Goal: Task Accomplishment & Management: Use online tool/utility

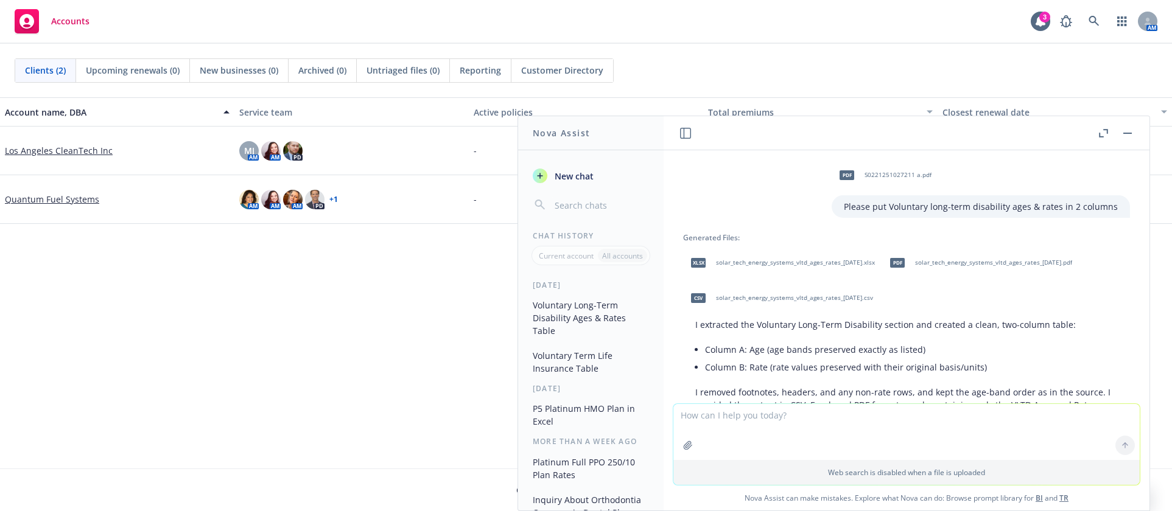
scroll to position [507, 0]
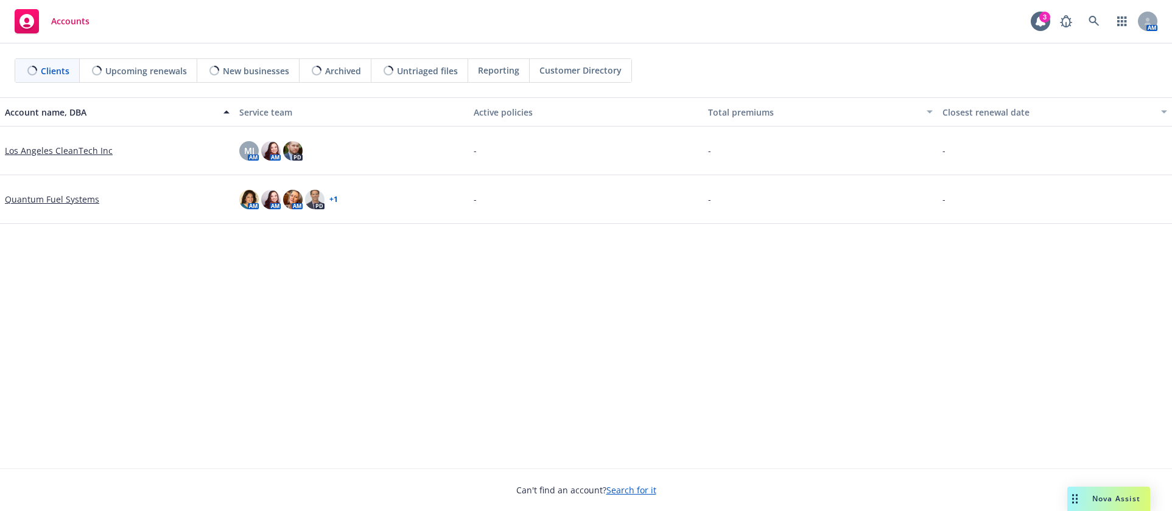
click at [1092, 496] on span "Nova Assist" at bounding box center [1116, 499] width 48 height 10
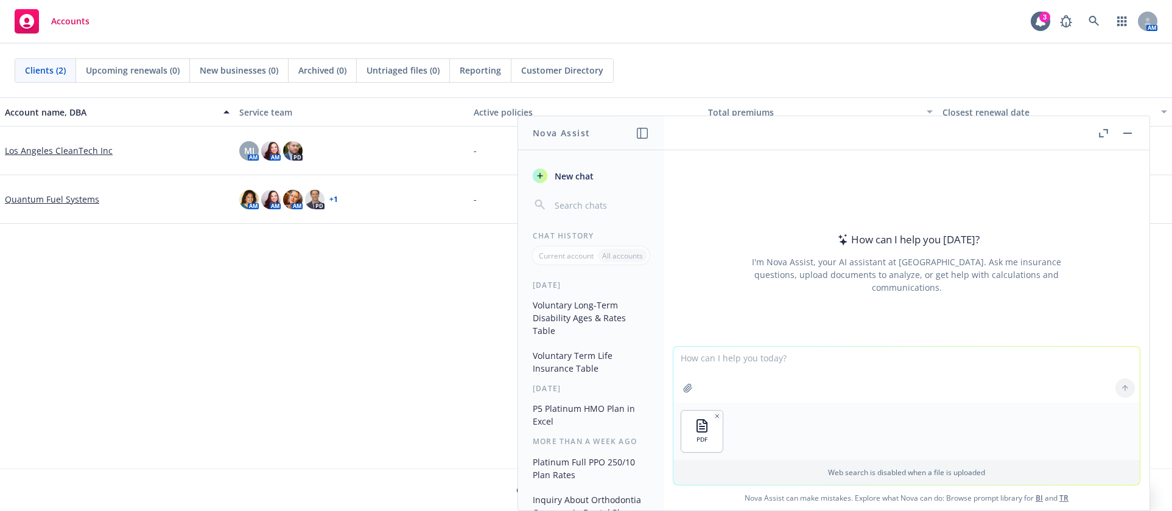
click at [767, 367] on textarea at bounding box center [906, 375] width 466 height 56
click at [842, 15] on div "Accounts 3 AM" at bounding box center [586, 22] width 1172 height 44
click at [915, 361] on textarea "can you please put the information in the PDF into a" at bounding box center [906, 374] width 466 height 57
type textarea "can you please put the information in the PDF into an XLSX spreadsheet"
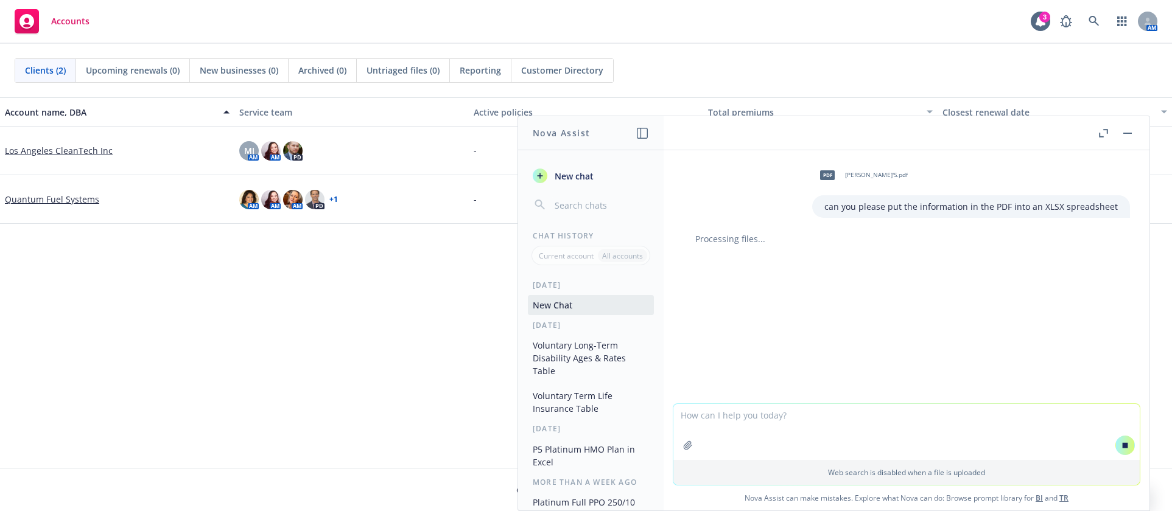
click at [845, 21] on div "Accounts 3 AM" at bounding box center [586, 22] width 1172 height 44
click at [833, 22] on div "Accounts 3 AM" at bounding box center [586, 22] width 1172 height 44
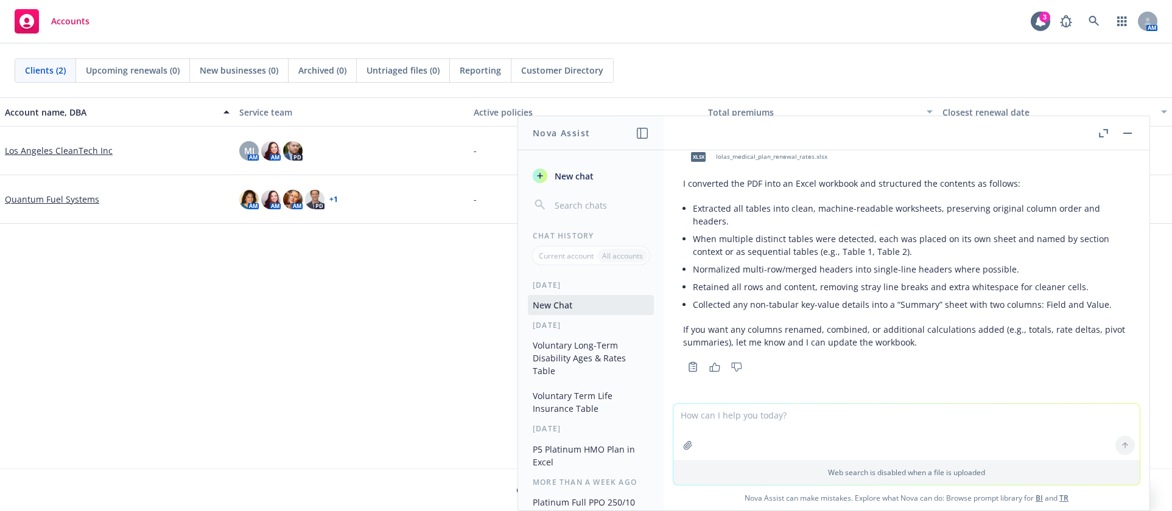
scroll to position [107, 0]
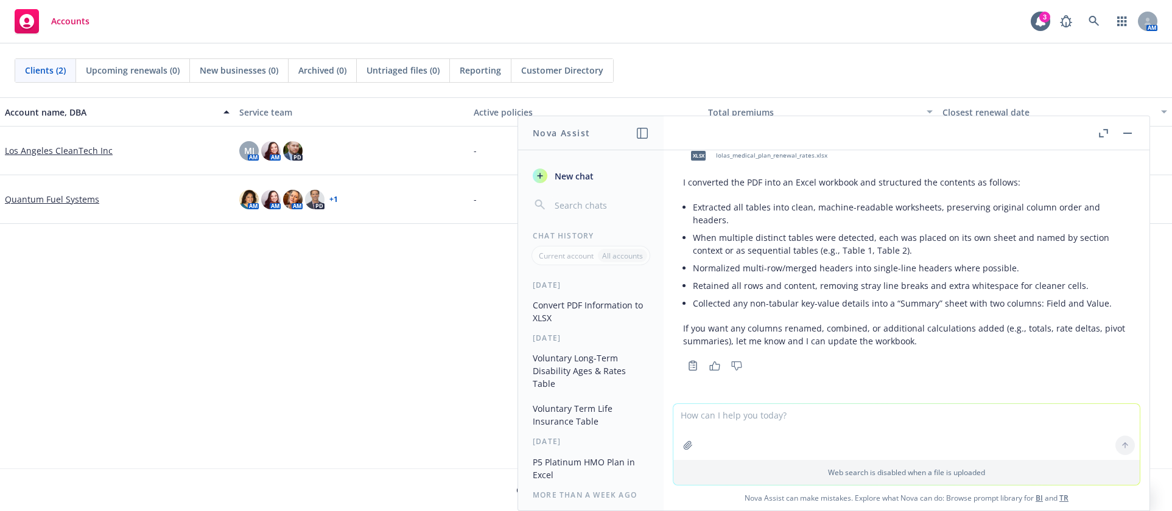
click at [885, 425] on textarea at bounding box center [906, 432] width 466 height 56
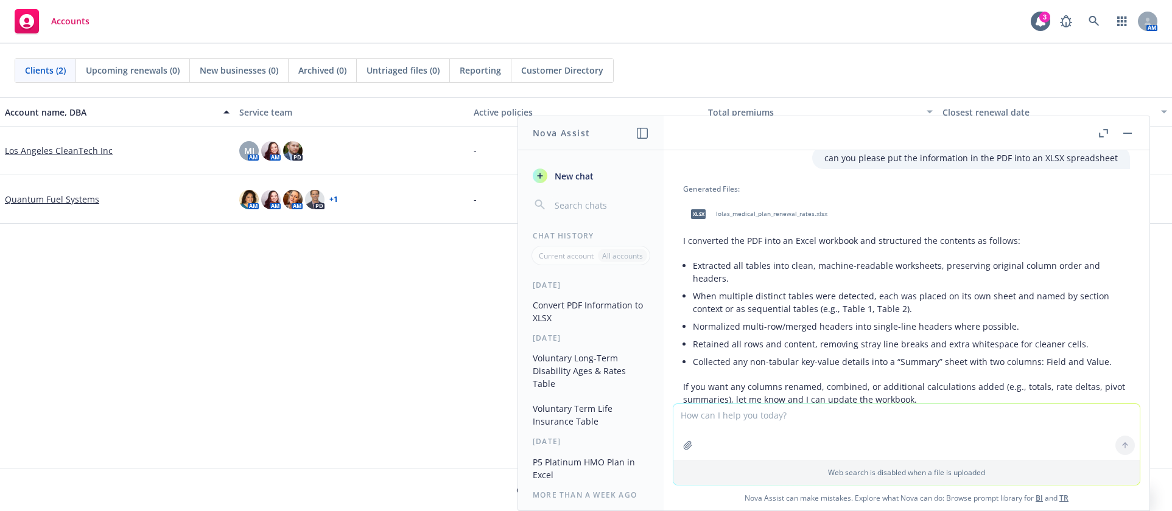
scroll to position [46, 0]
click at [807, 218] on span "lolas_medical_plan_renewal_rates.xlsx" at bounding box center [771, 217] width 111 height 8
click at [474, 33] on div "Accounts 3 AM" at bounding box center [586, 22] width 1172 height 44
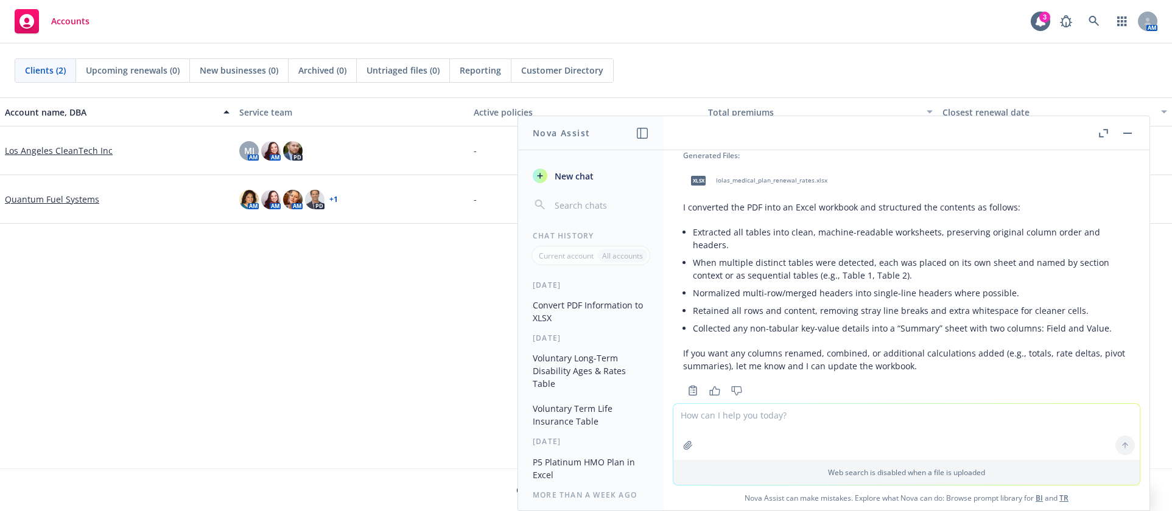
scroll to position [107, 0]
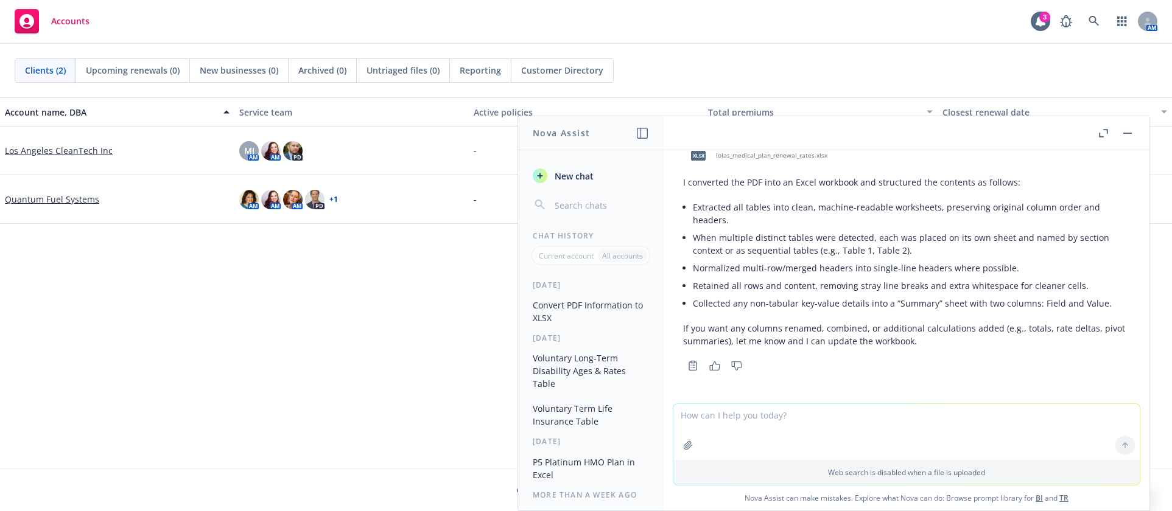
click at [628, 21] on div "Accounts 3 AM" at bounding box center [586, 22] width 1172 height 44
click at [720, 431] on textarea at bounding box center [906, 432] width 466 height 56
drag, startPoint x: 382, startPoint y: 371, endPoint x: 465, endPoint y: 383, distance: 83.6
click at [382, 372] on div "Account name, DBA Service team Active policies Total premiums Closest renewal d…" at bounding box center [586, 282] width 1172 height 371
click at [867, 420] on textarea "i noticed some employees are missing like" at bounding box center [906, 431] width 466 height 57
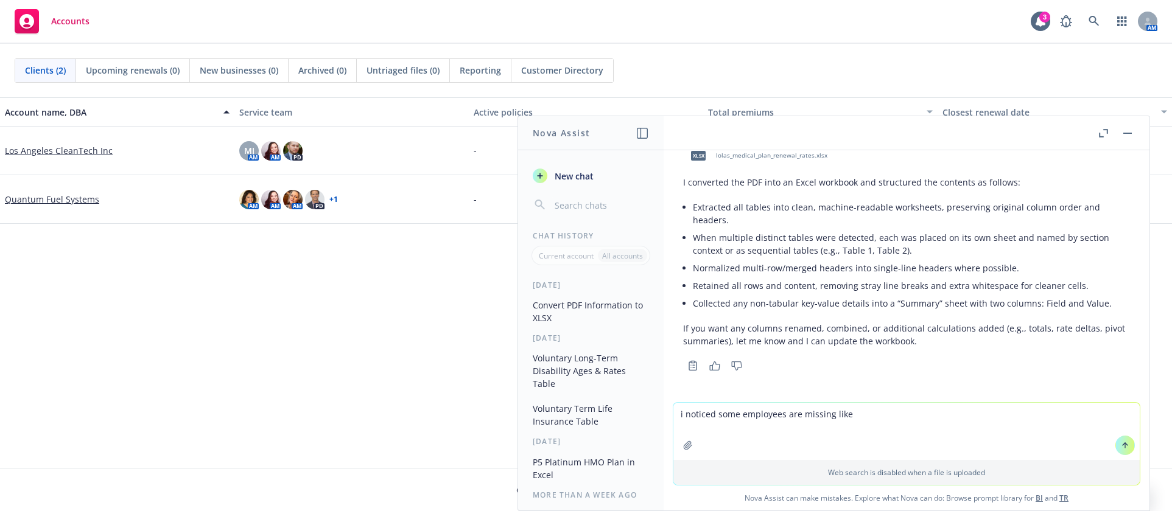
paste textarea "[PERSON_NAME]"
drag, startPoint x: 615, startPoint y: 17, endPoint x: 631, endPoint y: 55, distance: 41.5
click at [615, 17] on div "Accounts 3 AM" at bounding box center [586, 22] width 1172 height 44
click at [965, 413] on textarea "i noticed some employees are missing like [PERSON_NAME] and" at bounding box center [906, 431] width 466 height 57
paste textarea "[PERSON_NAME]"
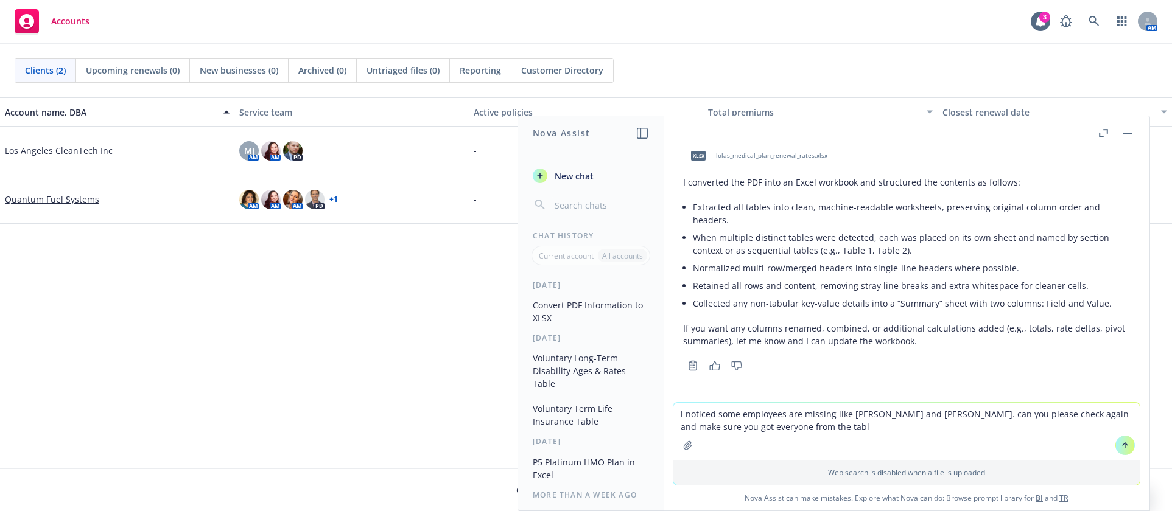
type textarea "i noticed some employees are missing like [PERSON_NAME] and [PERSON_NAME]. can …"
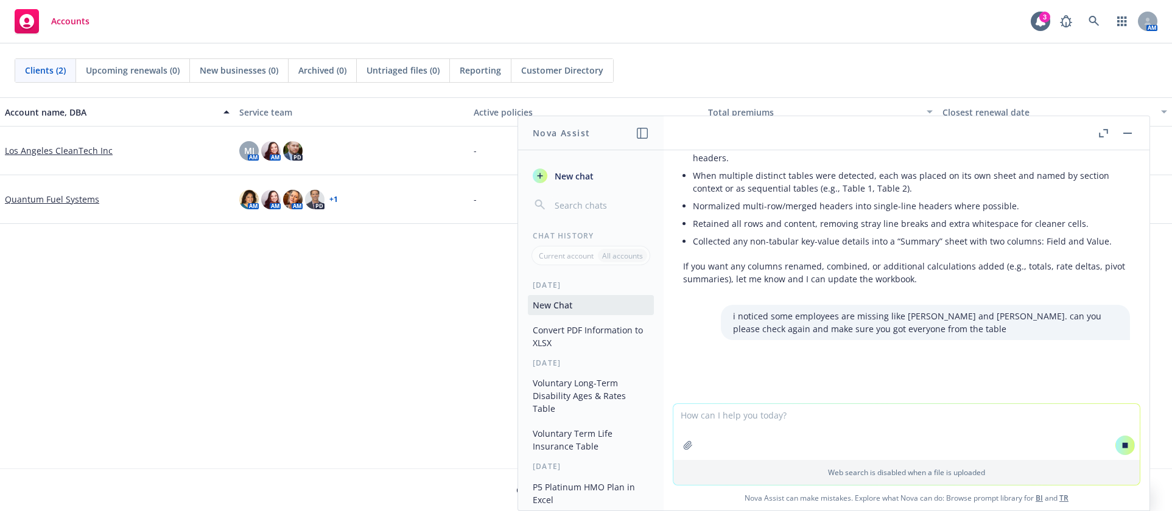
scroll to position [177, 0]
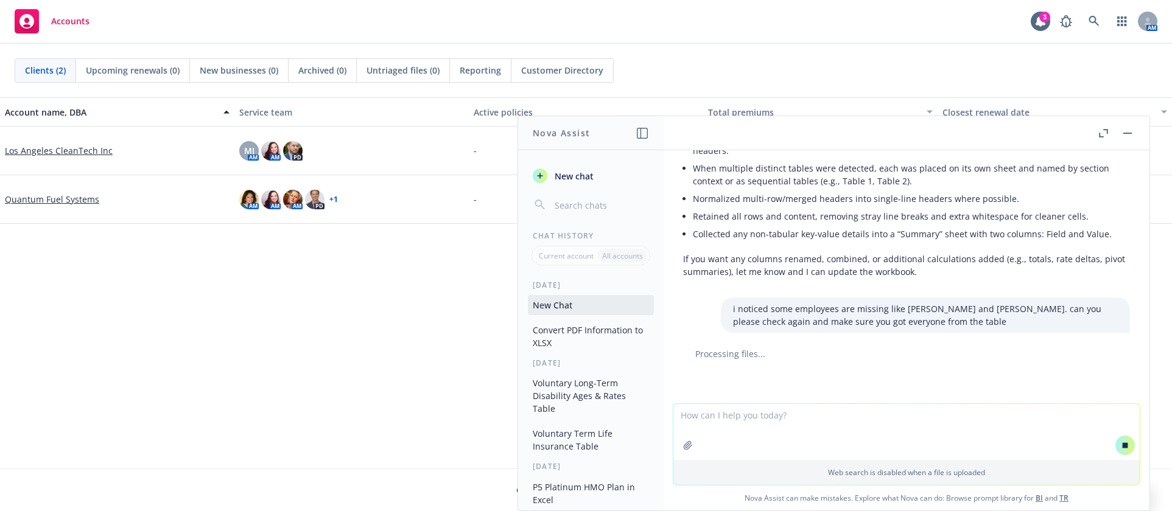
click at [674, 357] on div "Processing files..." at bounding box center [906, 354] width 466 height 13
click at [278, 401] on div "Account name, DBA Service team Active policies Total premiums Closest renewal d…" at bounding box center [586, 282] width 1172 height 371
click at [876, 41] on div "Accounts 3 AM" at bounding box center [586, 22] width 1172 height 44
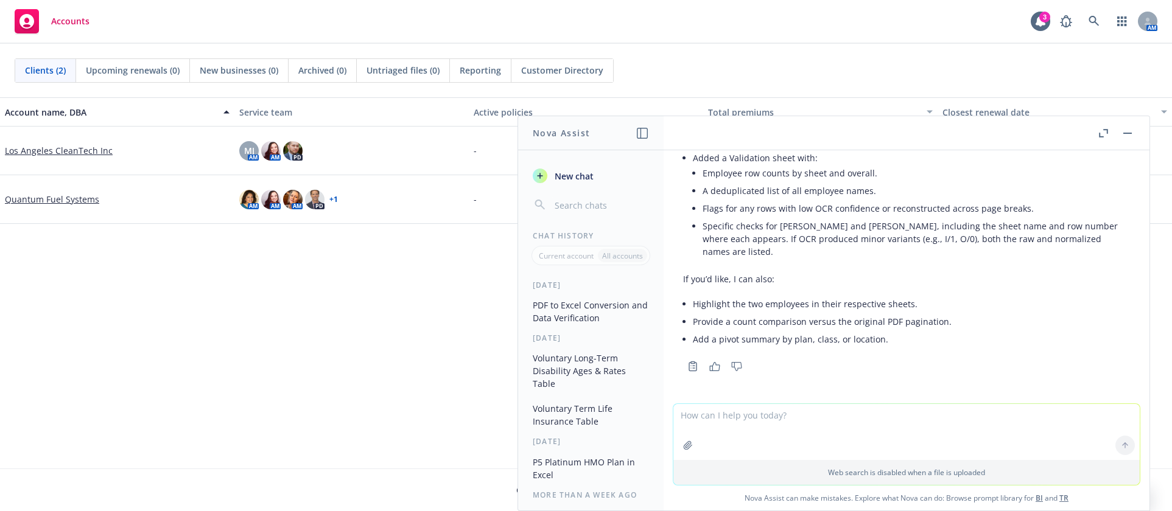
scroll to position [526, 0]
click at [600, 33] on div "Accounts 3 AM" at bounding box center [586, 22] width 1172 height 44
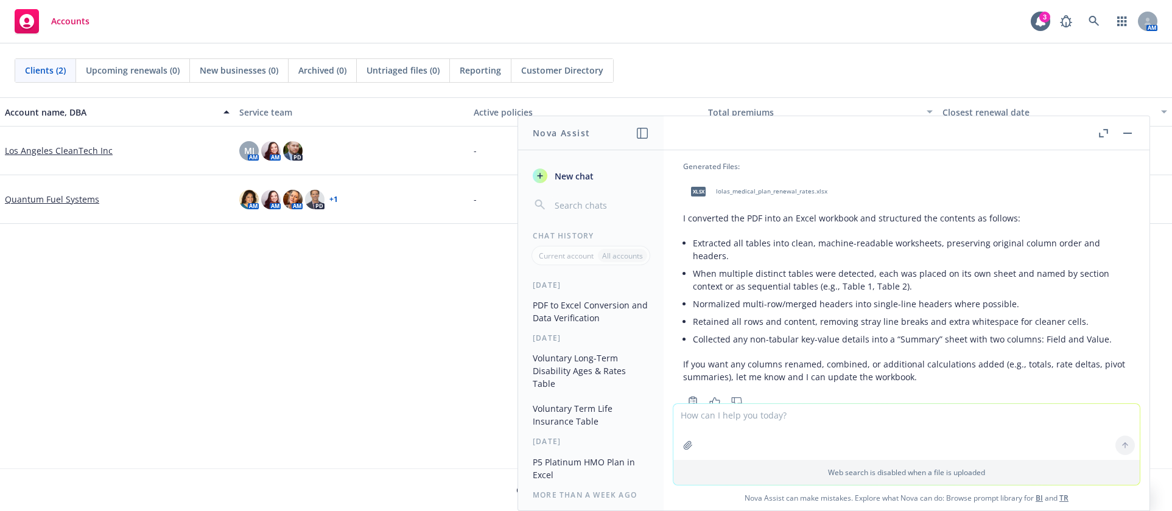
scroll to position [39, 0]
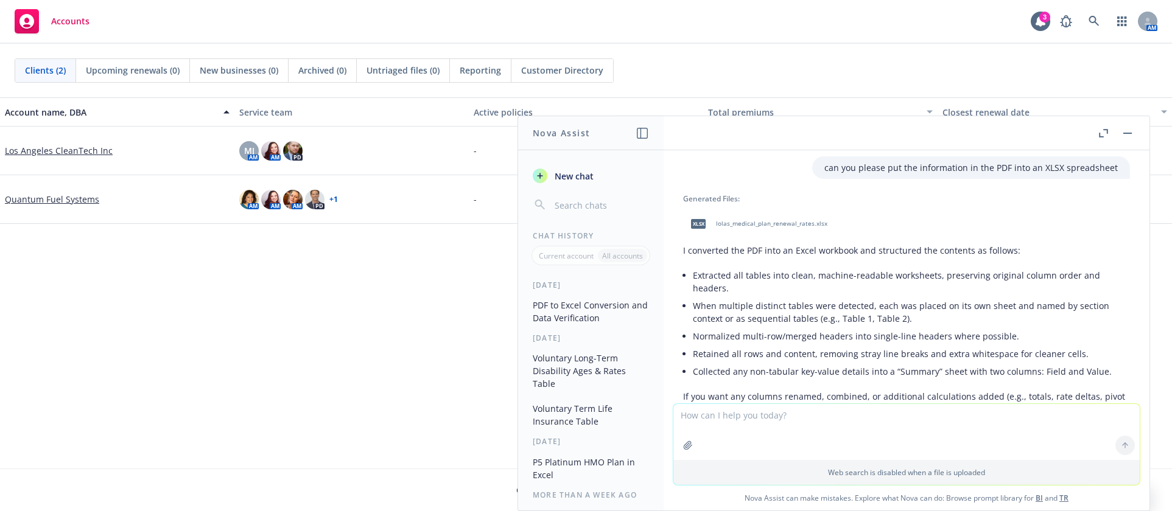
click at [841, 40] on div "Accounts 3 AM" at bounding box center [586, 22] width 1172 height 44
click at [742, 224] on span "lolas_medical_plan_renewal_rates.xlsx" at bounding box center [771, 224] width 111 height 8
click at [782, 68] on div "Clients (2) Upcoming renewals (0) New businesses (0) Archived (0) Untriaged fil…" at bounding box center [586, 70] width 1143 height 24
click at [760, 420] on textarea at bounding box center [906, 432] width 466 height 56
type textarea "make me a column of all employees"
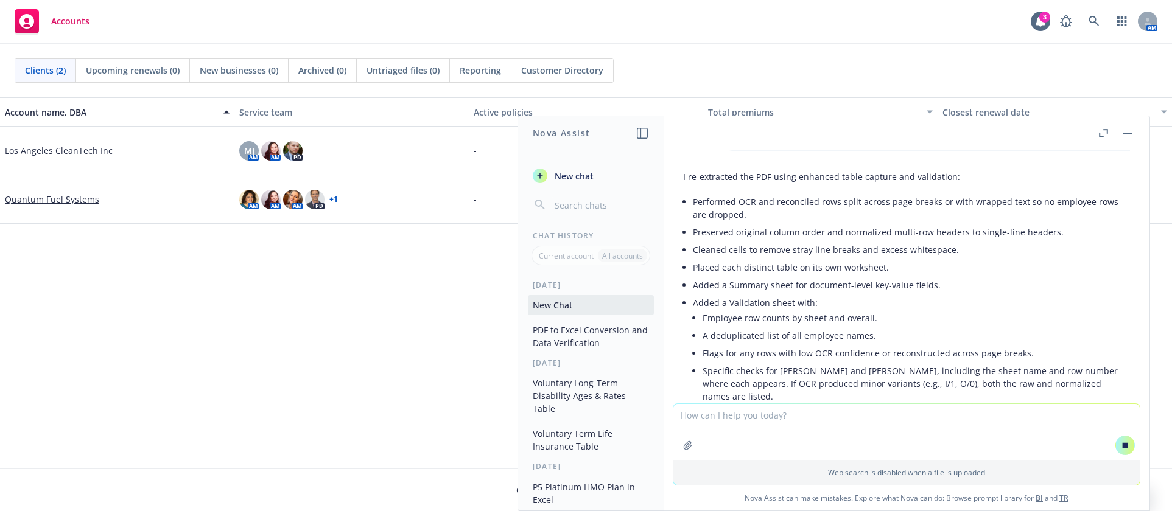
scroll to position [554, 0]
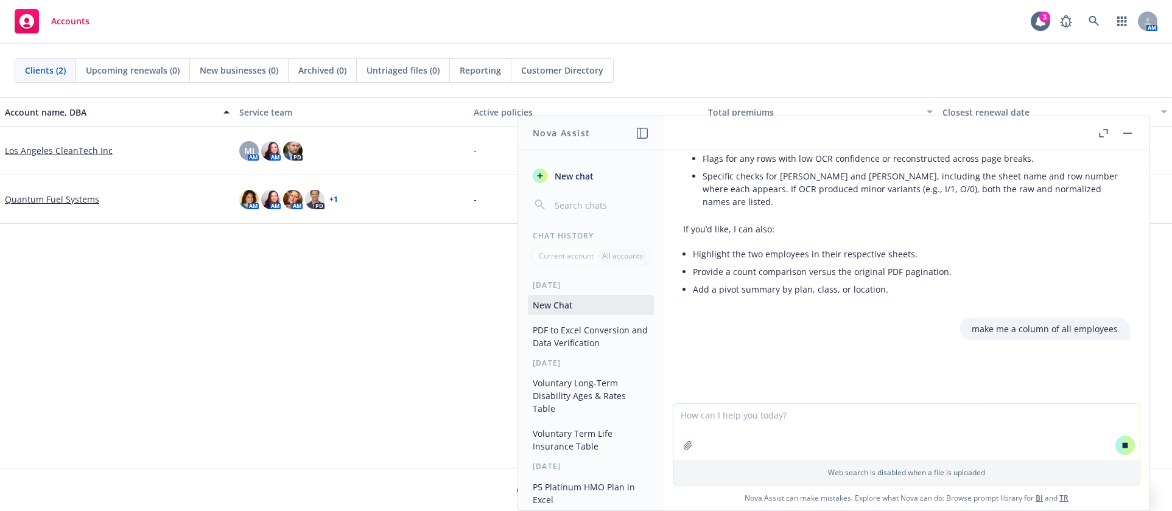
click at [314, 383] on div "Account name, DBA Service team Active policies Total premiums Closest renewal d…" at bounding box center [586, 282] width 1172 height 371
click at [941, 141] on header at bounding box center [907, 133] width 486 height 34
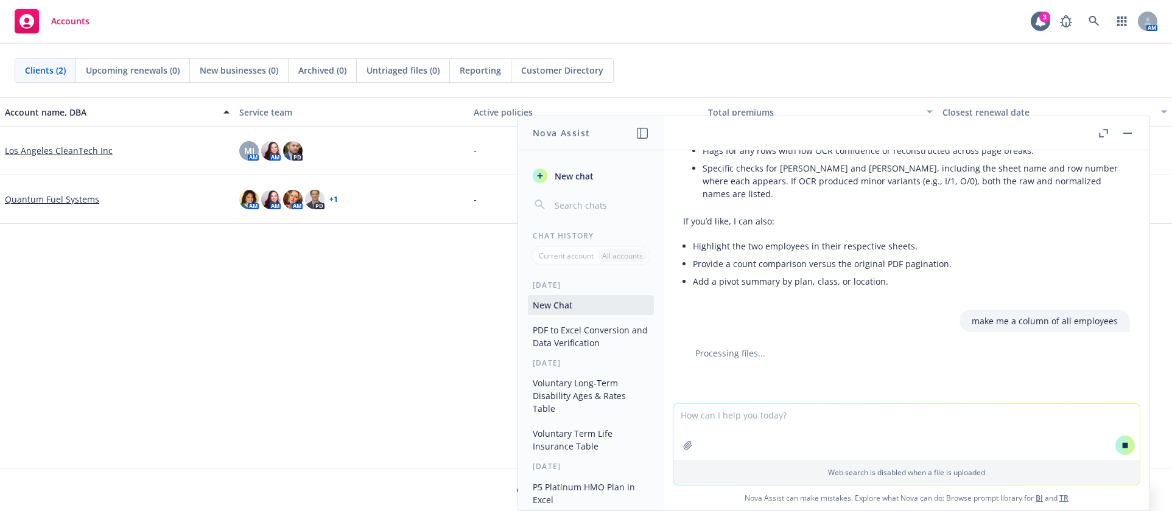
scroll to position [566, 0]
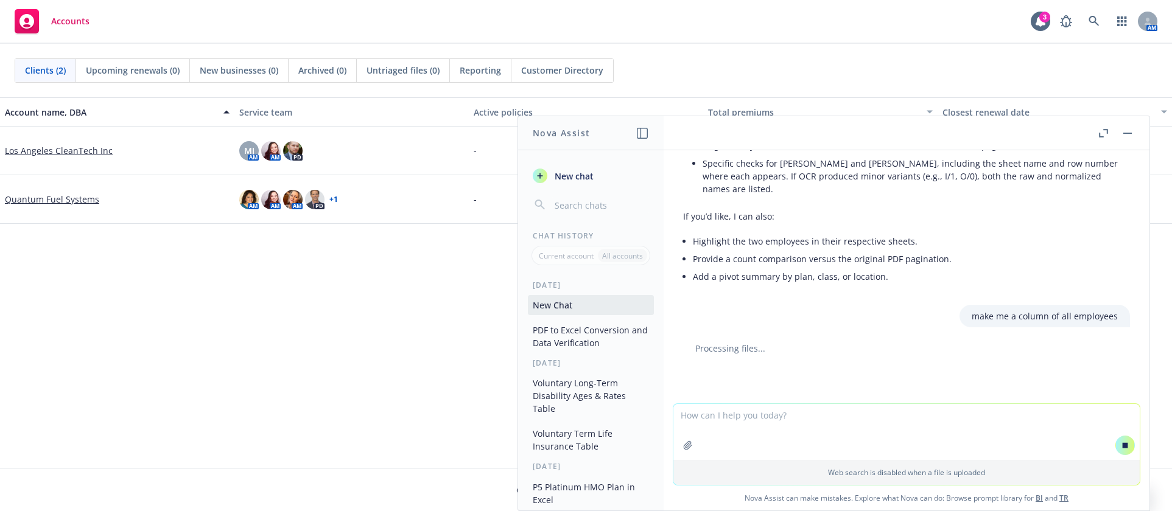
click at [586, 331] on button "PDF to Excel Conversion and Data Verification" at bounding box center [591, 336] width 126 height 33
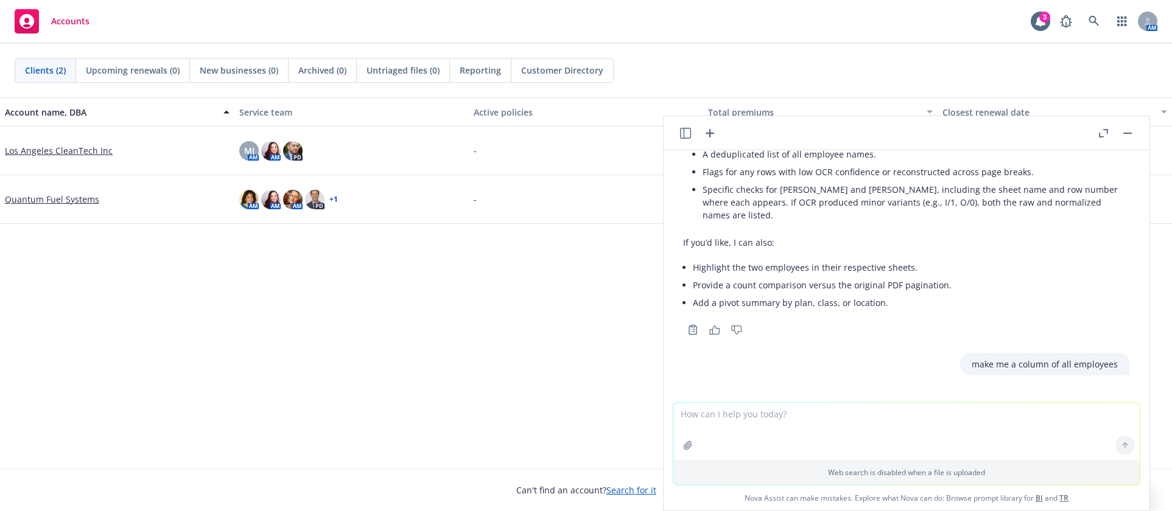
scroll to position [564, 0]
click at [687, 133] on icon "button" at bounding box center [685, 133] width 11 height 11
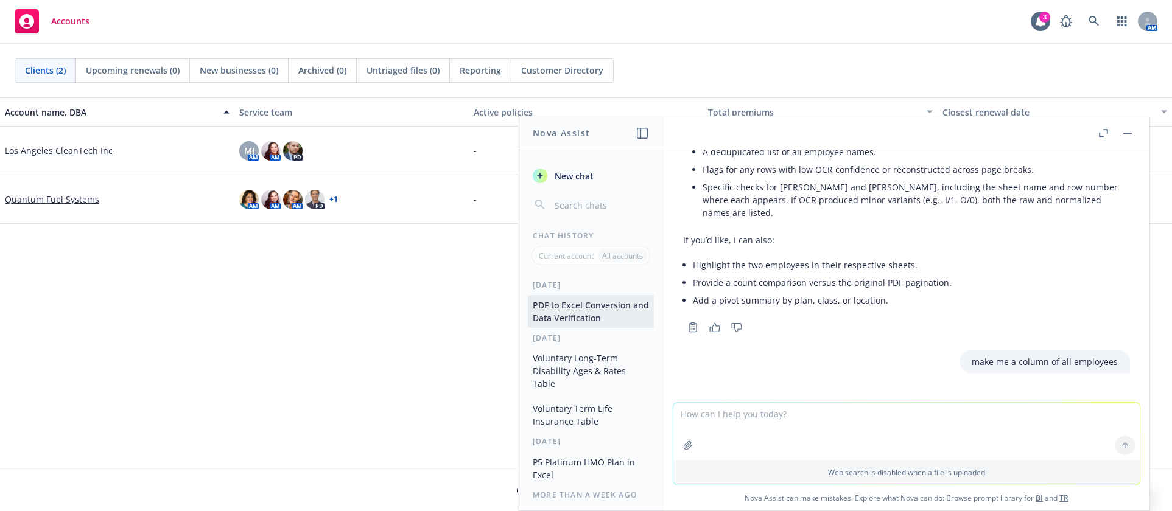
click at [638, 133] on icon "button" at bounding box center [642, 133] width 11 height 11
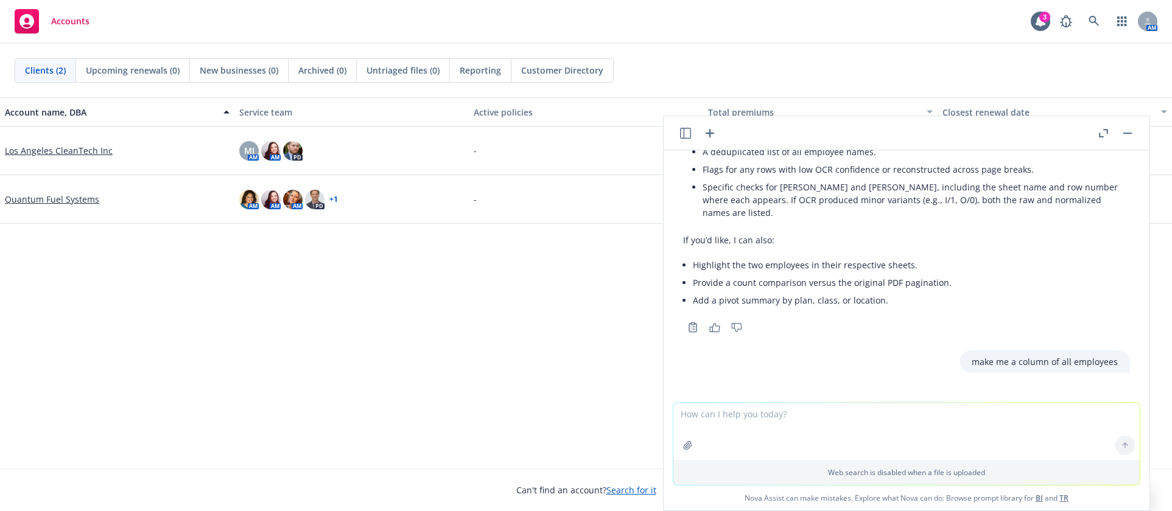
click at [1036, 364] on p "make me a column of all employees" at bounding box center [1045, 362] width 146 height 13
click at [821, 417] on textarea at bounding box center [906, 431] width 466 height 57
click at [1000, 362] on p "make me a column of all employees" at bounding box center [1045, 362] width 146 height 13
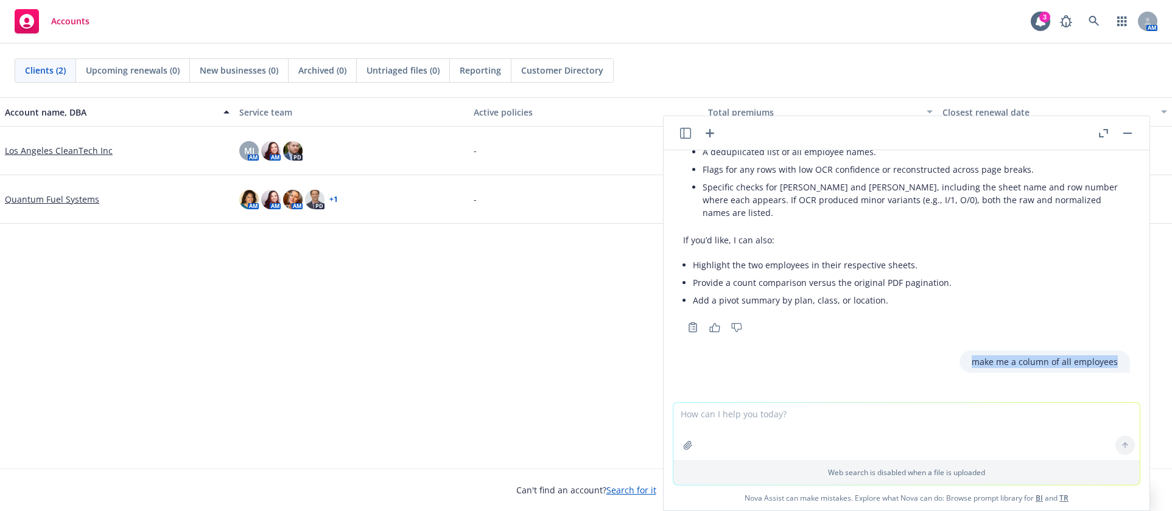
copy p "make me a column of all employees"
click at [863, 413] on textarea at bounding box center [906, 431] width 466 height 57
paste textarea "make me a column of all employees"
type textarea "make me a column of all employees"
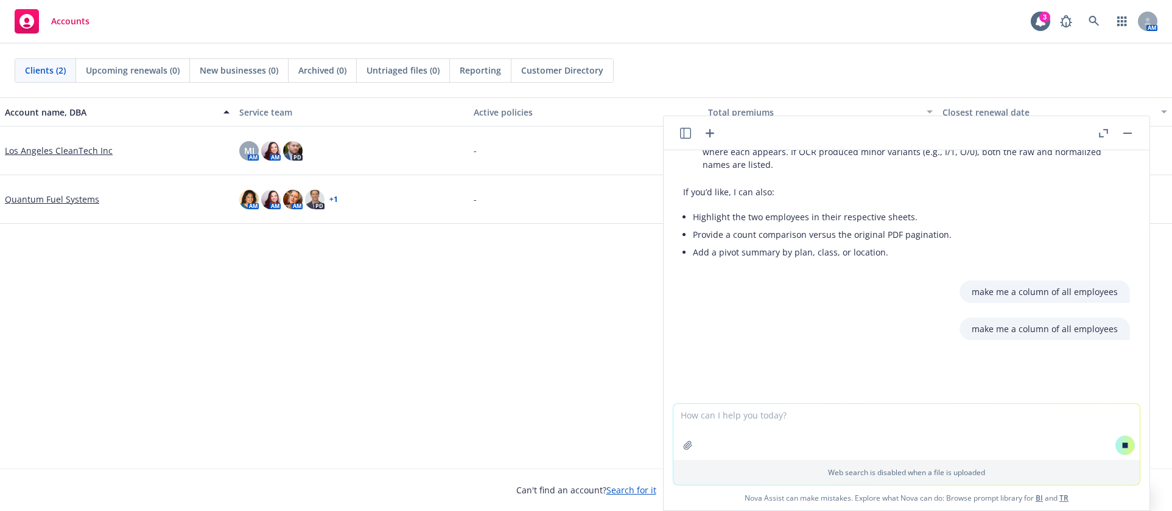
scroll to position [598, 0]
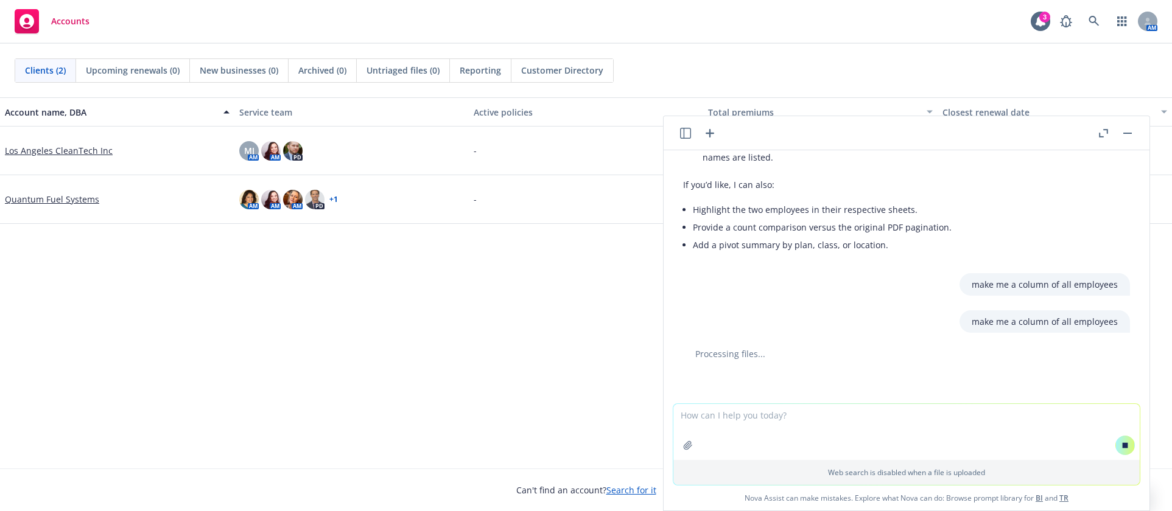
click at [456, 1] on div "Accounts 3 AM" at bounding box center [586, 22] width 1172 height 44
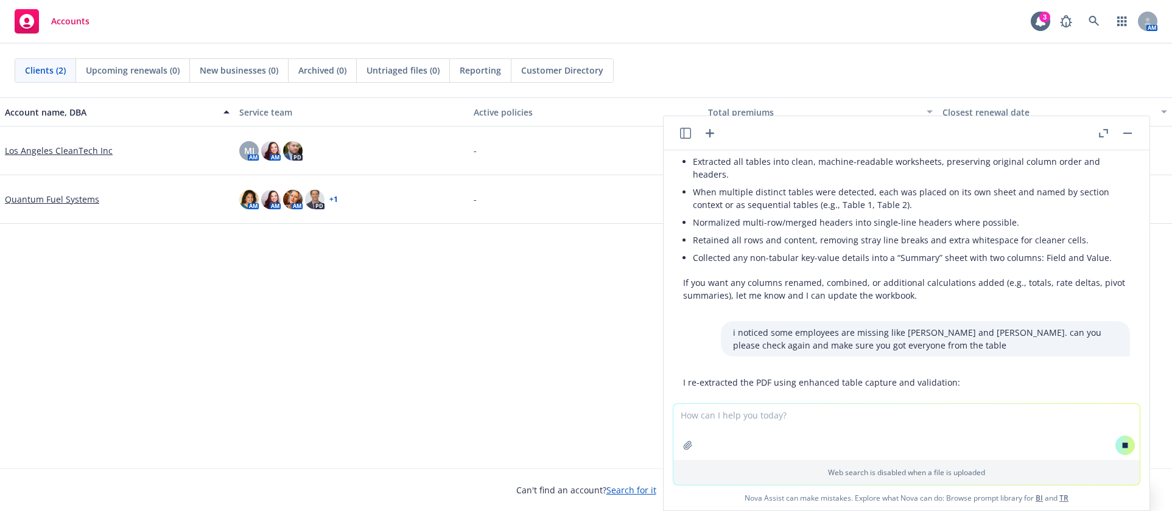
scroll to position [183, 0]
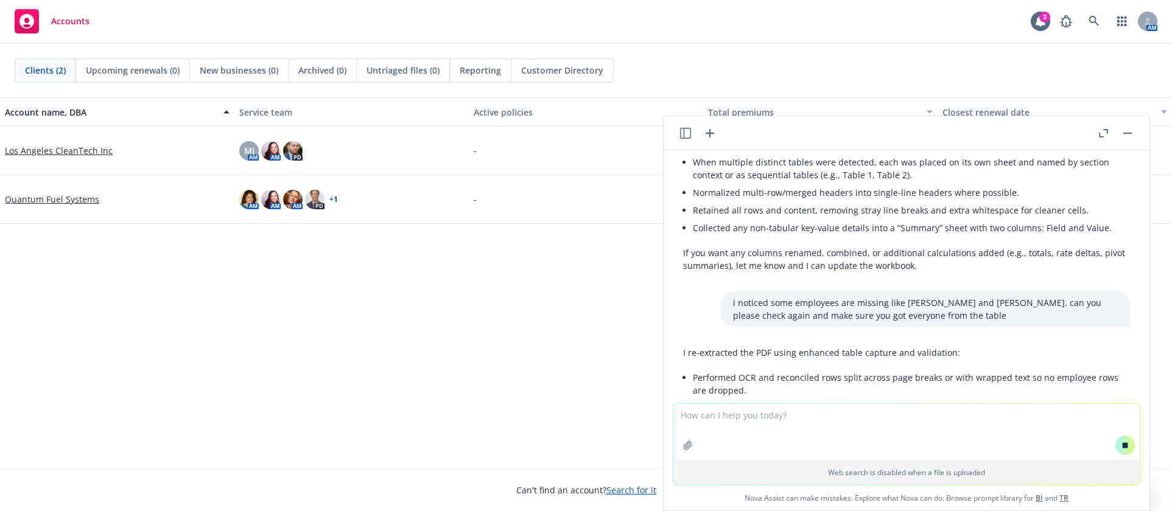
click at [542, 298] on div "Account name, DBA Service team Active policies Total premiums Closest renewal d…" at bounding box center [586, 282] width 1172 height 371
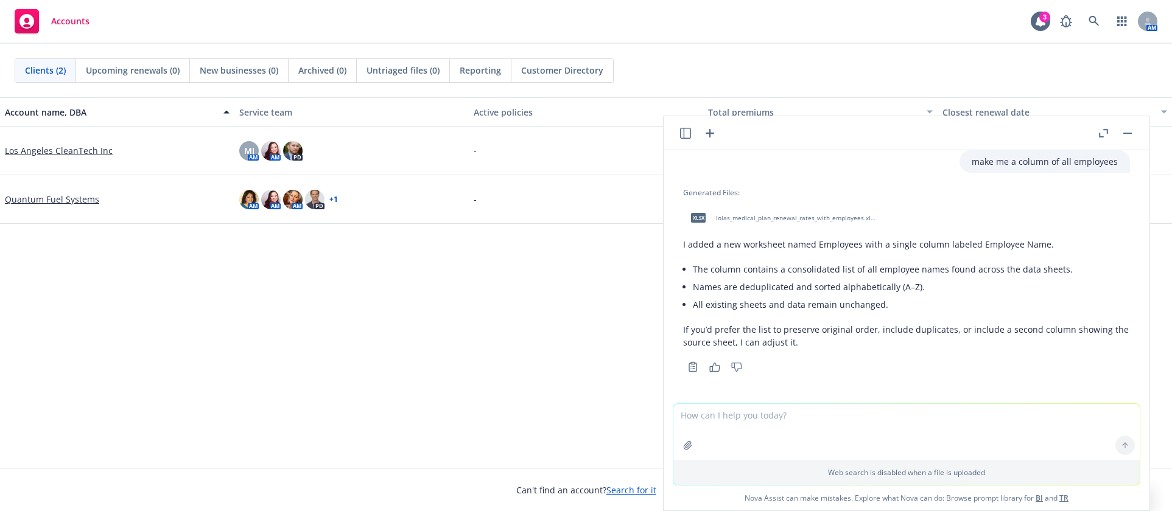
scroll to position [803, 0]
click at [802, 216] on span "lolas_medical_plan_renewal_rates_with_employees.xlsx" at bounding box center [796, 217] width 160 height 8
click at [806, 427] on textarea at bounding box center [906, 432] width 466 height 56
click at [757, 419] on textarea at bounding box center [906, 432] width 466 height 56
click at [675, 130] on header at bounding box center [907, 133] width 486 height 34
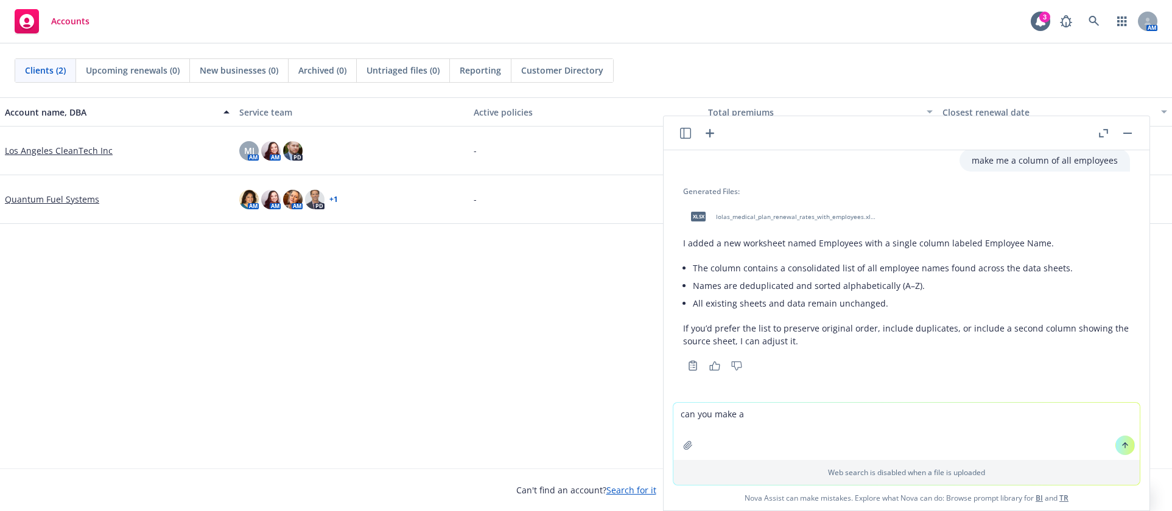
click at [677, 130] on header at bounding box center [907, 133] width 486 height 34
click at [685, 133] on icon "button" at bounding box center [685, 133] width 11 height 11
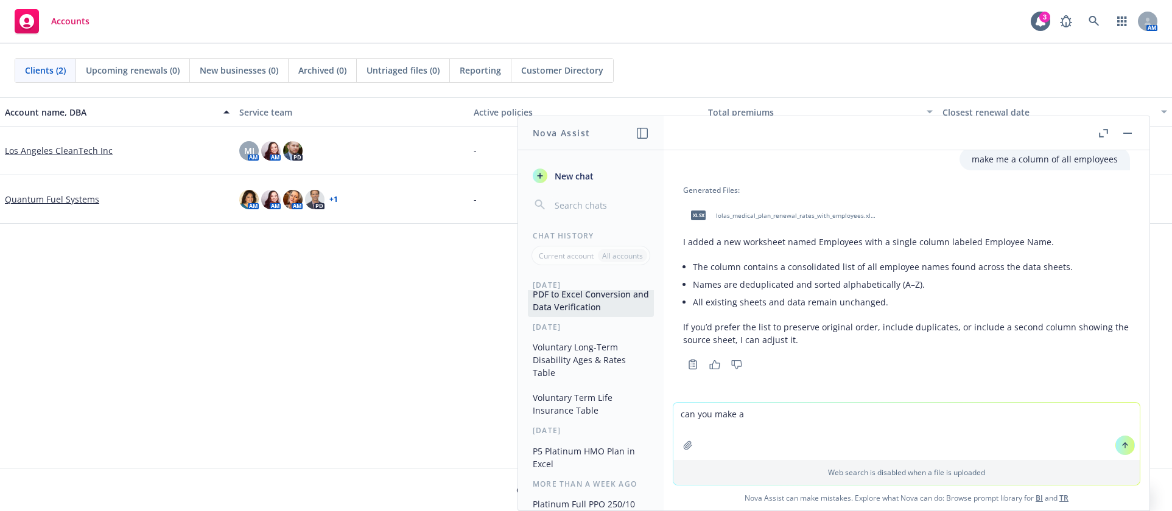
scroll to position [0, 0]
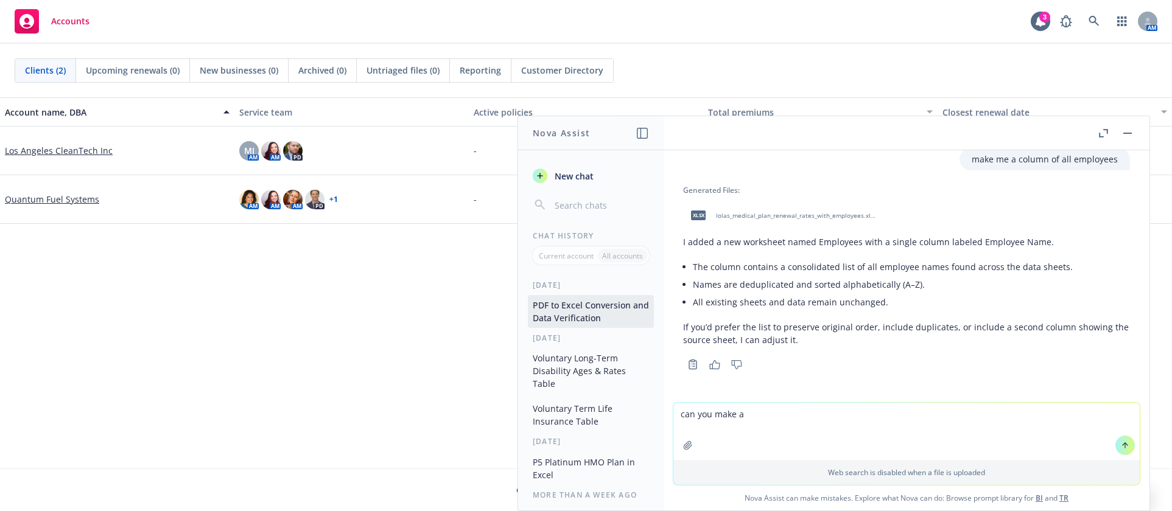
click at [588, 363] on button "Voluntary Long-Term Disability Ages & Rates Table" at bounding box center [591, 371] width 126 height 46
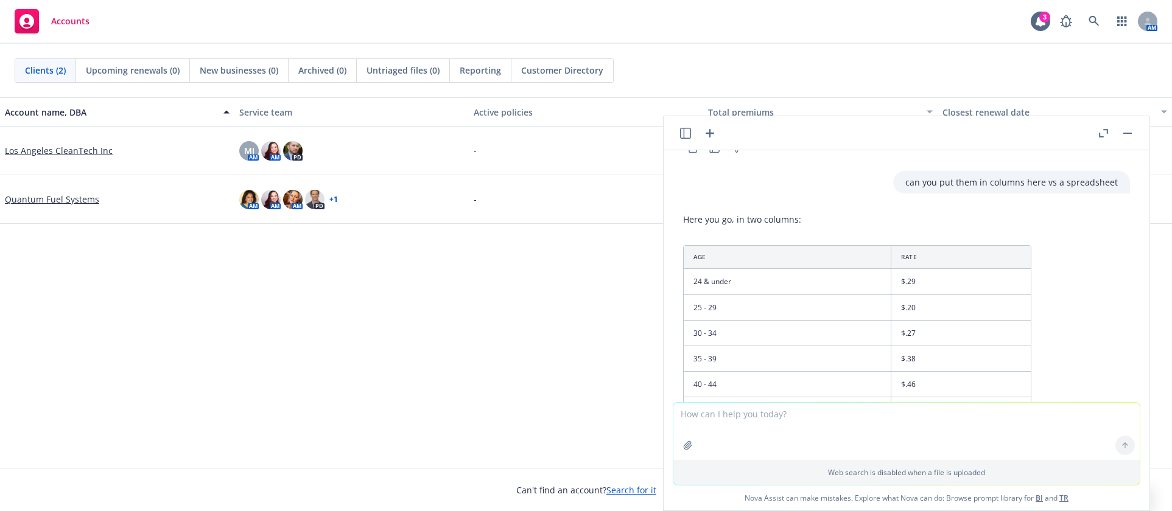
scroll to position [304, 0]
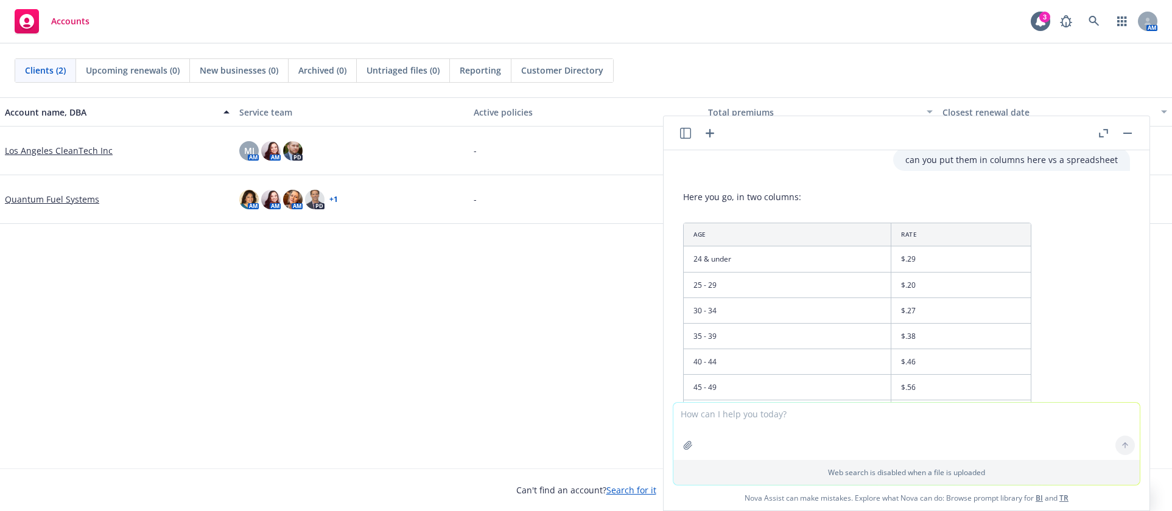
click at [683, 135] on icon "button" at bounding box center [685, 133] width 11 height 11
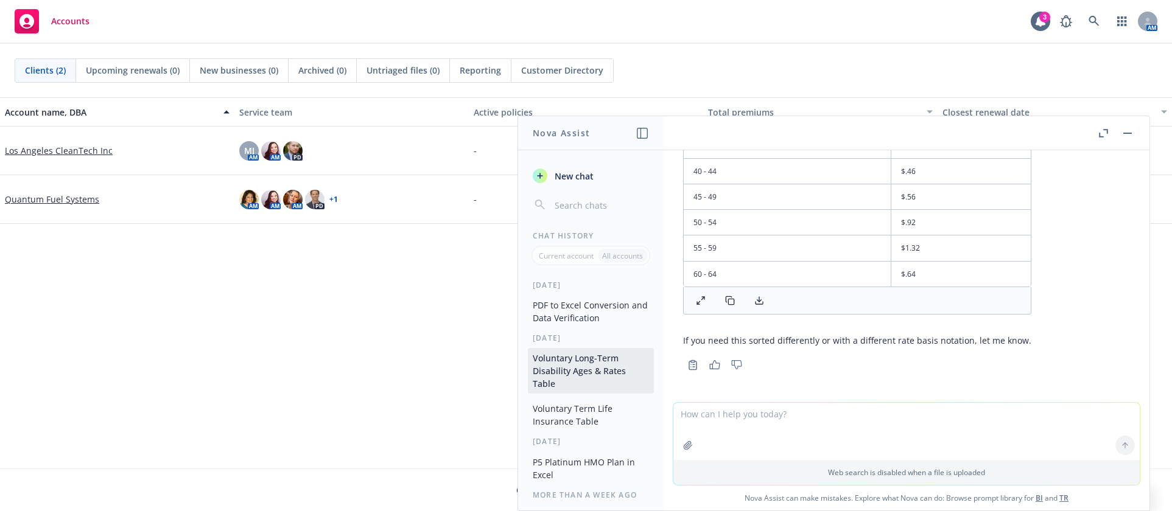
scroll to position [496, 0]
click at [569, 306] on button "PDF to Excel Conversion and Data Verification" at bounding box center [591, 311] width 126 height 33
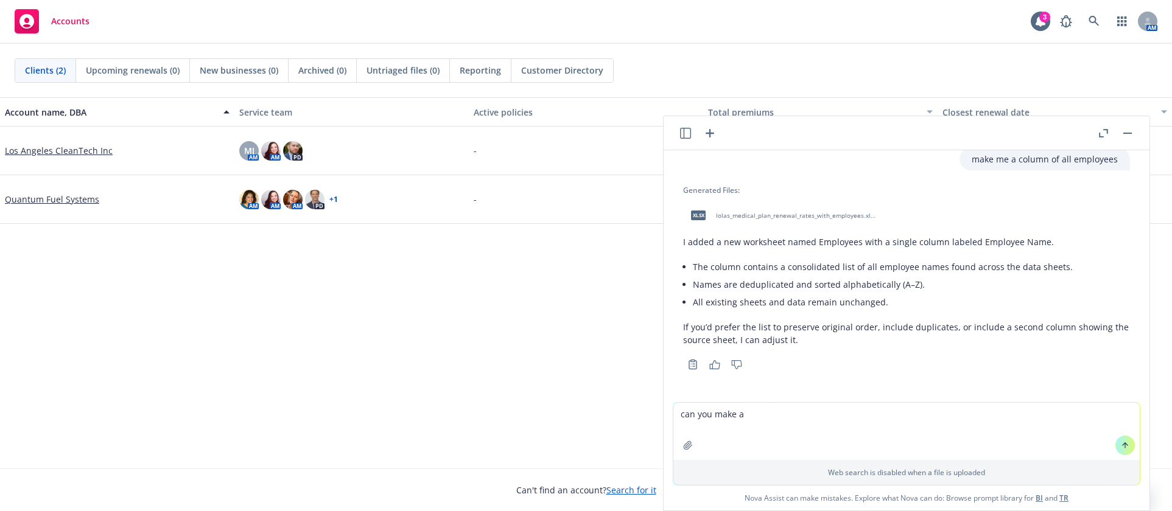
drag, startPoint x: 707, startPoint y: 410, endPoint x: 677, endPoint y: 412, distance: 29.9
click at [677, 412] on textarea "can you make a" at bounding box center [906, 431] width 466 height 57
click at [681, 141] on header at bounding box center [907, 133] width 486 height 34
click at [681, 133] on icon "button" at bounding box center [685, 133] width 11 height 11
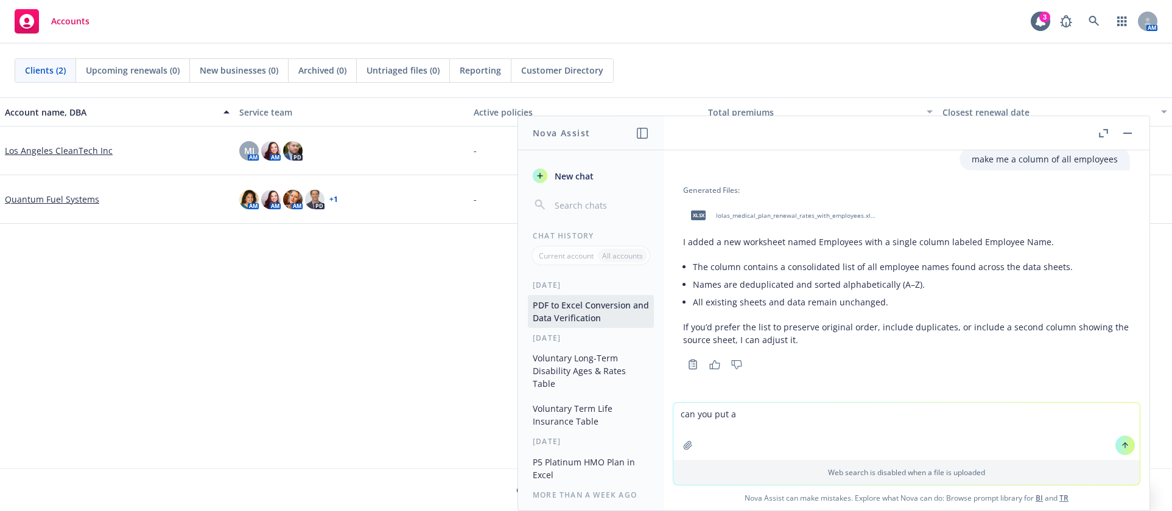
click at [566, 373] on button "Voluntary Long-Term Disability Ages & Rates Table" at bounding box center [591, 371] width 126 height 46
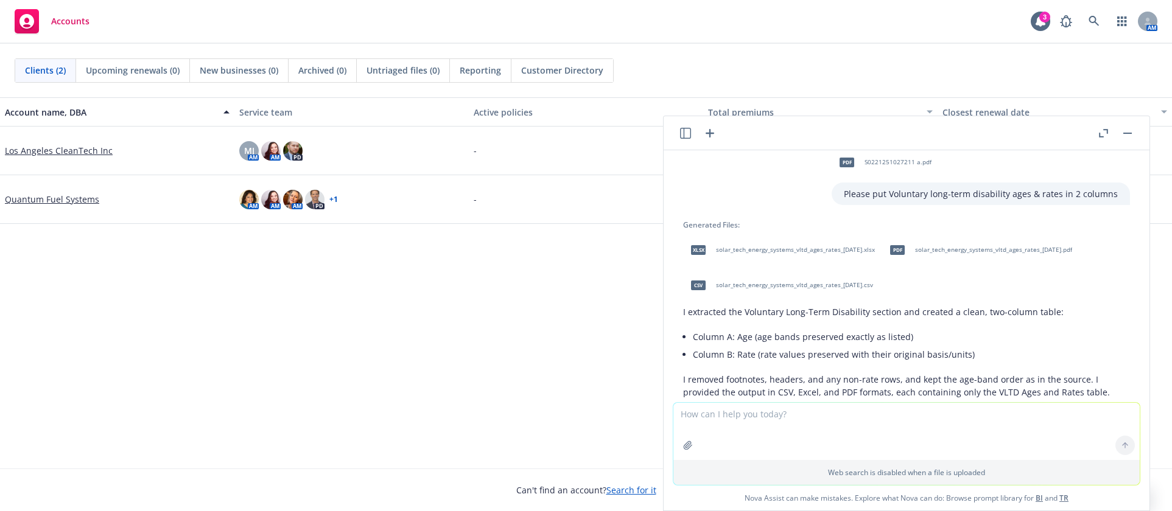
scroll to position [9, 0]
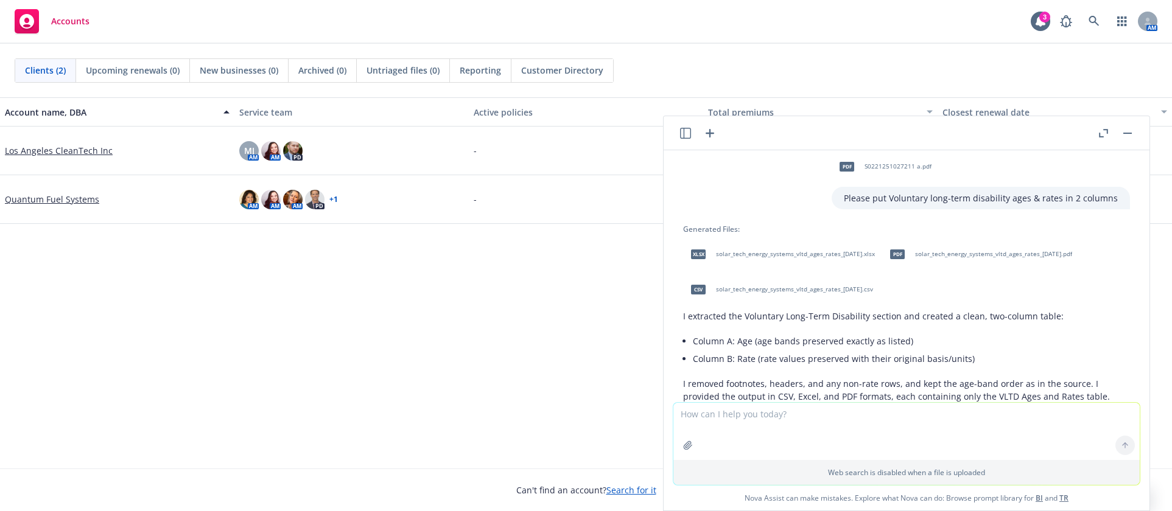
click at [684, 142] on header at bounding box center [907, 133] width 486 height 34
click at [685, 129] on icon "button" at bounding box center [685, 133] width 11 height 11
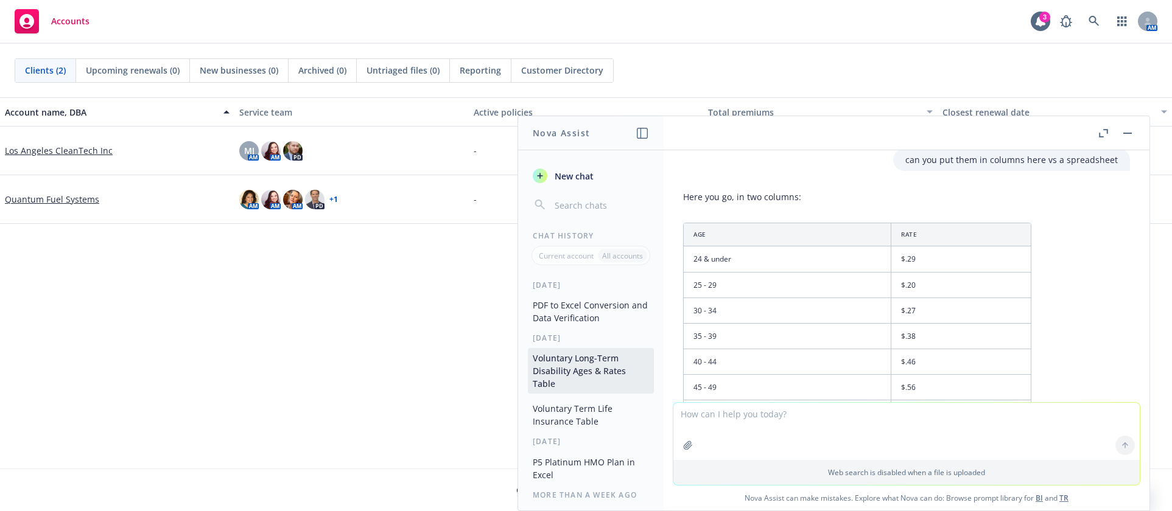
scroll to position [244, 0]
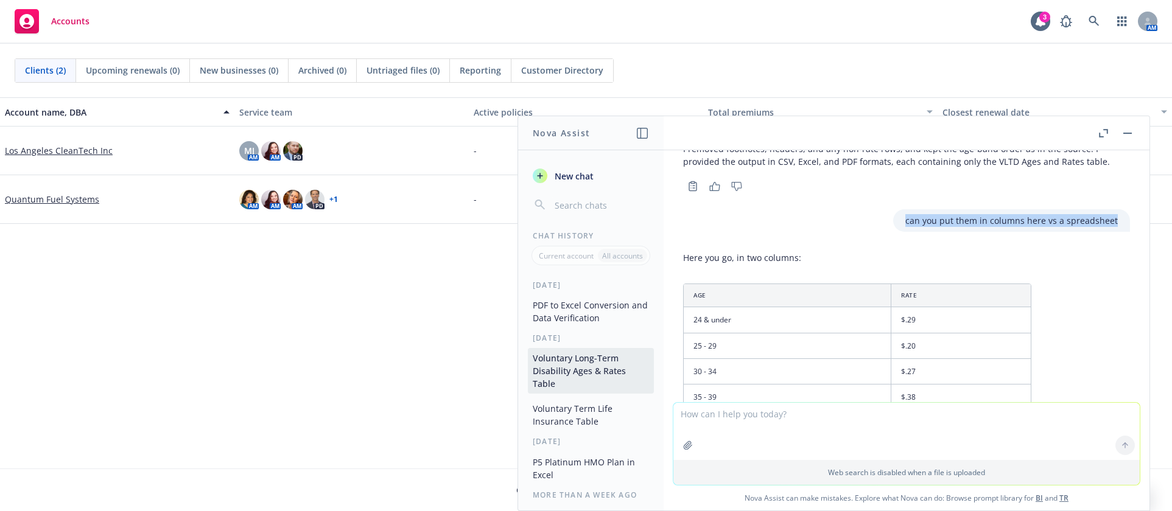
drag, startPoint x: 896, startPoint y: 221, endPoint x: 1102, endPoint y: 231, distance: 205.4
click at [1102, 231] on div "can you put them in columns here vs a spreadsheet" at bounding box center [1011, 220] width 237 height 23
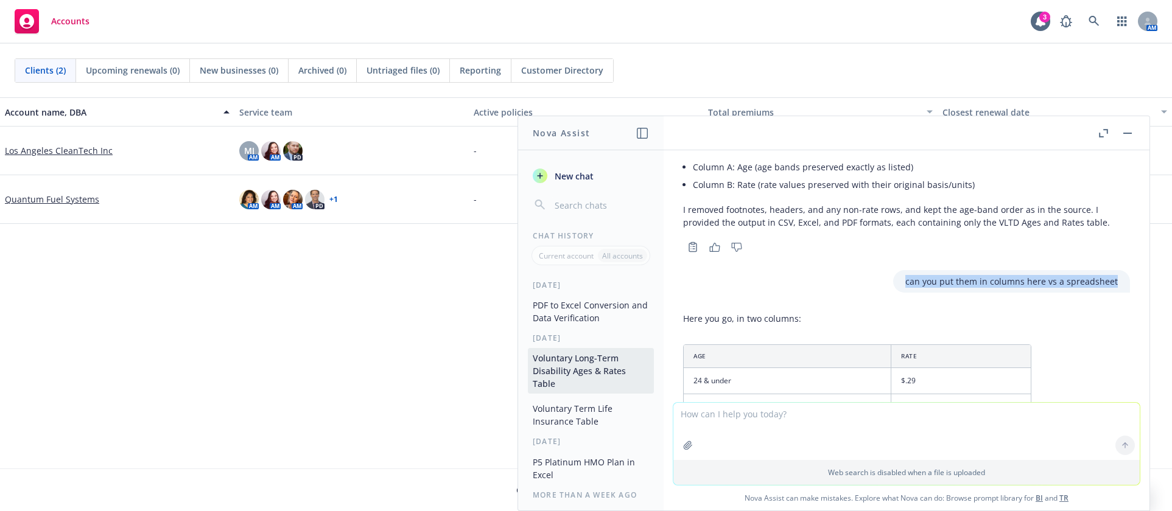
copy p "can you put them in columns here vs a spreadsheet"
click at [556, 303] on button "PDF to Excel Conversion and Data Verification" at bounding box center [591, 311] width 126 height 33
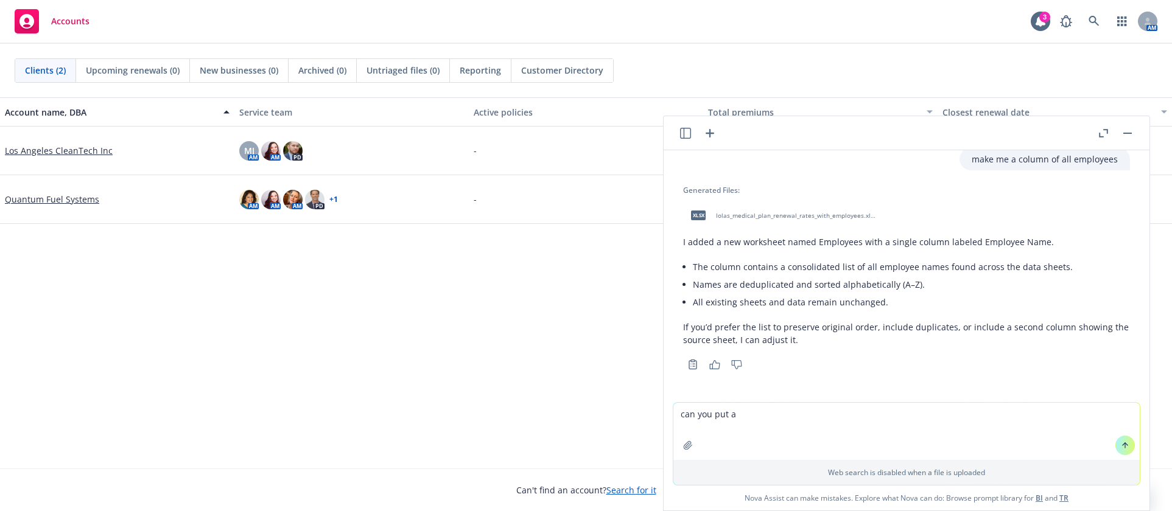
drag, startPoint x: 751, startPoint y: 410, endPoint x: 584, endPoint y: 416, distance: 166.9
click at [584, 416] on body "Accounts 3 AM Clients (2) Upcoming renewals (0) New businesses (0) Archived (0)…" at bounding box center [586, 255] width 1172 height 511
paste textarea "them in columns here vs a spreadsheet"
click at [736, 415] on textarea "can you put them in columns here vs a spreadsheet" at bounding box center [906, 431] width 466 height 57
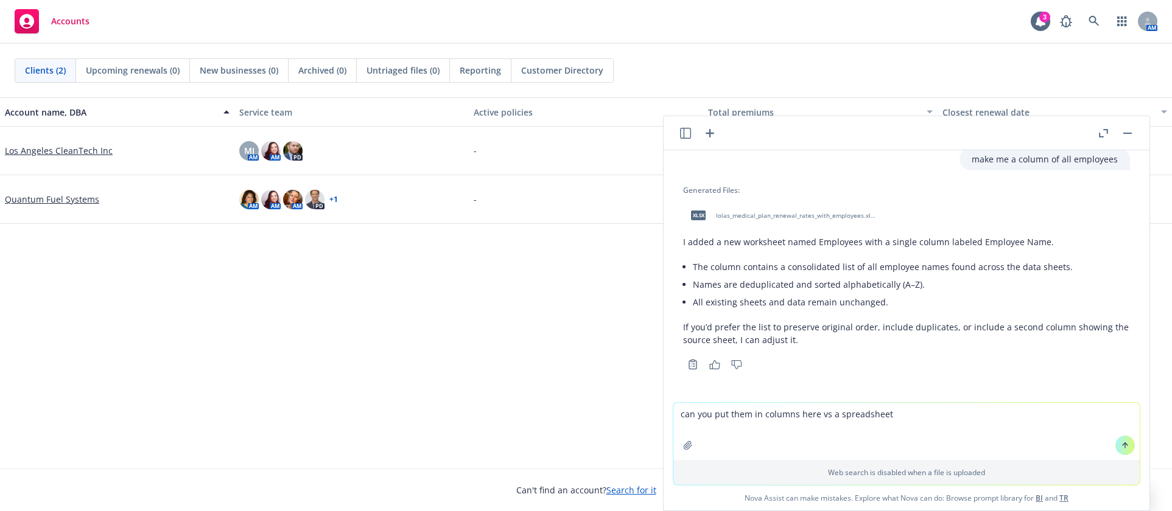
click at [736, 415] on textarea "can you put them in columns here vs a spreadsheet" at bounding box center [906, 431] width 466 height 57
type textarea "can you put employee names in columns here vs a spreadsheet"
click at [809, 412] on textarea "can you put employee names in columns here vs a spreadsheet" at bounding box center [906, 431] width 466 height 57
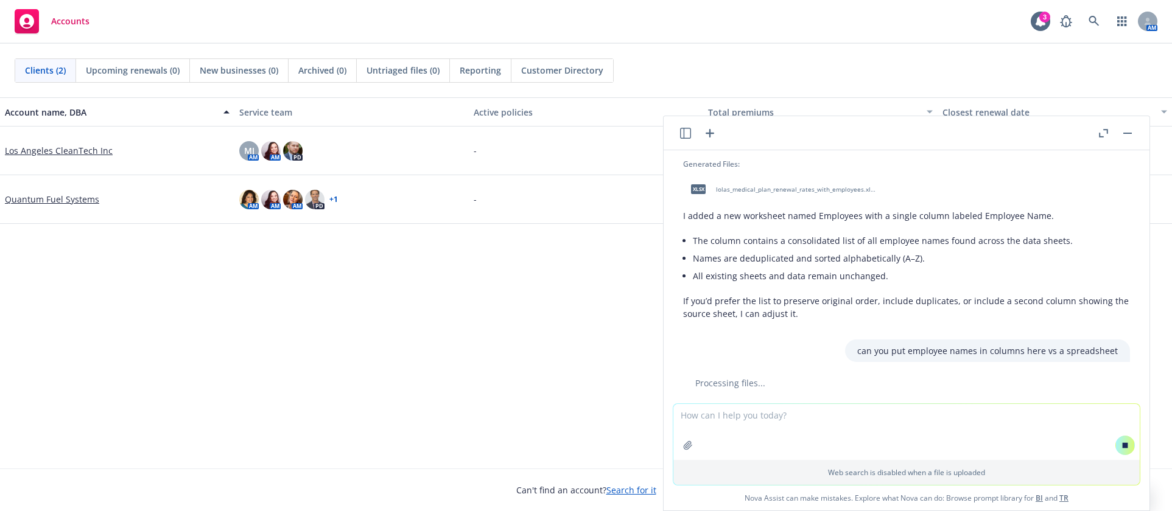
scroll to position [821, 0]
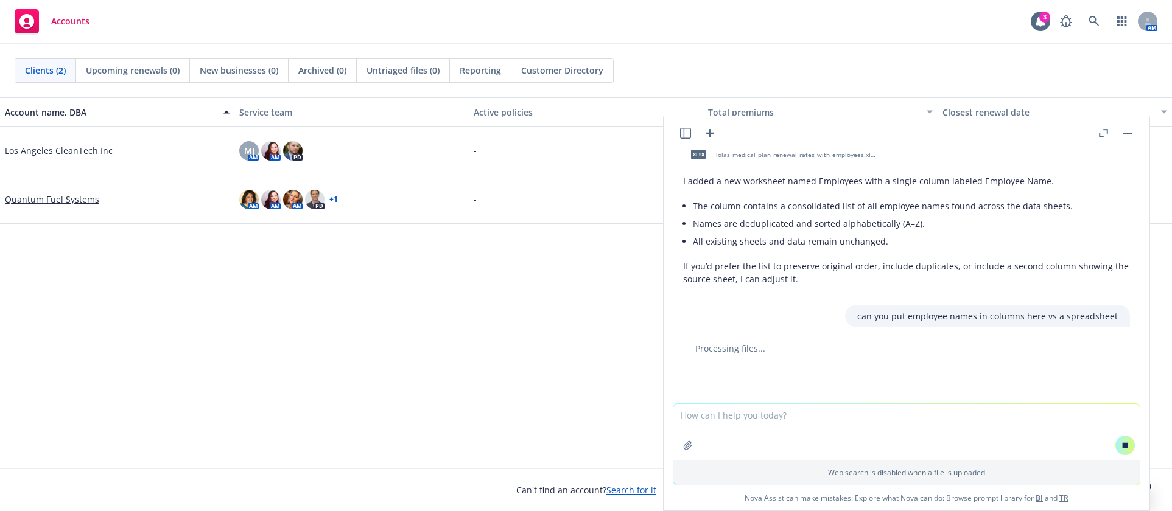
click at [1062, 433] on textarea at bounding box center [906, 432] width 466 height 56
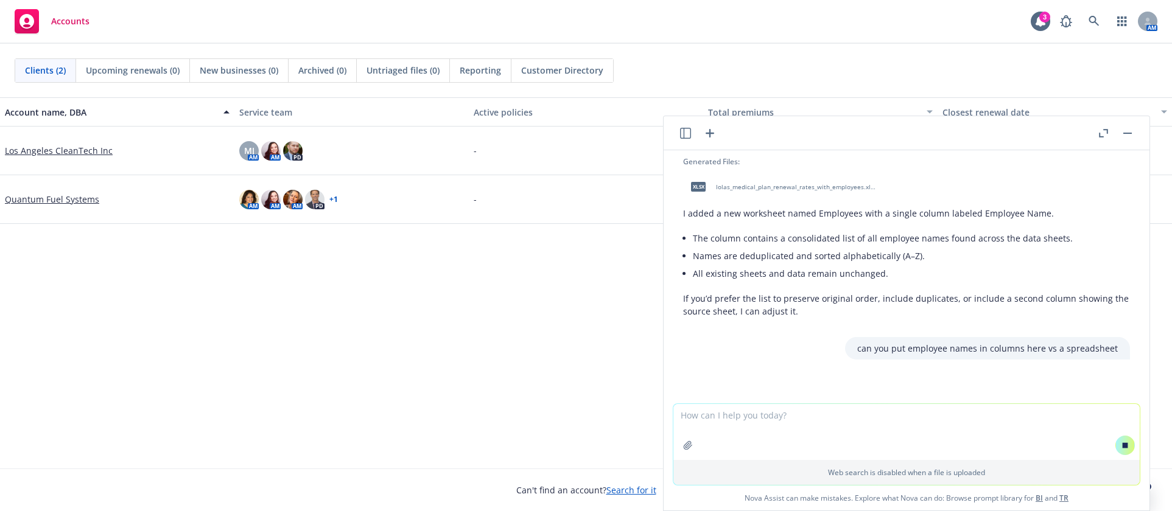
scroll to position [789, 0]
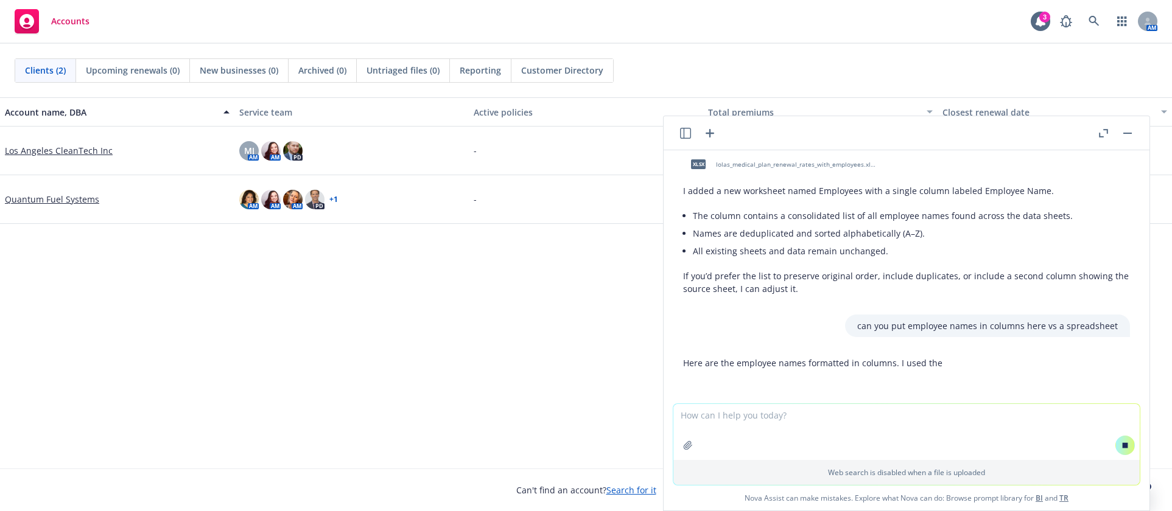
click at [1061, 422] on textarea at bounding box center [906, 432] width 466 height 56
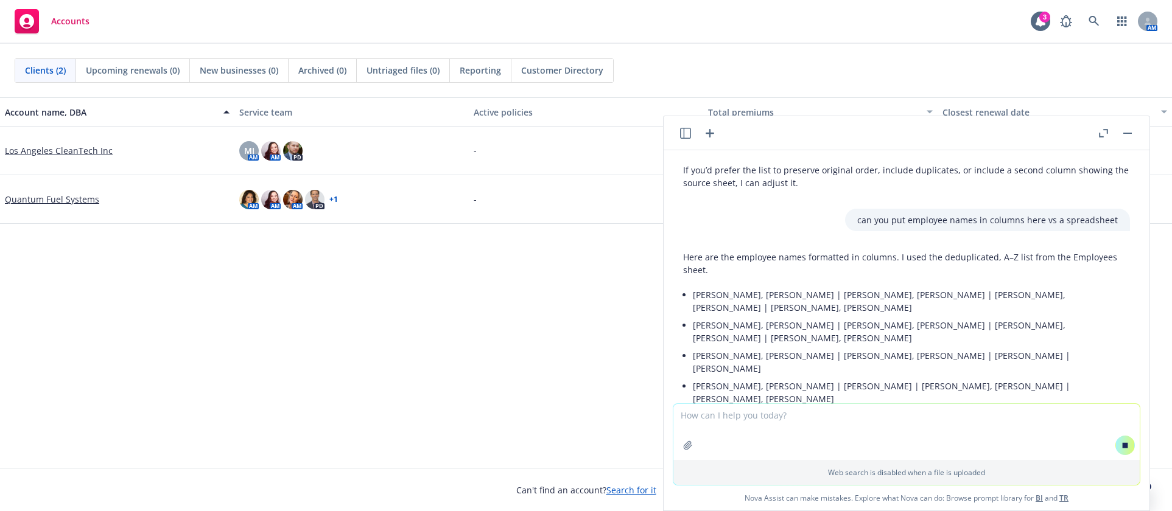
scroll to position [961, 0]
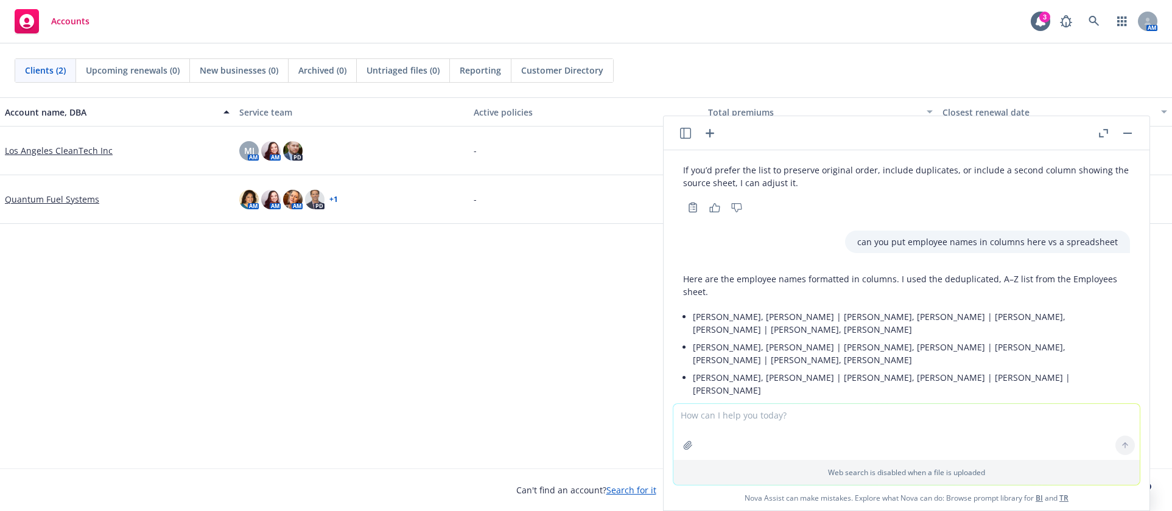
click at [958, 294] on p "Here are the employee names formatted in columns. I used the deduplicated, A–Z …" at bounding box center [906, 286] width 447 height 26
click at [966, 418] on textarea at bounding box center [906, 432] width 466 height 56
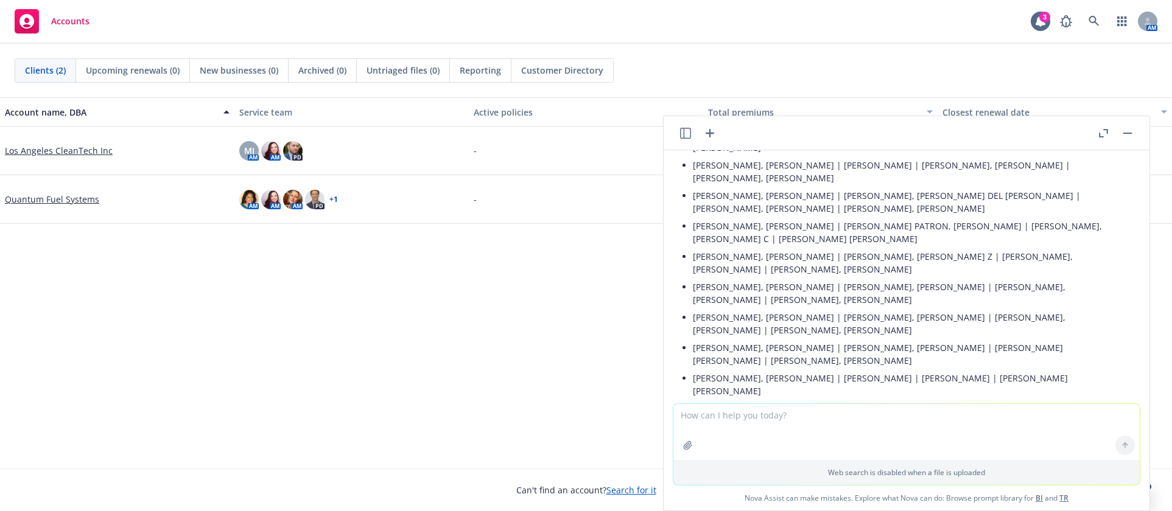
scroll to position [1205, 0]
click at [600, 325] on div "Account name, DBA Service team Active policies Total premiums Closest renewal d…" at bounding box center [586, 282] width 1172 height 371
click at [891, 369] on li "[PERSON_NAME], [PERSON_NAME] | [PERSON_NAME] | [PERSON_NAME] | [PERSON_NAME] [P…" at bounding box center [911, 384] width 437 height 30
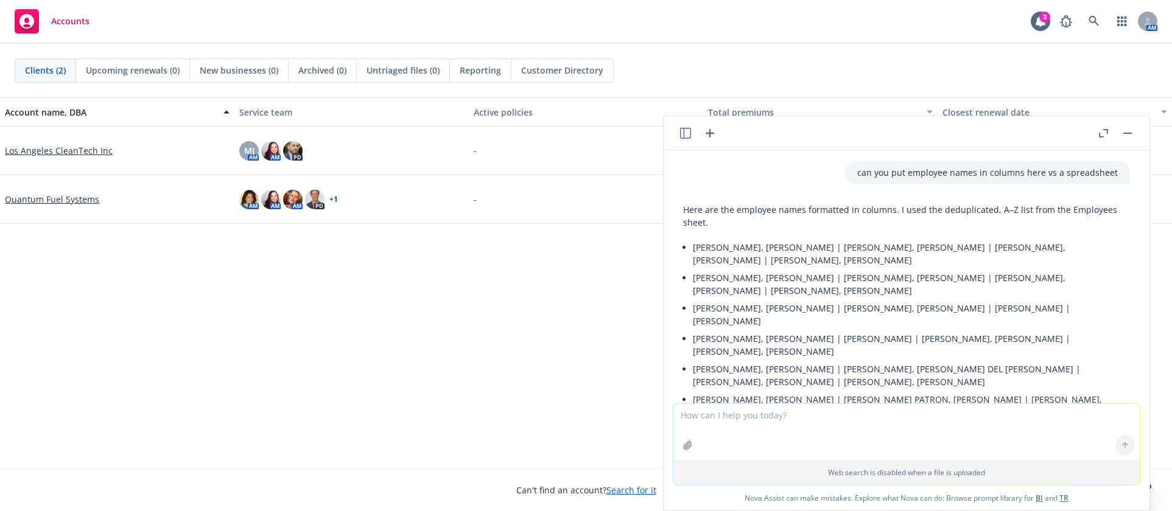
scroll to position [1022, 0]
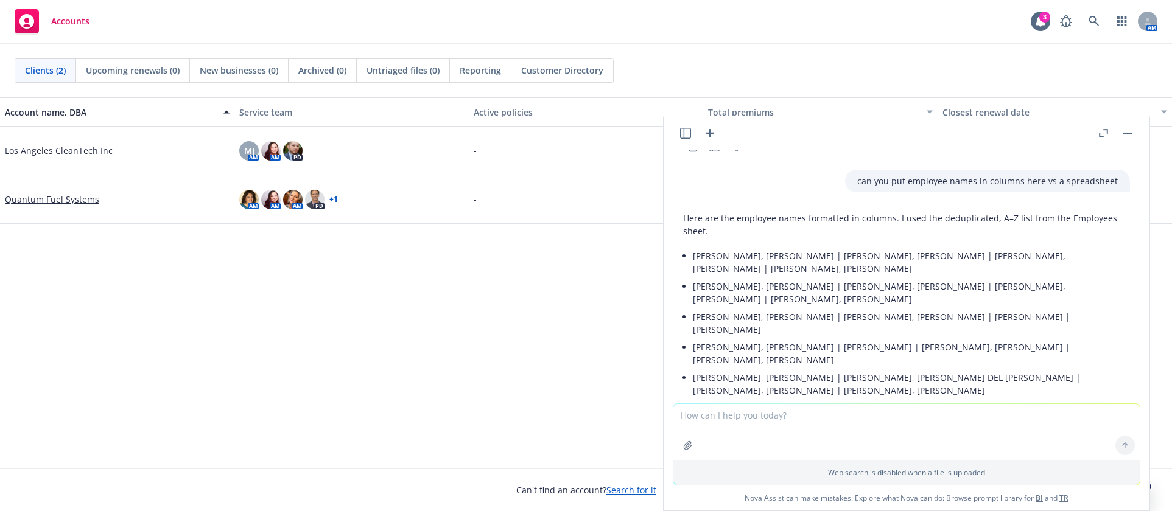
click at [809, 418] on textarea at bounding box center [906, 432] width 466 height 56
click at [792, 418] on textarea "Employee names are" at bounding box center [906, 431] width 466 height 57
click at [965, 419] on textarea "Employee names are labeled last name, first name with some havng" at bounding box center [906, 431] width 466 height 57
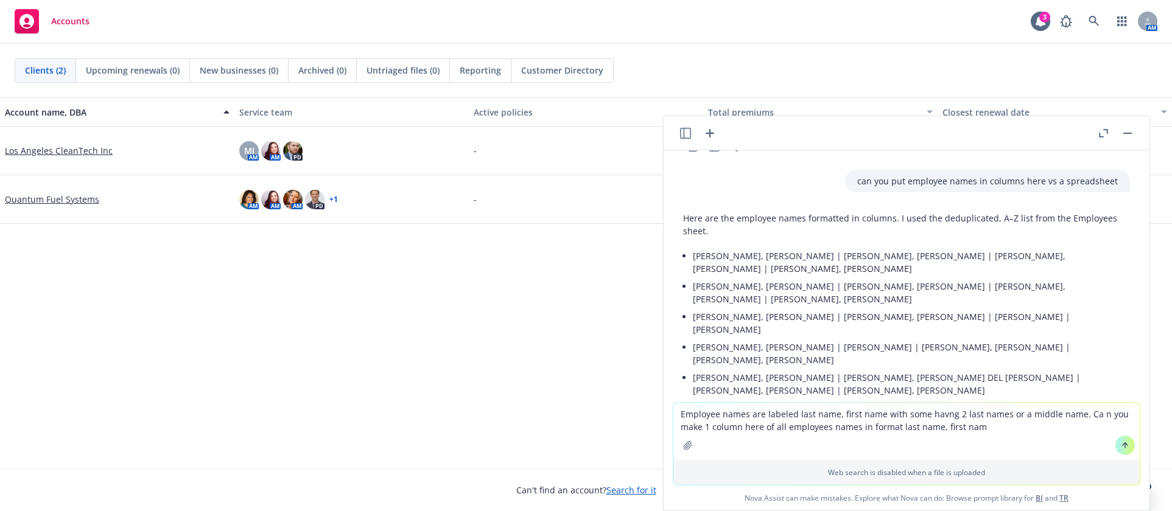
type textarea "Employee names are labeled last name, first name with some havng 2 last names o…"
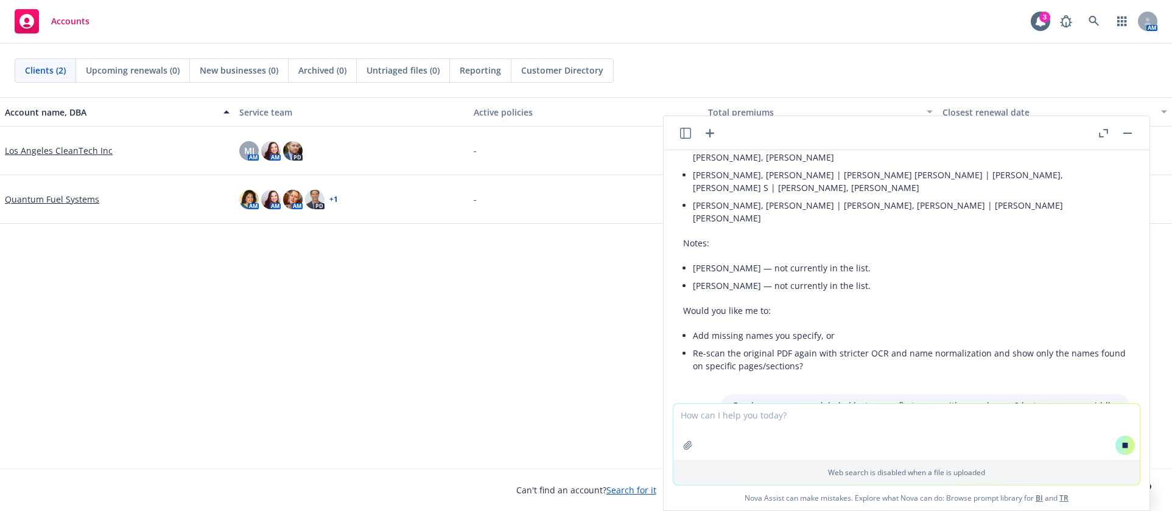
scroll to position [1469, 0]
click at [276, 362] on div "Account name, DBA Service team Active policies Total premiums Closest renewal d…" at bounding box center [586, 282] width 1172 height 371
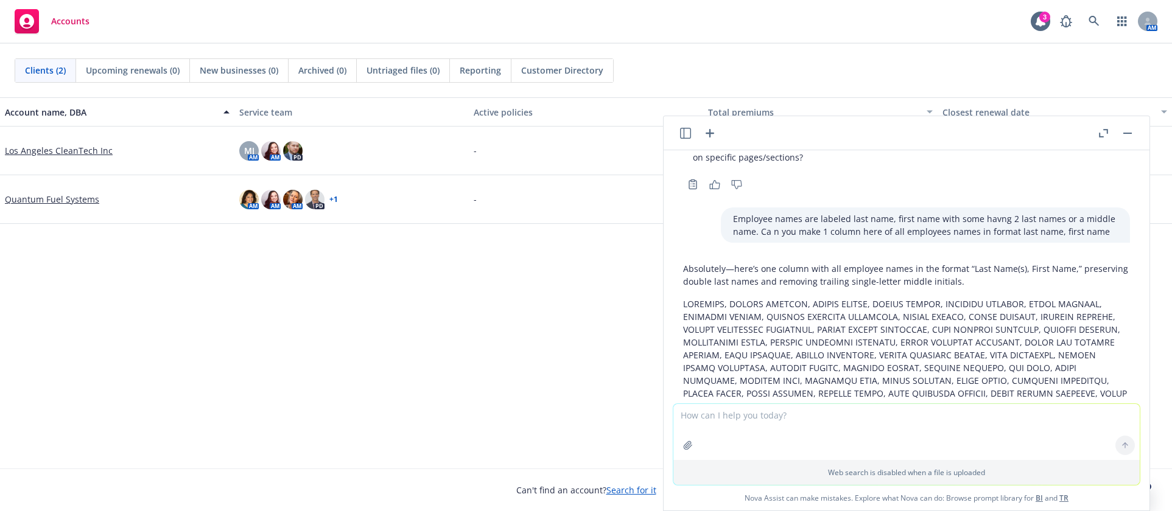
scroll to position [1594, 0]
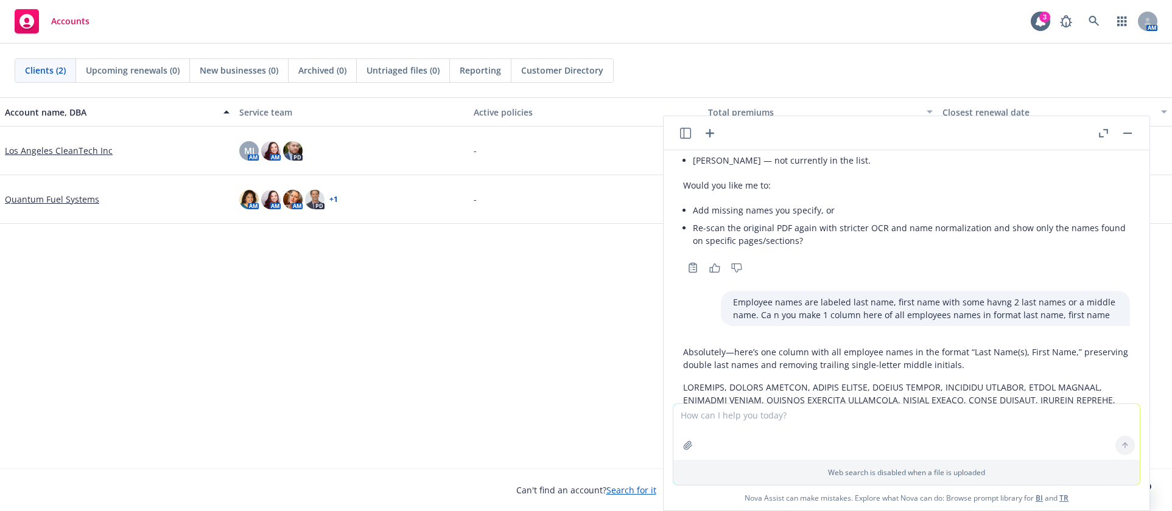
click at [812, 381] on p at bounding box center [906, 457] width 447 height 153
copy p "[PERSON_NAME]"
click at [634, 262] on div "Account name, DBA Service team Active policies Total premiums Closest renewal d…" at bounding box center [586, 282] width 1172 height 371
click at [933, 381] on p at bounding box center [906, 457] width 447 height 153
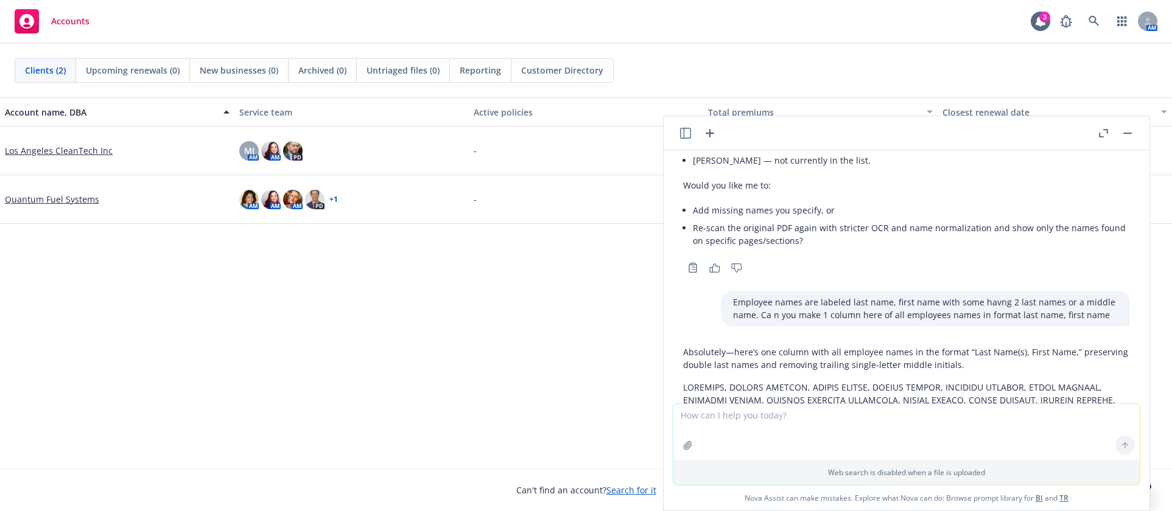
click at [1070, 381] on p at bounding box center [906, 457] width 447 height 153
copy p "[PERSON_NAME]"
click at [906, 21] on div "Accounts 3 AM" at bounding box center [586, 22] width 1172 height 44
click at [922, 381] on p at bounding box center [906, 457] width 447 height 153
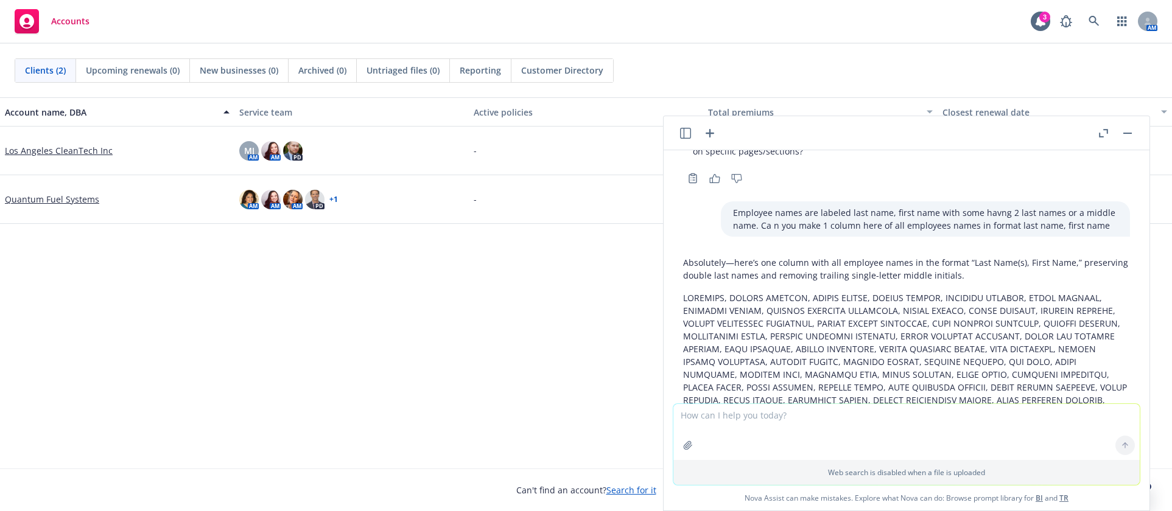
scroll to position [1655, 0]
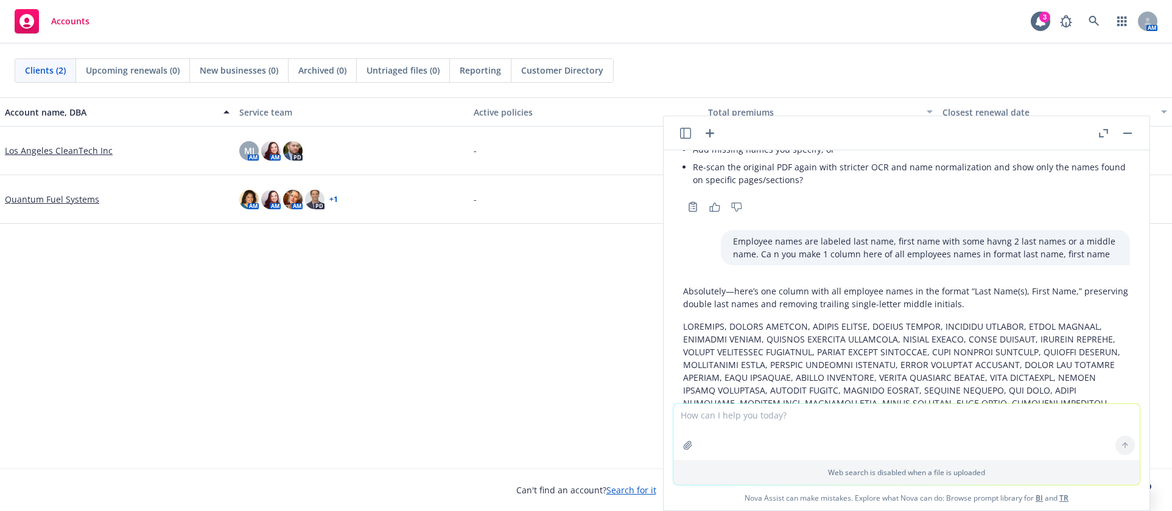
click at [1041, 320] on p at bounding box center [906, 396] width 447 height 153
drag, startPoint x: 1102, startPoint y: 239, endPoint x: 1021, endPoint y: 234, distance: 81.7
click at [1021, 320] on p at bounding box center [906, 396] width 447 height 153
click at [1078, 418] on textarea at bounding box center [906, 432] width 466 height 56
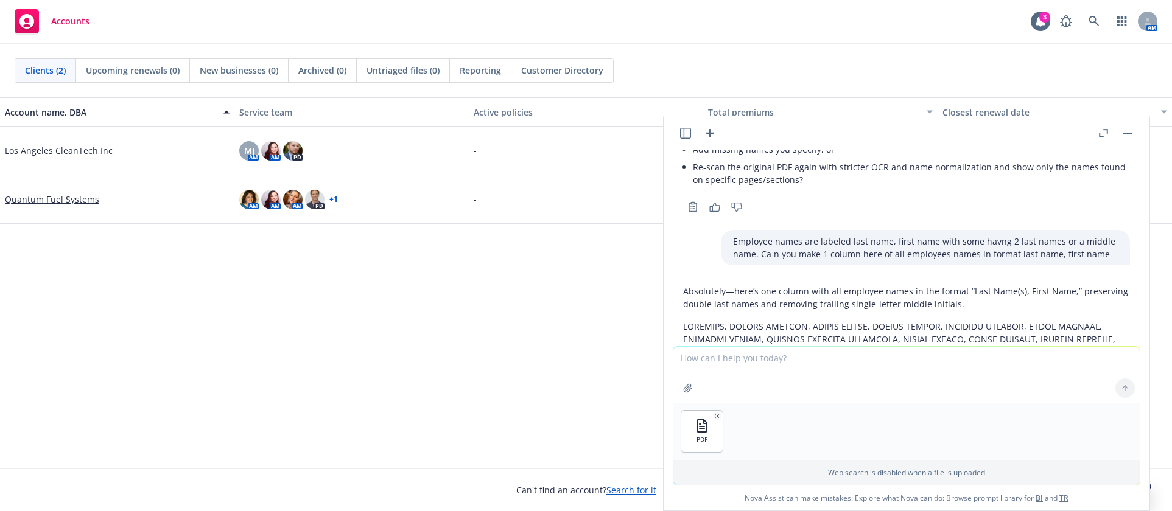
click at [750, 357] on textarea at bounding box center [906, 375] width 466 height 56
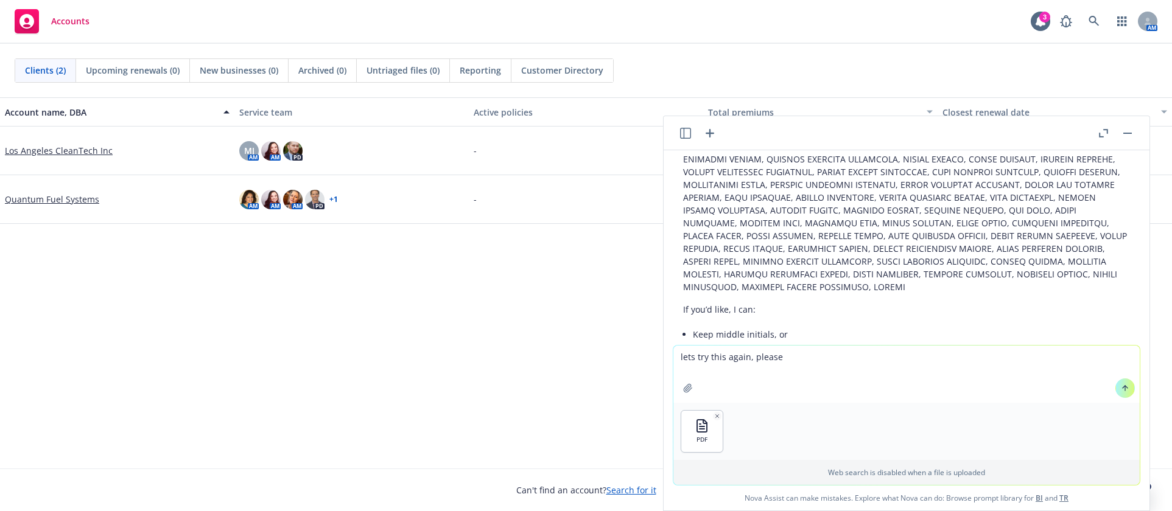
click at [814, 362] on textarea "lets try this again, please" at bounding box center [906, 374] width 466 height 57
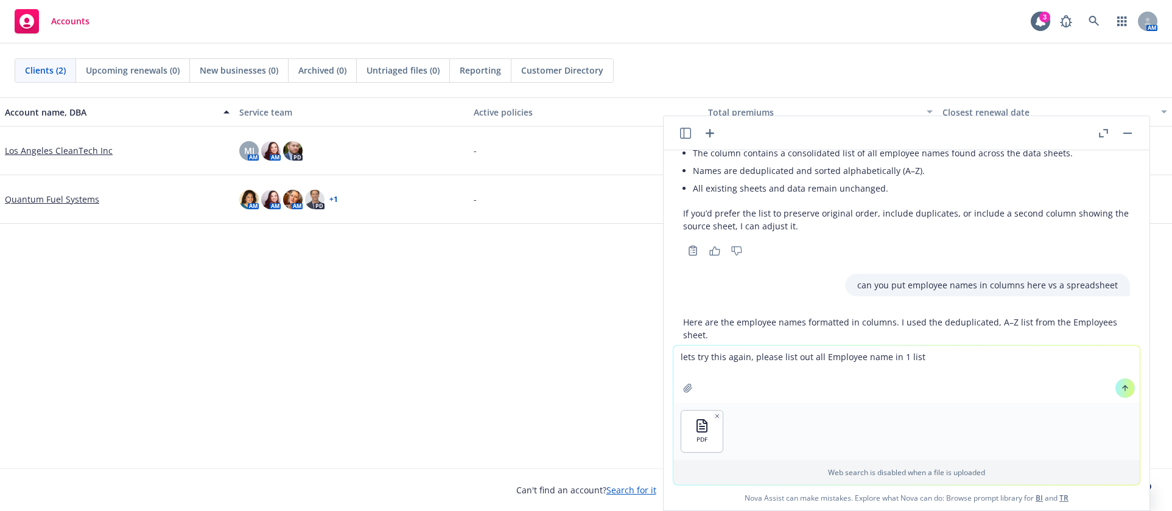
scroll to position [922, 0]
drag, startPoint x: 910, startPoint y: 357, endPoint x: 899, endPoint y: 357, distance: 11.6
click at [899, 357] on textarea "lets try this again, please list out all Employee name in 1 list" at bounding box center [906, 374] width 466 height 57
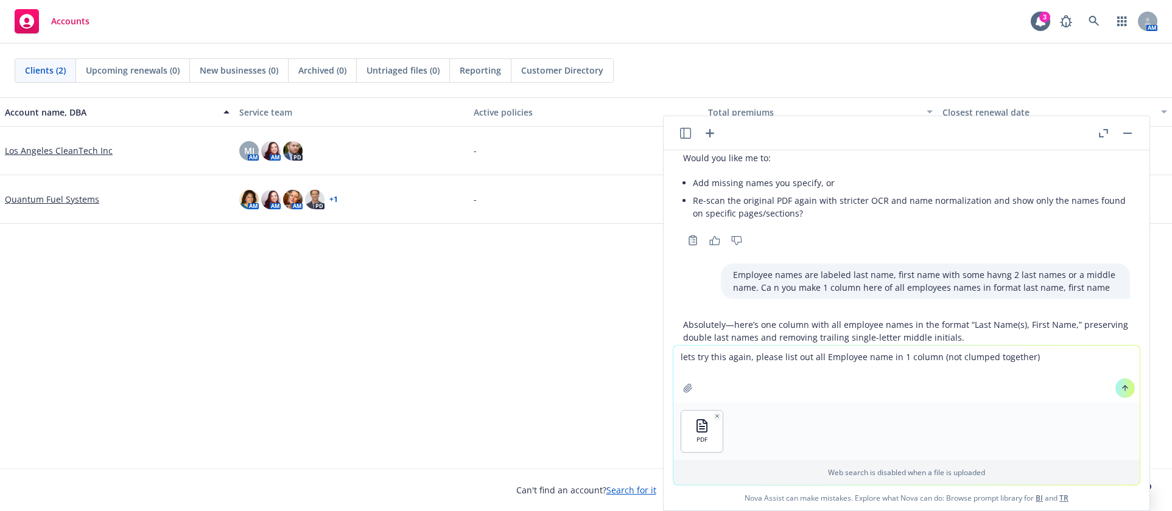
scroll to position [1592, 0]
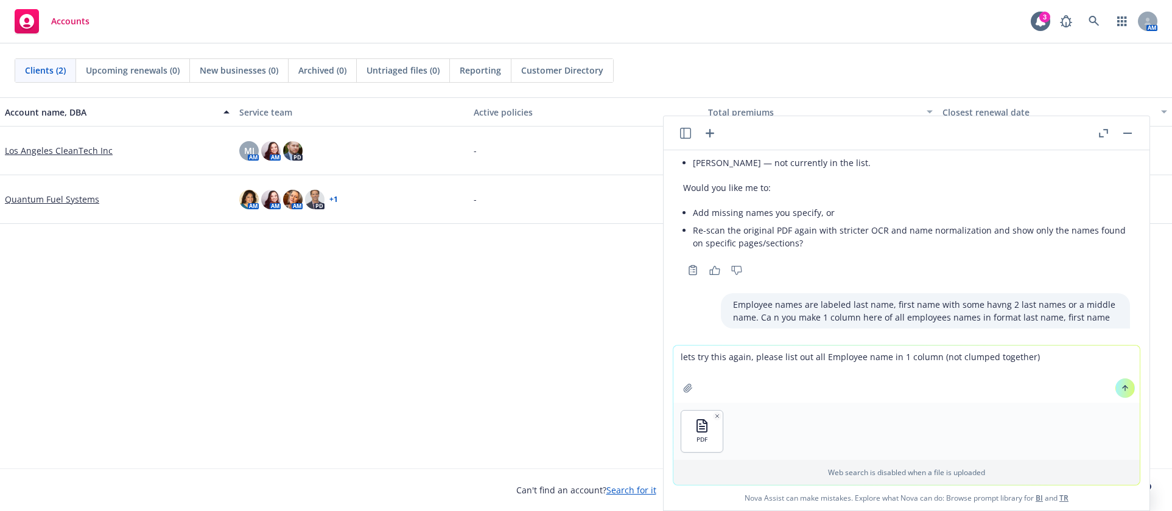
click at [1042, 360] on textarea "lets try this again, please list out all Employee name in 1 column (not clumped…" at bounding box center [906, 374] width 466 height 57
click at [907, 398] on textarea "lets try this again, please list out all Employee name in 1 column (not clumped…" at bounding box center [906, 374] width 466 height 57
click at [1025, 365] on textarea "lets try this again, please list out all Employee name in 1 column (not clumped…" at bounding box center [906, 374] width 466 height 57
type textarea "lets try this again, please list out all Employee name in 1 column (not clumped…"
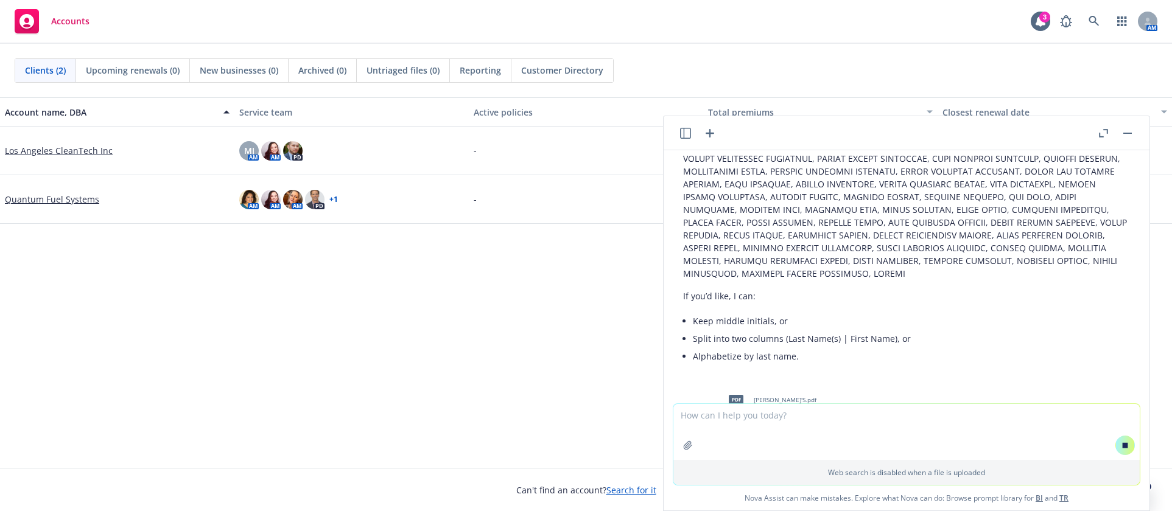
scroll to position [1787, 0]
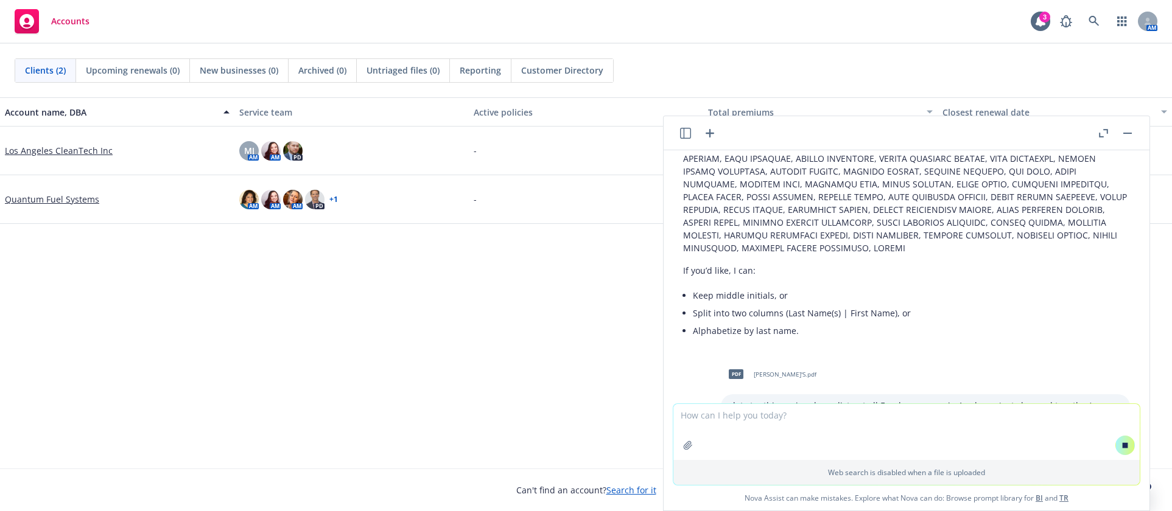
click at [236, 307] on div "Account name, DBA Service team Active policies Total premiums Closest renewal d…" at bounding box center [586, 282] width 1172 height 371
click at [394, 298] on div "Account name, DBA Service team Active policies Total premiums Closest renewal d…" at bounding box center [586, 282] width 1172 height 371
drag, startPoint x: 361, startPoint y: 426, endPoint x: 423, endPoint y: 427, distance: 61.5
click at [364, 427] on div "Account name, DBA Service team Active policies Total premiums Closest renewal d…" at bounding box center [586, 282] width 1172 height 371
click at [835, 421] on textarea at bounding box center [906, 432] width 466 height 56
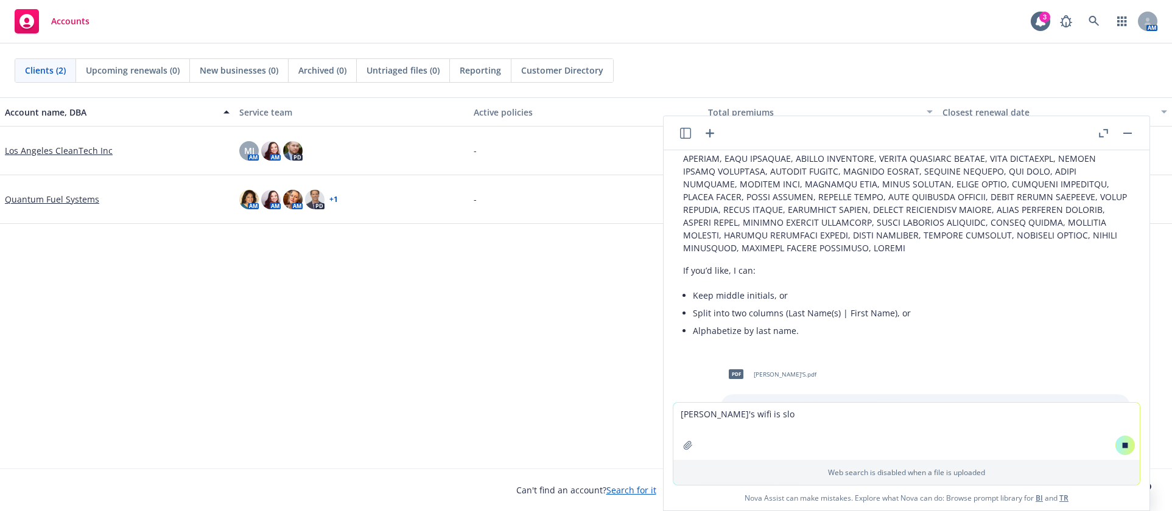
type textarea "[PERSON_NAME]'s wifi is slow"
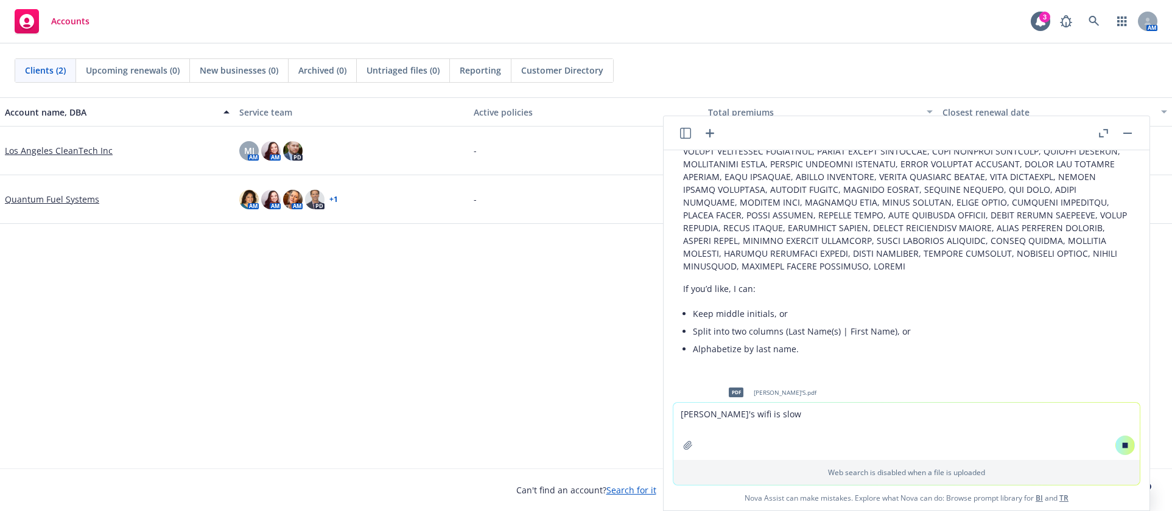
drag, startPoint x: 831, startPoint y: 420, endPoint x: 650, endPoint y: 411, distance: 180.4
click at [650, 411] on body "Accounts 3 AM Clients (2) Upcoming renewals (0) New businesses (0) Archived (0)…" at bounding box center [586, 255] width 1172 height 511
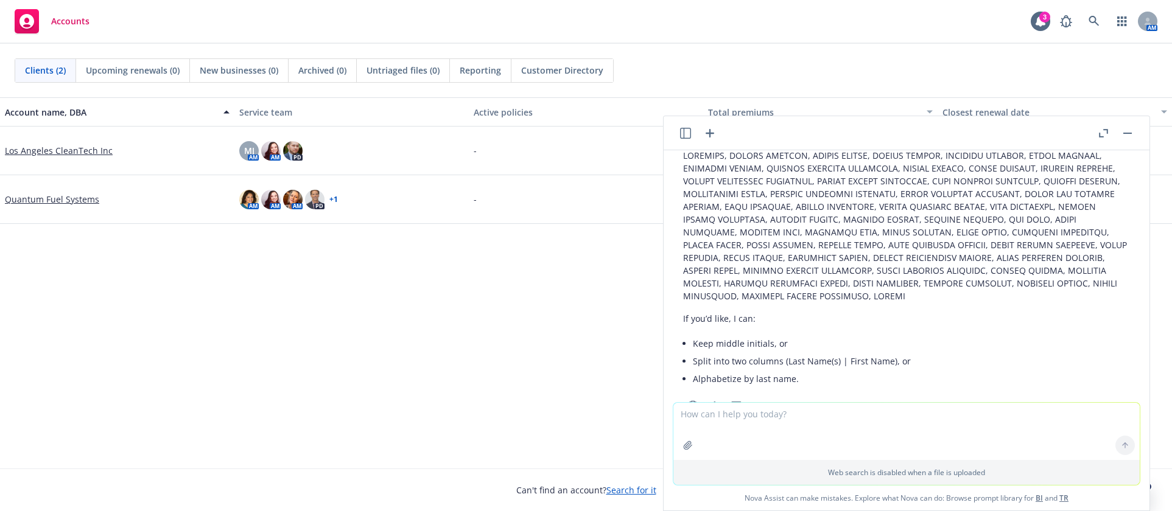
scroll to position [1914, 0]
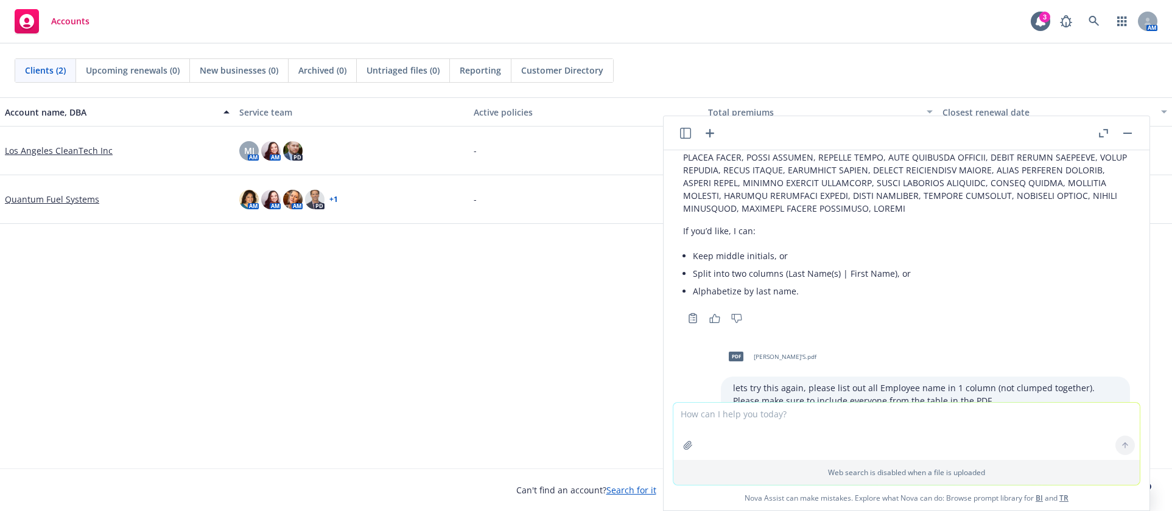
click at [164, 353] on div "Account name, DBA Service team Active policies Total premiums Closest renewal d…" at bounding box center [586, 282] width 1172 height 371
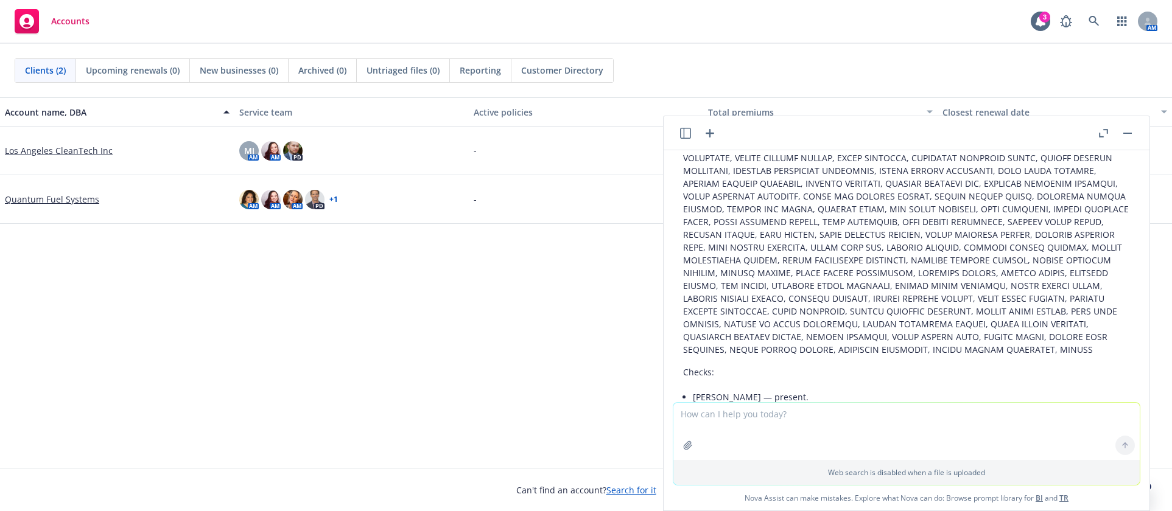
scroll to position [2217, 0]
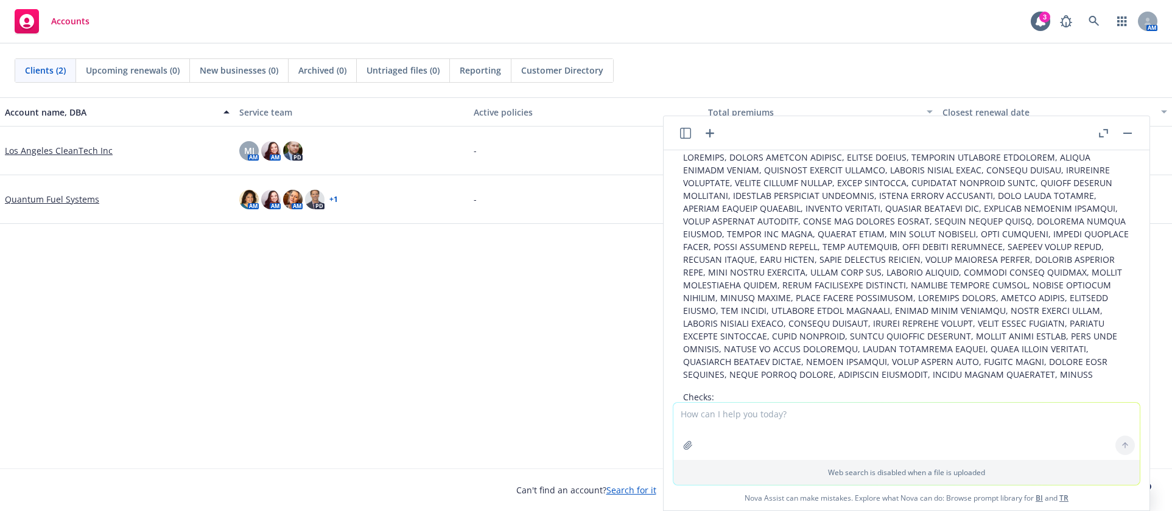
click at [789, 238] on p at bounding box center [906, 266] width 447 height 230
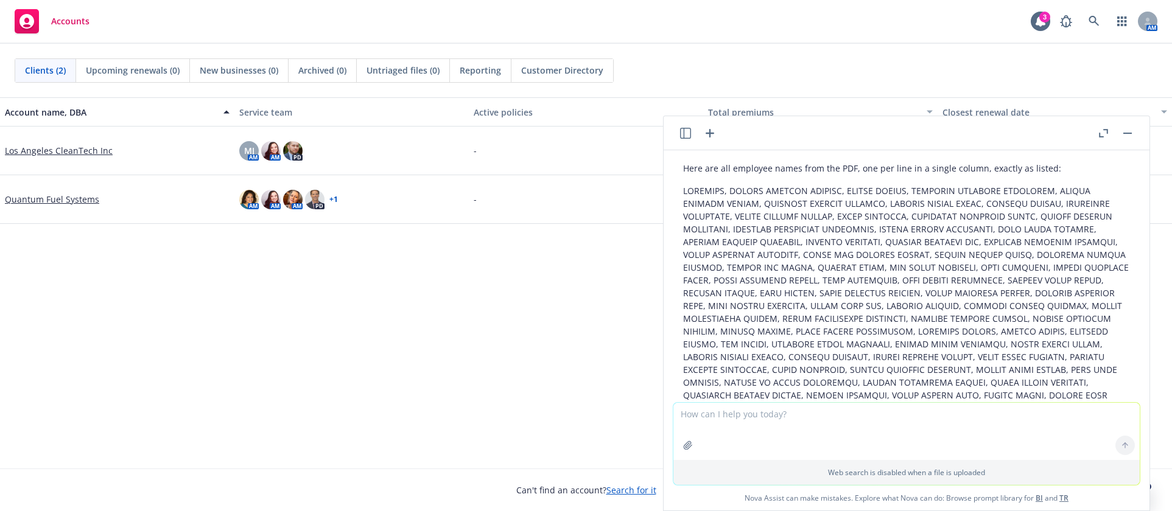
scroll to position [2095, 0]
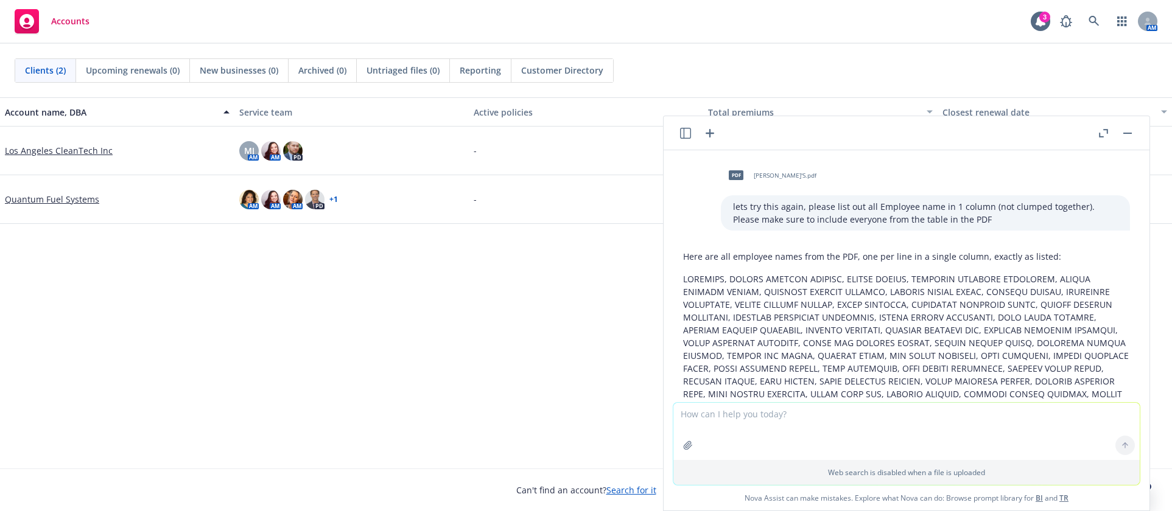
click at [945, 322] on p at bounding box center [906, 388] width 447 height 230
drag, startPoint x: 820, startPoint y: 27, endPoint x: 819, endPoint y: 38, distance: 10.4
click at [820, 27] on div "Accounts 3 AM" at bounding box center [586, 22] width 1172 height 44
click at [772, 421] on textarea at bounding box center [906, 431] width 466 height 57
type textarea "can you put all the names into a spreadsheet"
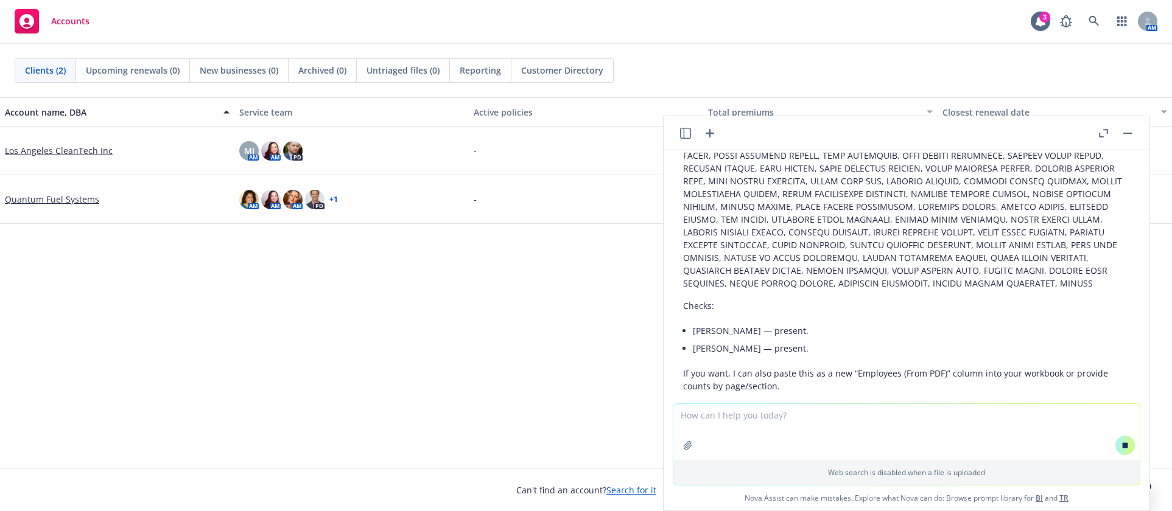
scroll to position [2216, 0]
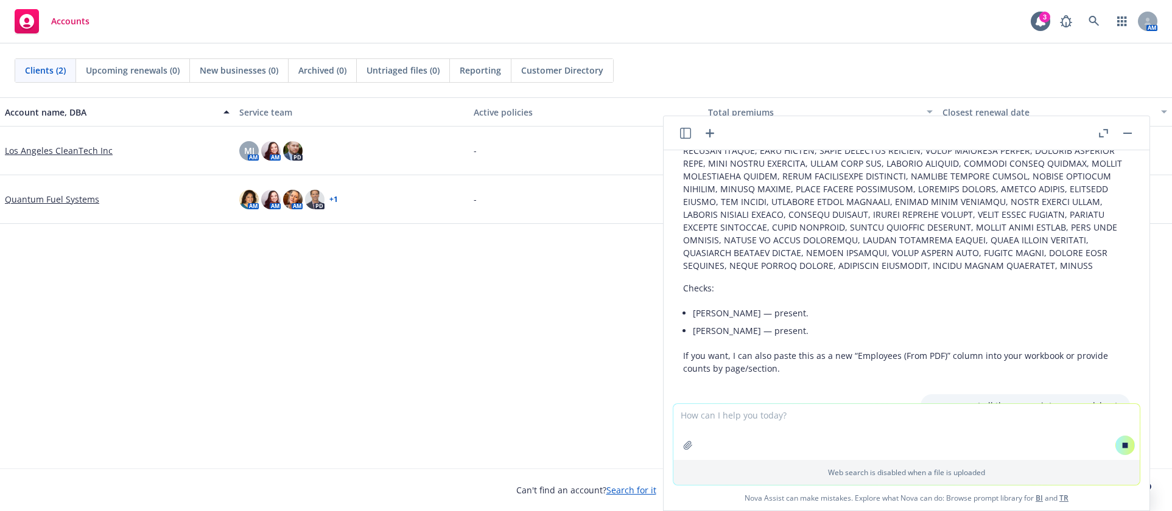
click at [303, 315] on div "Account name, DBA Service team Active policies Total premiums Closest renewal d…" at bounding box center [586, 282] width 1172 height 371
click at [334, 374] on div "Account name, DBA Service team Active policies Total premiums Closest renewal d…" at bounding box center [586, 282] width 1172 height 371
click at [367, 386] on div "Account name, DBA Service team Active policies Total premiums Closest renewal d…" at bounding box center [586, 282] width 1172 height 371
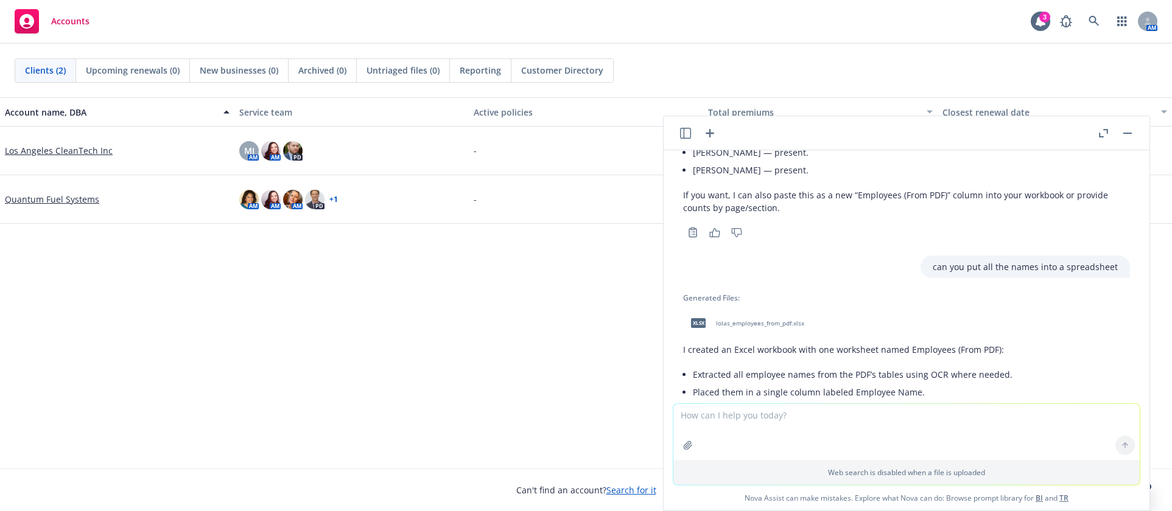
scroll to position [2486, 0]
click at [772, 320] on span "lolas_employees_from_pdf.xlsx" at bounding box center [760, 324] width 88 height 8
drag, startPoint x: 163, startPoint y: 333, endPoint x: 467, endPoint y: 185, distance: 338.5
click at [167, 329] on div "Account name, DBA Service team Active policies Total premiums Closest renewal d…" at bounding box center [586, 282] width 1172 height 371
click at [782, 460] on p "If you want a second sheet with counts, duplicates flagged, or names split into…" at bounding box center [906, 473] width 447 height 26
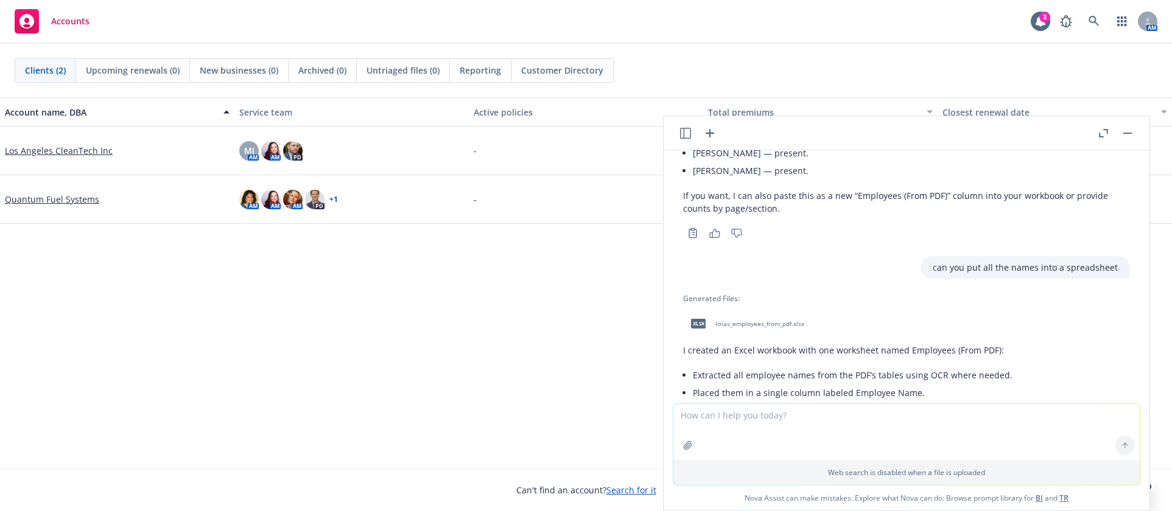
click at [753, 422] on textarea at bounding box center [906, 432] width 466 height 56
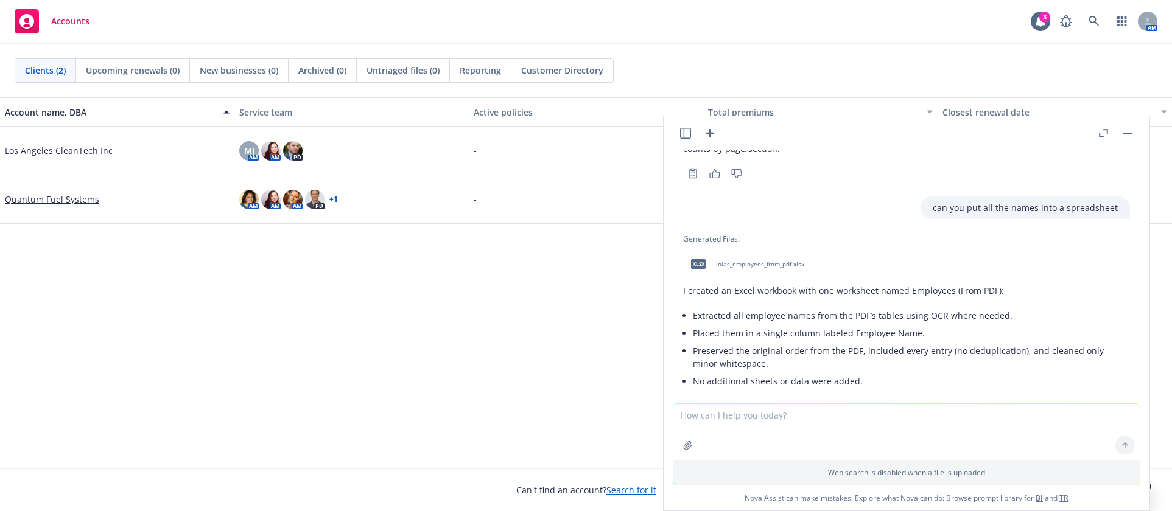
scroll to position [2547, 0]
click at [765, 439] on textarea "crate a spreadsheet for the following employees that include" at bounding box center [906, 431] width 466 height 57
click at [951, 413] on textarea "crate a spreadsheet for the following employees that include" at bounding box center [906, 431] width 466 height 57
drag, startPoint x: 953, startPoint y: 420, endPoint x: 946, endPoint y: 420, distance: 6.7
click at [952, 420] on textarea "crate a spreadsheet for the following employees that include the T" at bounding box center [906, 431] width 466 height 57
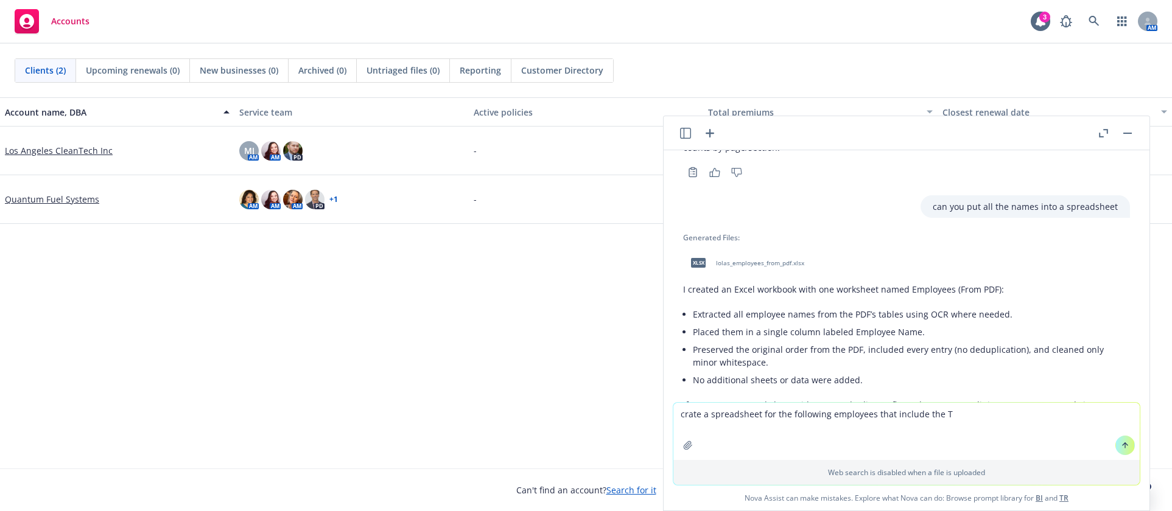
drag, startPoint x: 944, startPoint y: 419, endPoint x: 936, endPoint y: 420, distance: 8.5
click at [936, 420] on textarea "crate a spreadsheet for the following employees that include the T" at bounding box center [906, 431] width 466 height 57
click at [1029, 421] on textarea "crate a spreadsheet for the following employees that include the Renewal Medica…" at bounding box center [906, 431] width 466 height 57
type textarea "crate a spreadsheet for the following employees that include the Renewal Medica…"
paste textarea
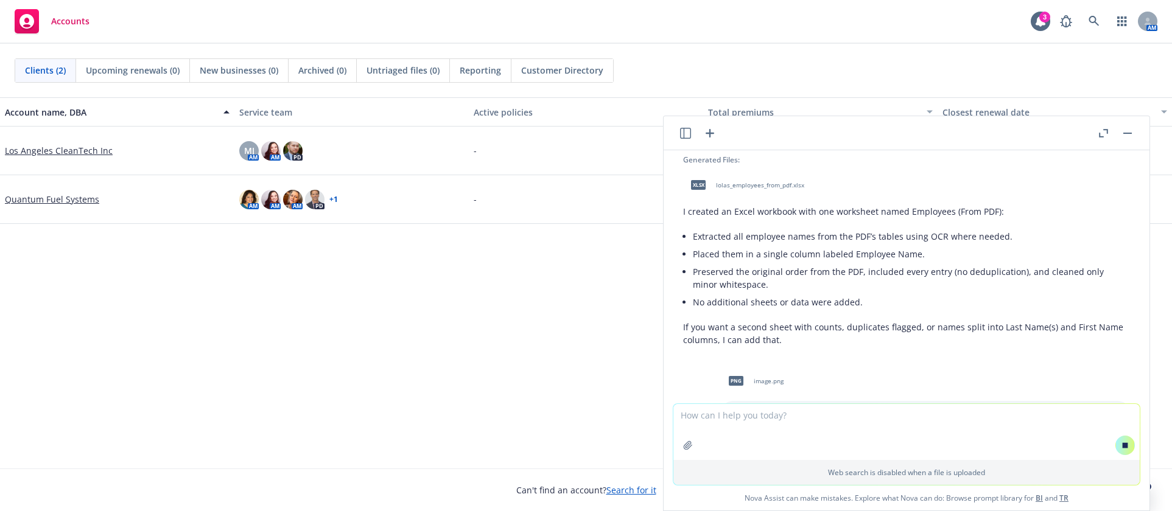
scroll to position [2513, 0]
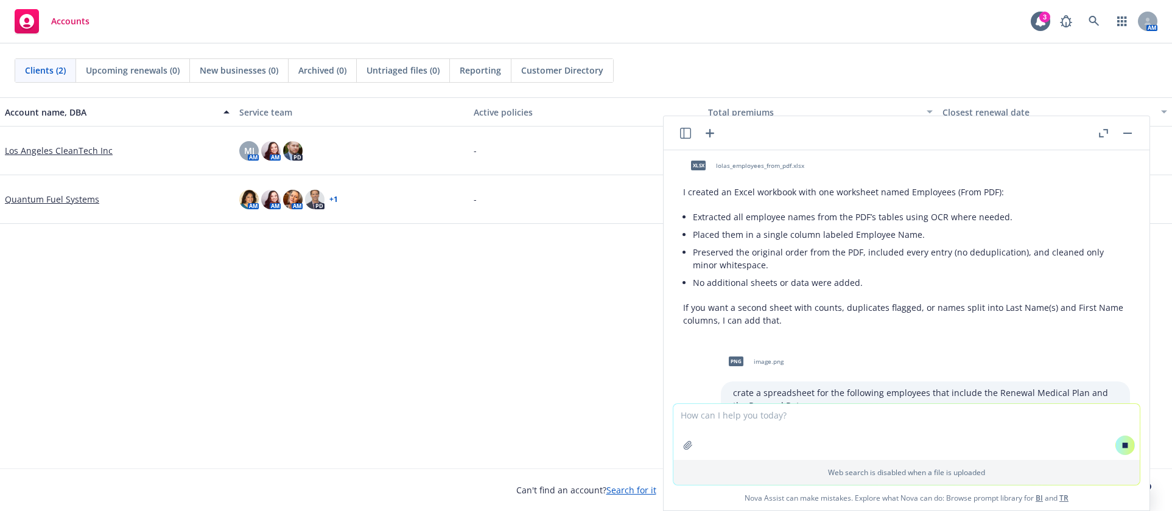
click at [887, 422] on textarea at bounding box center [906, 432] width 466 height 56
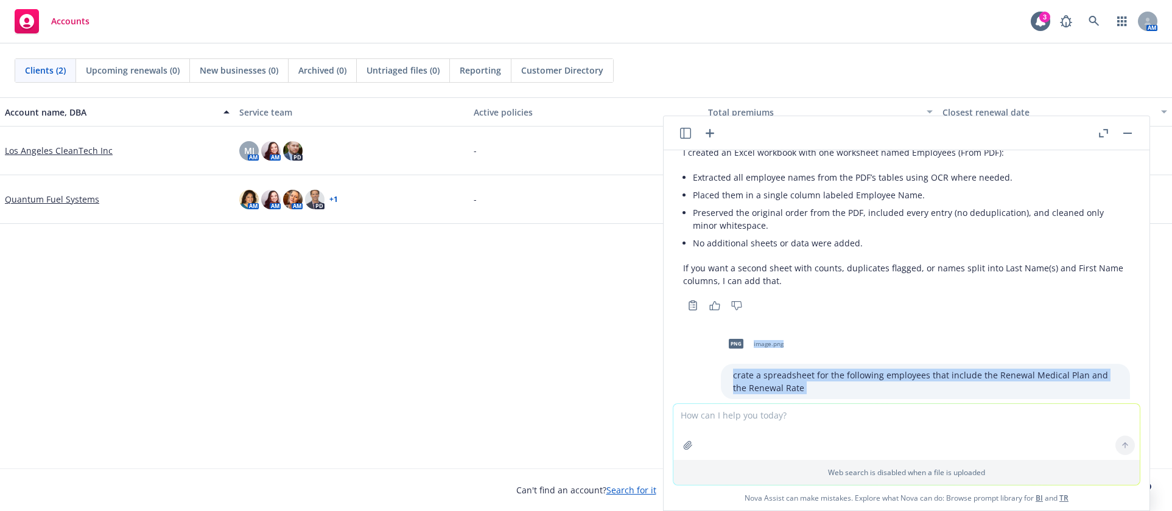
scroll to position [2867, 0]
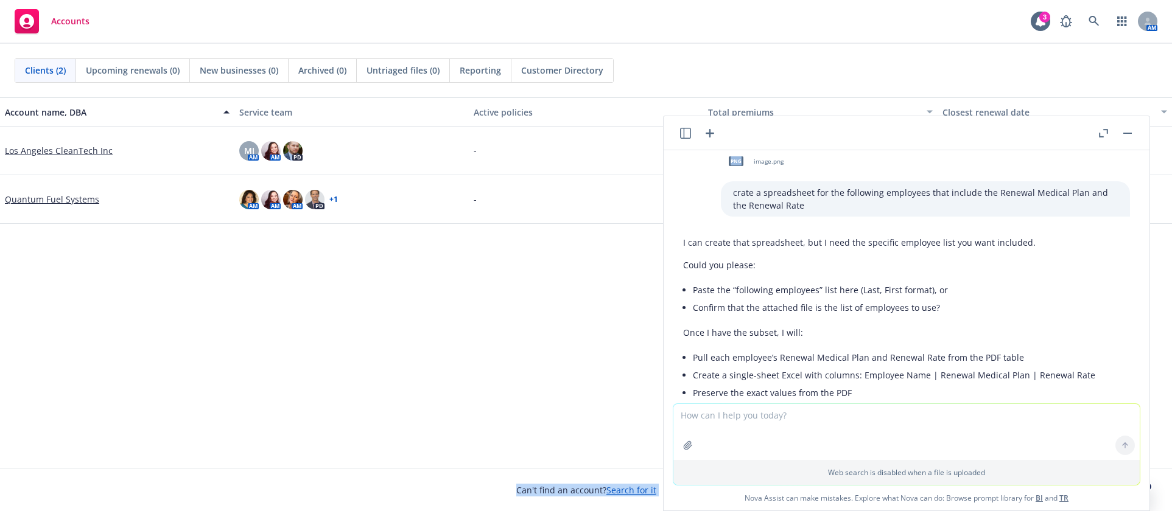
drag, startPoint x: 726, startPoint y: 268, endPoint x: 620, endPoint y: 276, distance: 106.3
click at [620, 276] on body "Accounts 3 AM Clients (2) Upcoming renewals (0) New businesses (0) Archived (0)…" at bounding box center [586, 255] width 1172 height 511
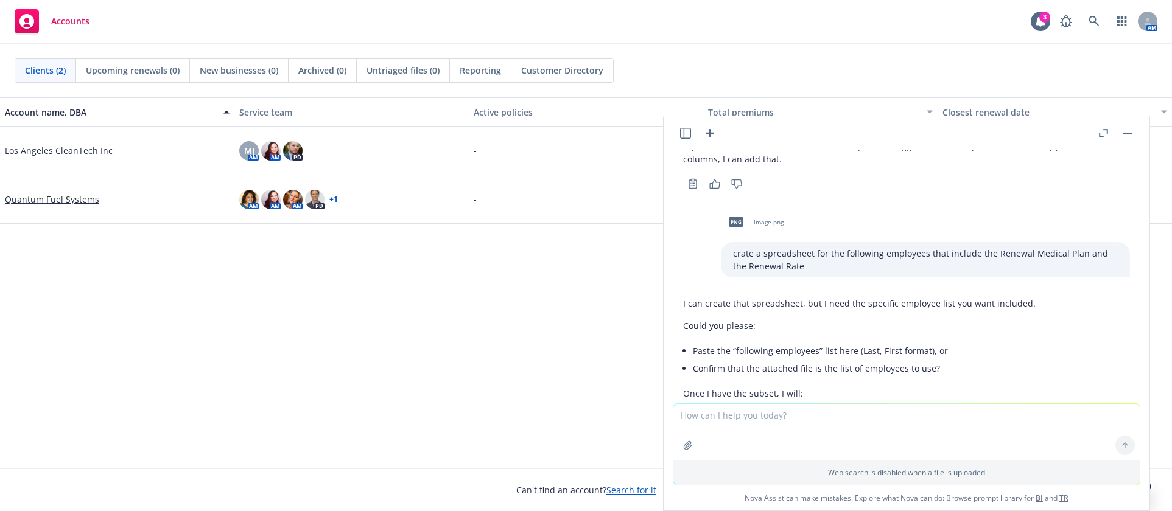
click at [882, 320] on p "Could you please:" at bounding box center [889, 326] width 412 height 13
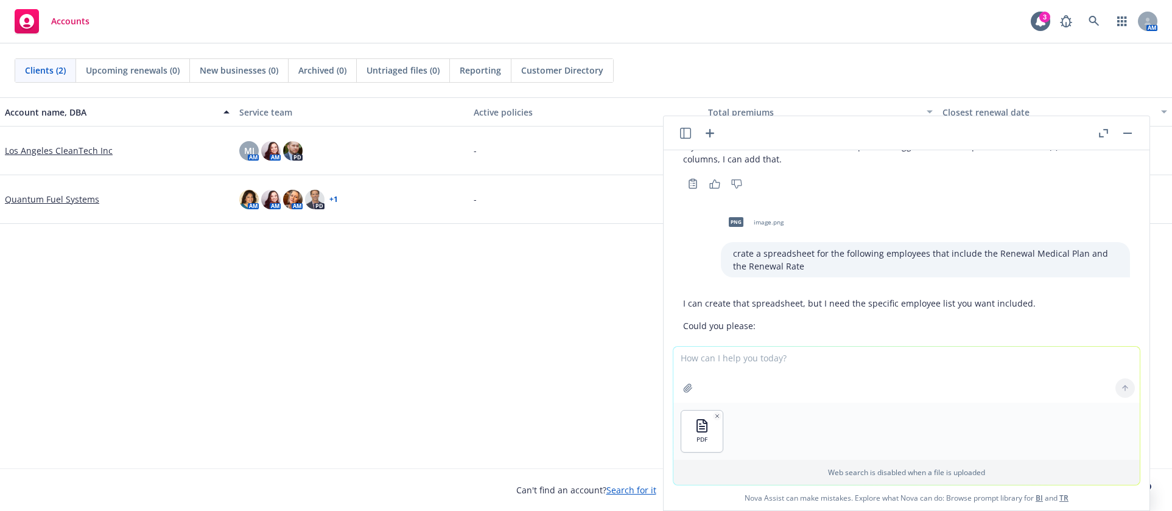
click at [726, 368] on textarea at bounding box center [906, 375] width 466 height 56
type textarea "C"
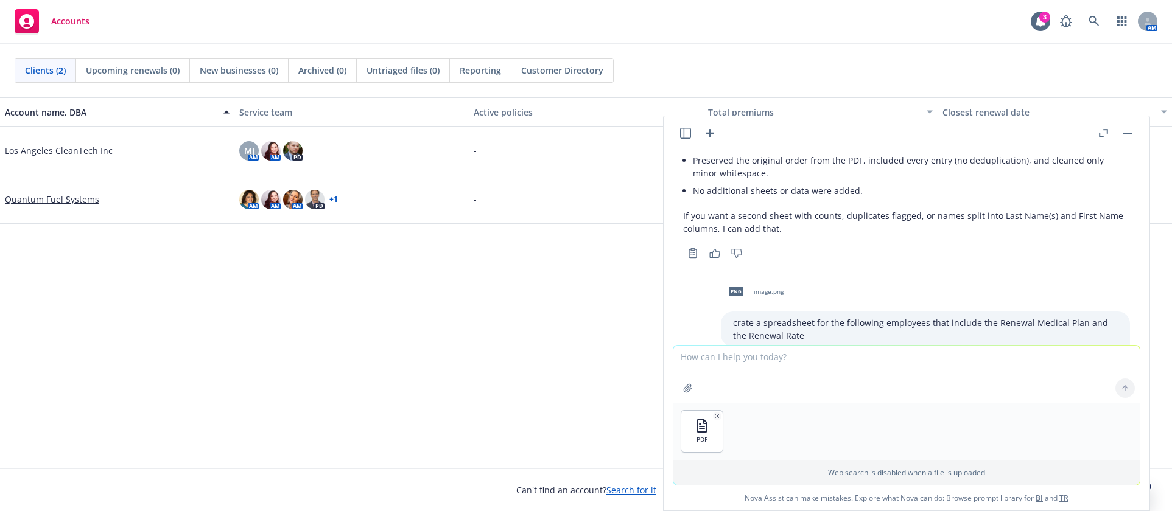
scroll to position [2745, 0]
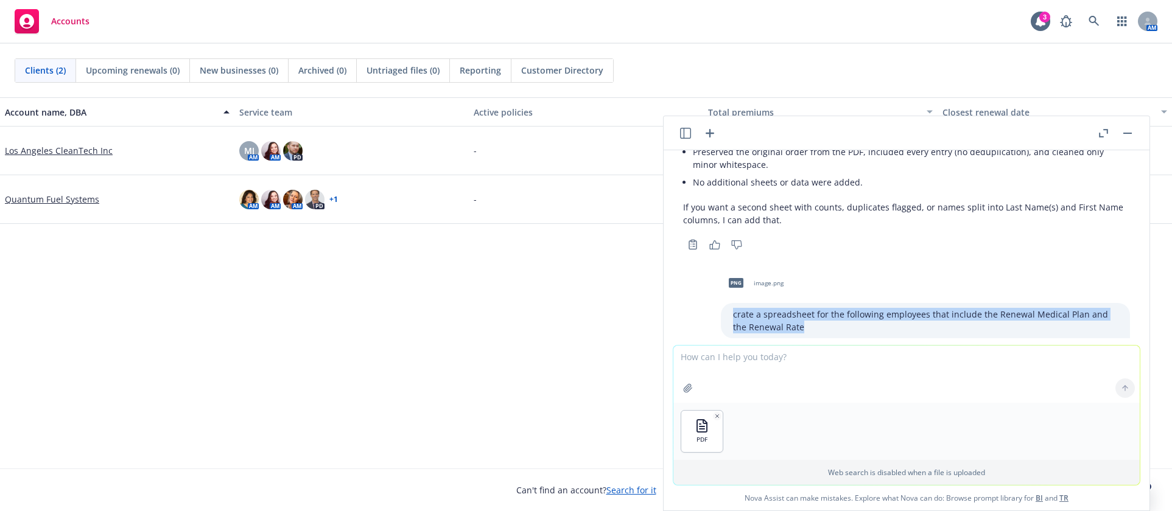
drag, startPoint x: 792, startPoint y: 251, endPoint x: 715, endPoint y: 242, distance: 77.9
click at [733, 308] on p "crate a spreadsheet for the following employees that include the Renewal Medica…" at bounding box center [925, 321] width 385 height 26
copy p "crate a spreadsheet for the following employees that include the Renewal Medica…"
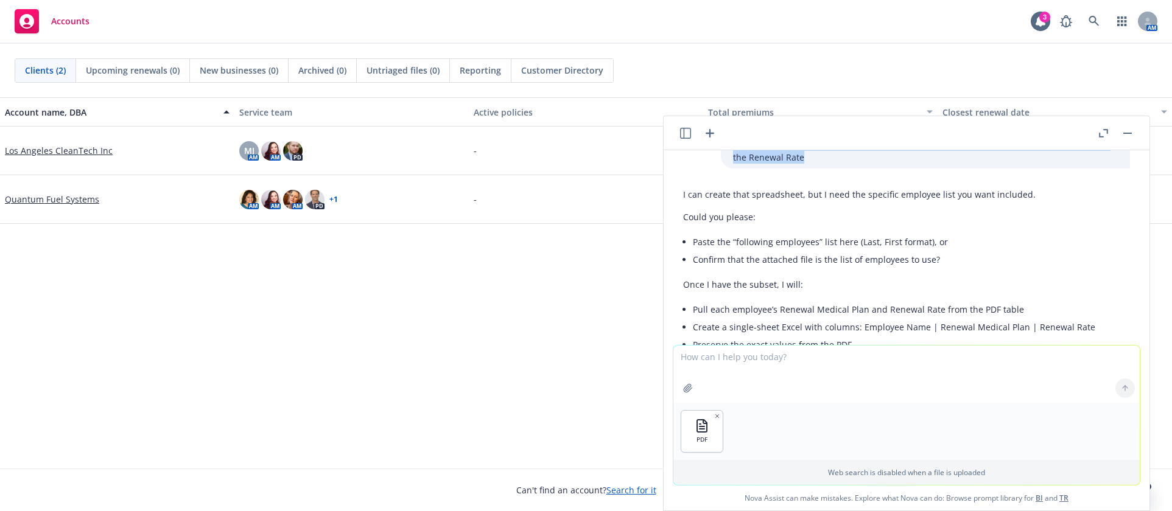
scroll to position [2925, 0]
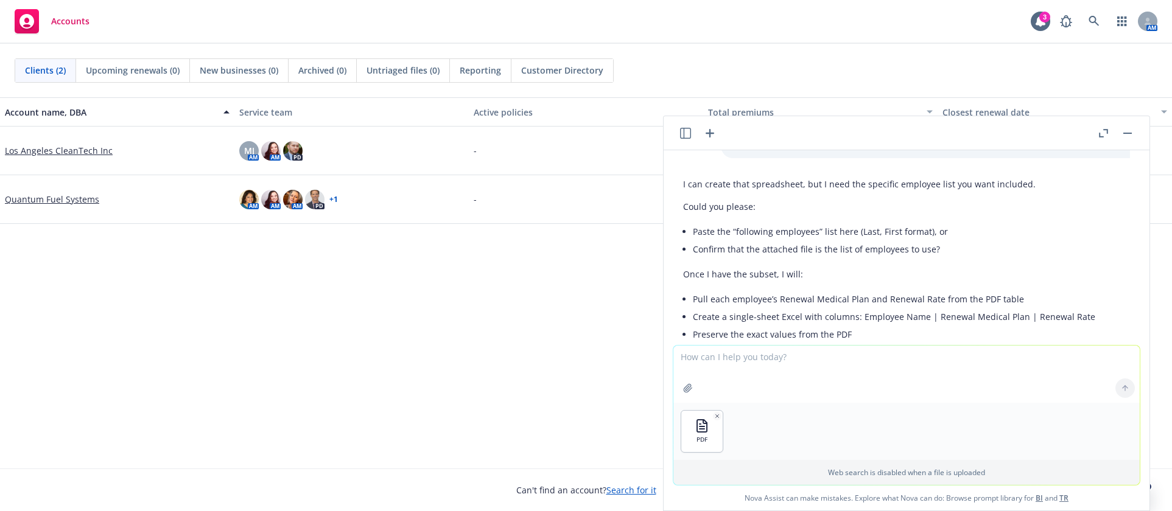
click at [721, 359] on textarea at bounding box center [906, 374] width 466 height 57
paste textarea "crate a spreadsheet for the following employees that include the Renewal Medica…"
click at [898, 16] on div "Accounts 3 AM" at bounding box center [586, 22] width 1172 height 44
drag, startPoint x: 692, startPoint y: 374, endPoint x: 1121, endPoint y: 358, distance: 429.0
click at [1121, 358] on textarea "crate a spreadsheet for the following employees that include the Renewal Medica…" at bounding box center [906, 374] width 466 height 57
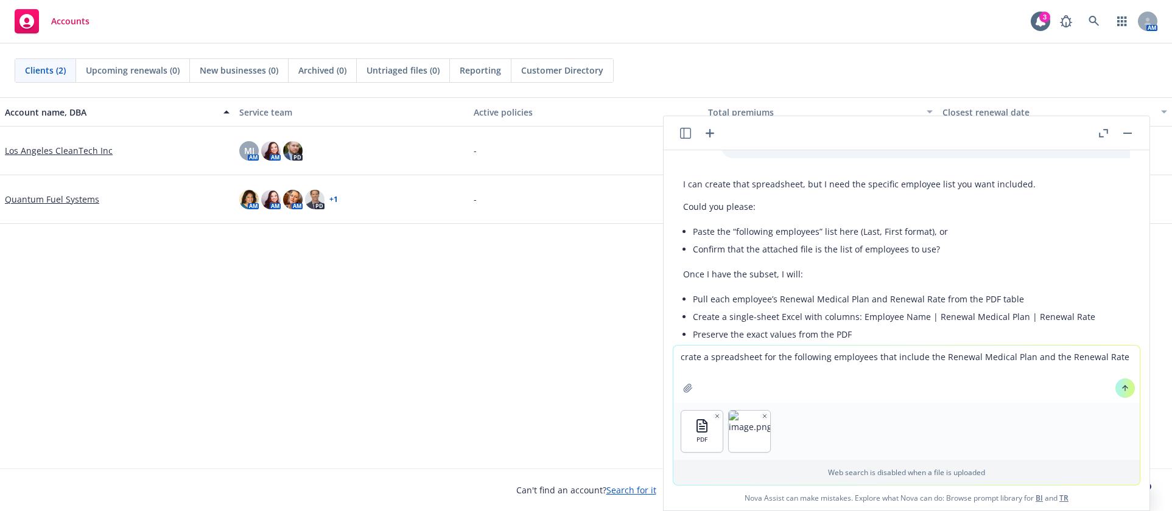
type textarea "crate a spreadsheet for the following employees that include the Renewal Medica…"
click at [1121, 389] on icon at bounding box center [1125, 388] width 9 height 9
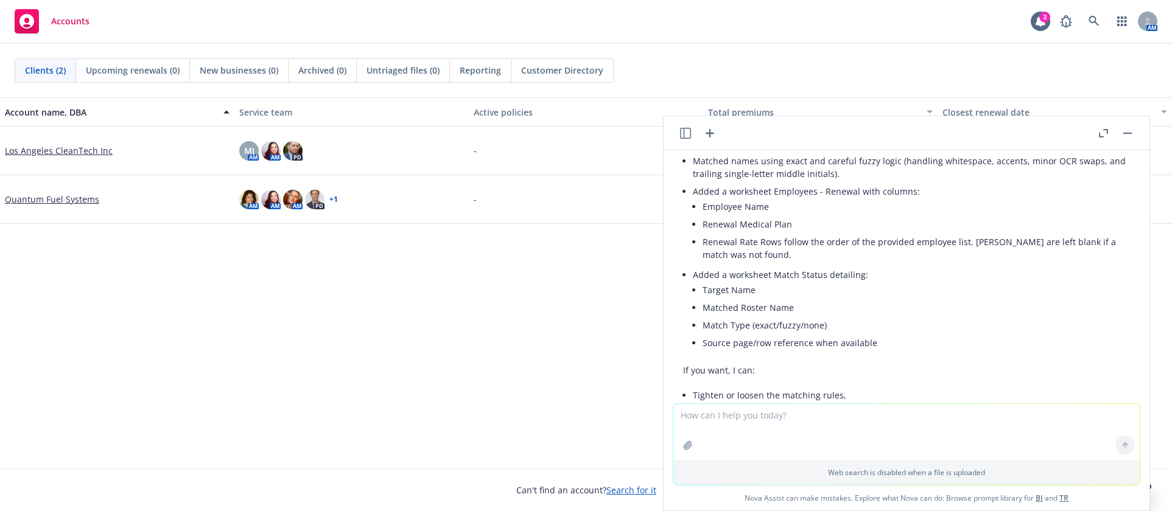
scroll to position [3382, 0]
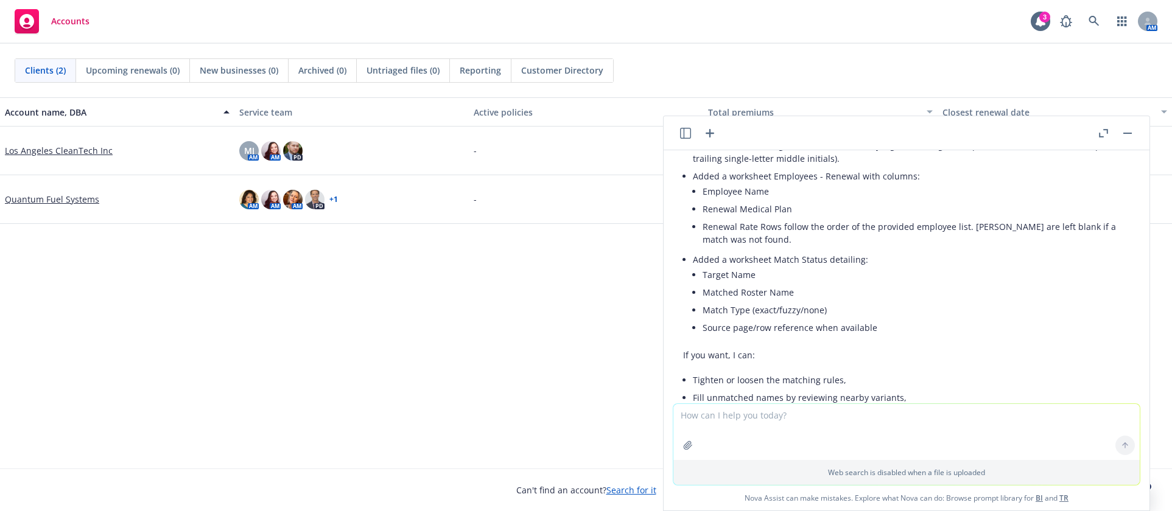
click at [826, 418] on textarea at bounding box center [906, 432] width 466 height 56
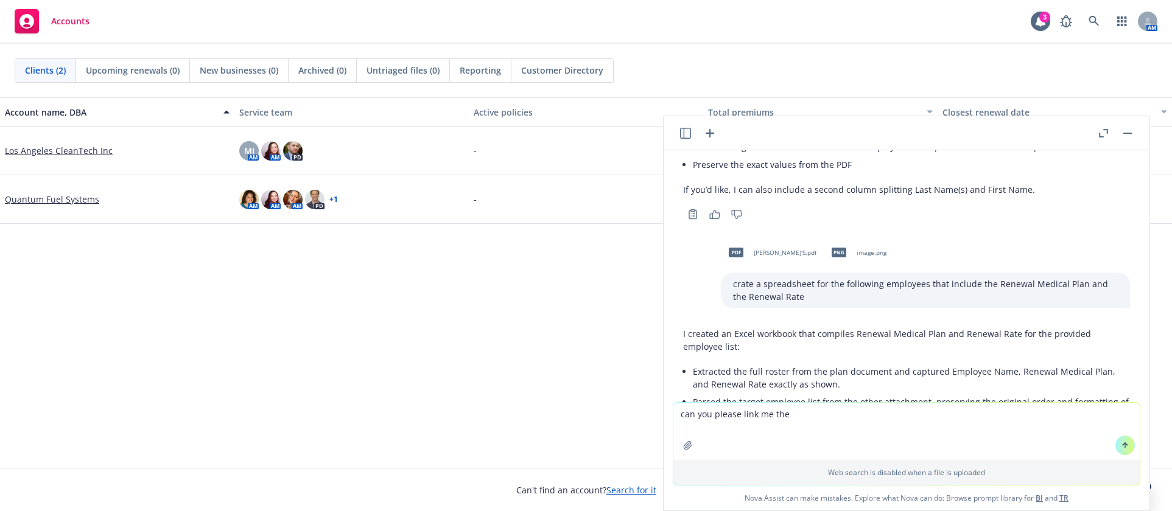
scroll to position [3138, 0]
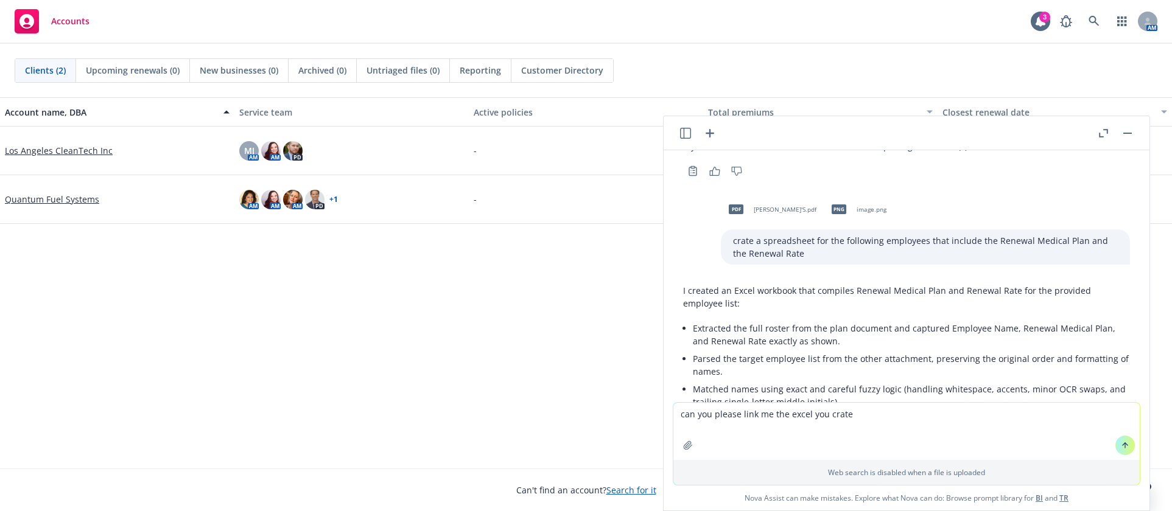
type textarea "can you please link me the excel you crated"
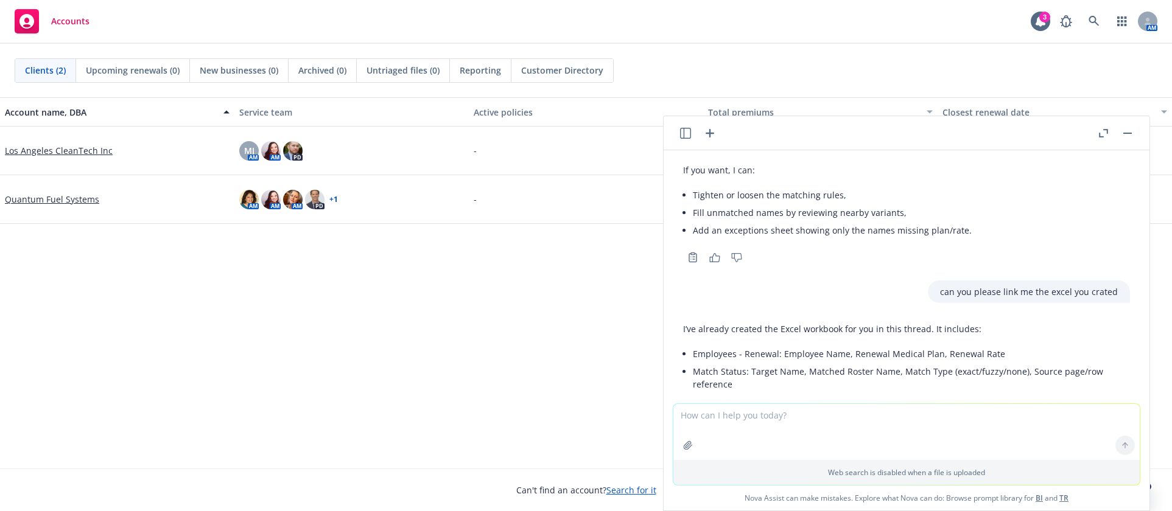
scroll to position [3571, 0]
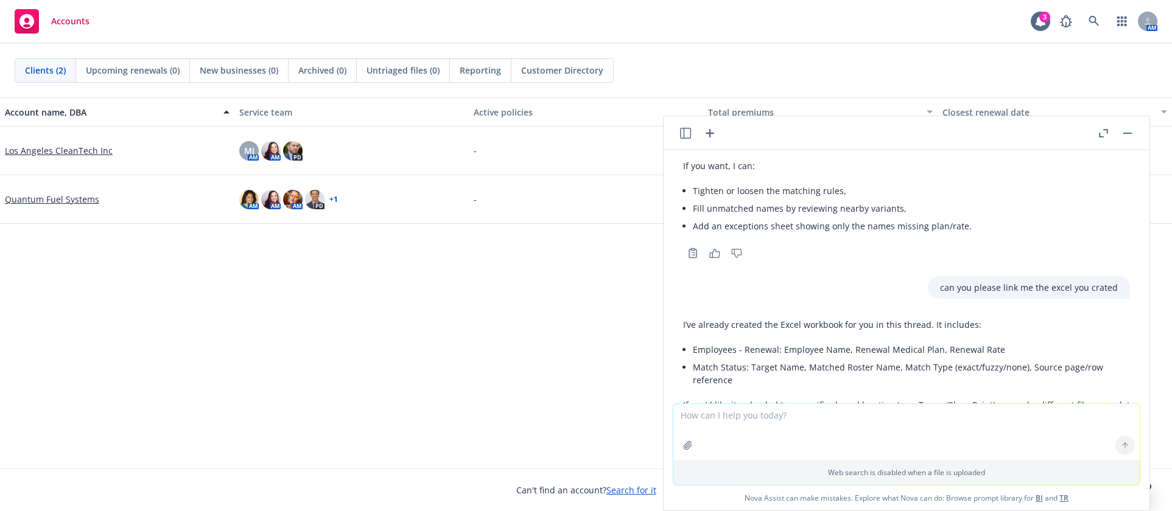
click at [859, 420] on textarea at bounding box center [906, 432] width 466 height 56
type textarea "please like the spreadsheet here, i can't fidn it"
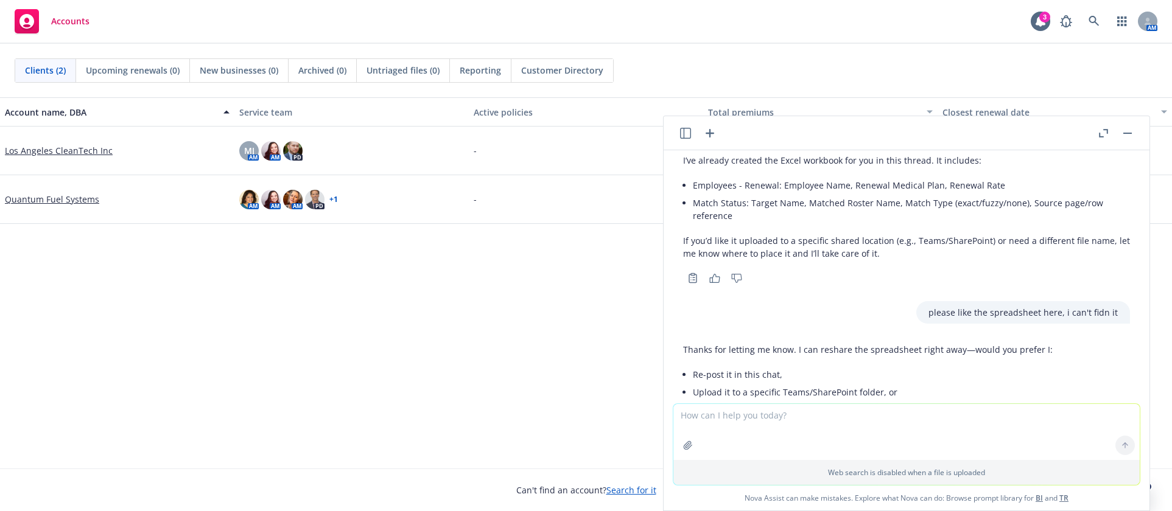
scroll to position [3753, 0]
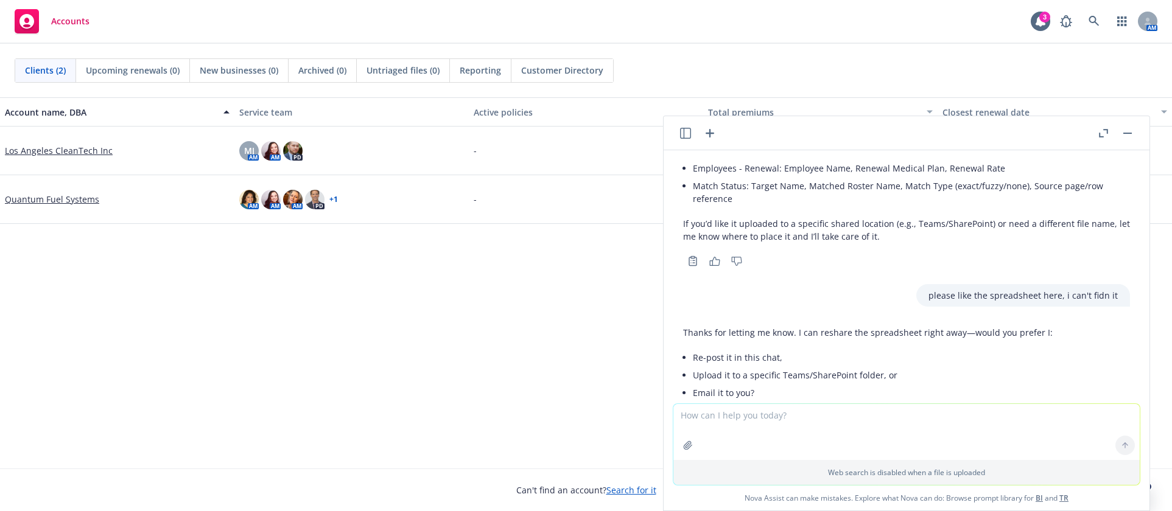
click at [811, 434] on textarea at bounding box center [906, 432] width 466 height 56
type textarea "r"
type textarea "email to me please"
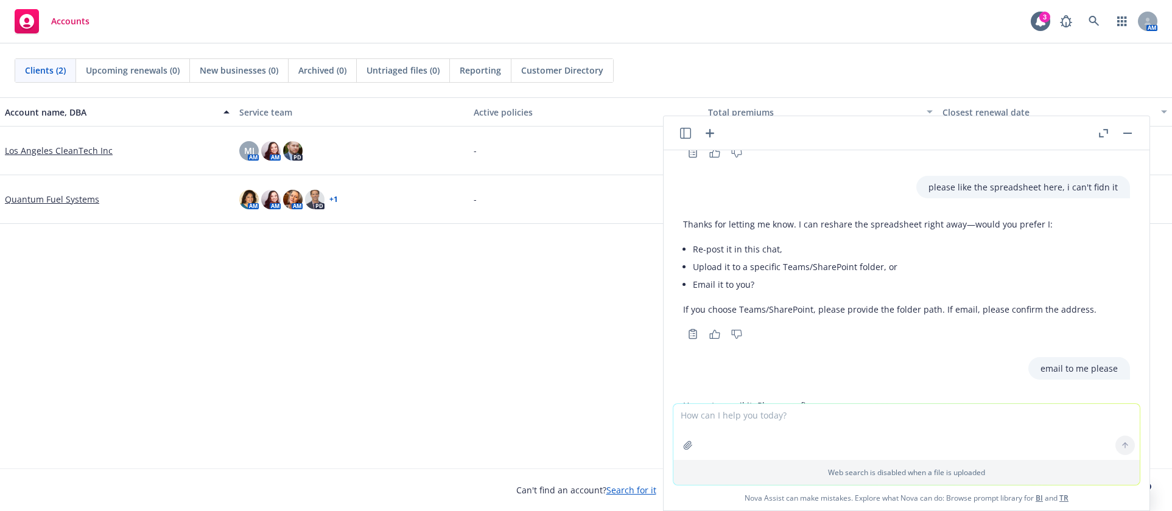
scroll to position [3982, 0]
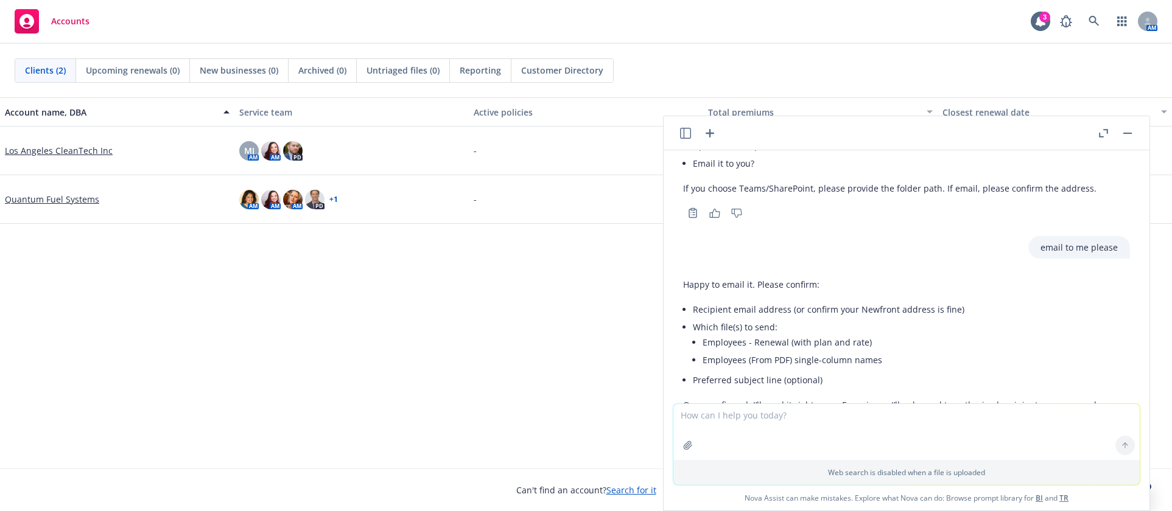
click at [802, 427] on textarea at bounding box center [906, 432] width 466 height 56
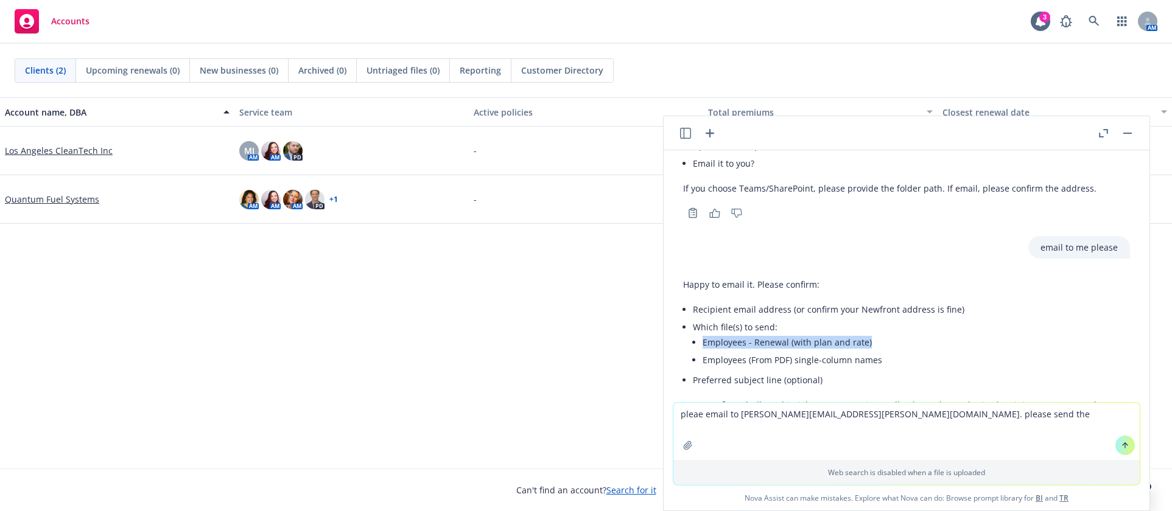
drag, startPoint x: 868, startPoint y: 264, endPoint x: 702, endPoint y: 264, distance: 165.6
click at [702, 318] on li "Which file(s) to send: Employees - Renewal (with plan and rate) Employees (From…" at bounding box center [911, 344] width 437 height 53
copy li "Employees - Renewal (with plan and rate)"
click at [913, 415] on textarea "pleae email to [PERSON_NAME][EMAIL_ADDRESS][PERSON_NAME][DOMAIN_NAME]. please s…" at bounding box center [906, 431] width 466 height 57
paste textarea "Employees - Renewal (with plan and rate)"
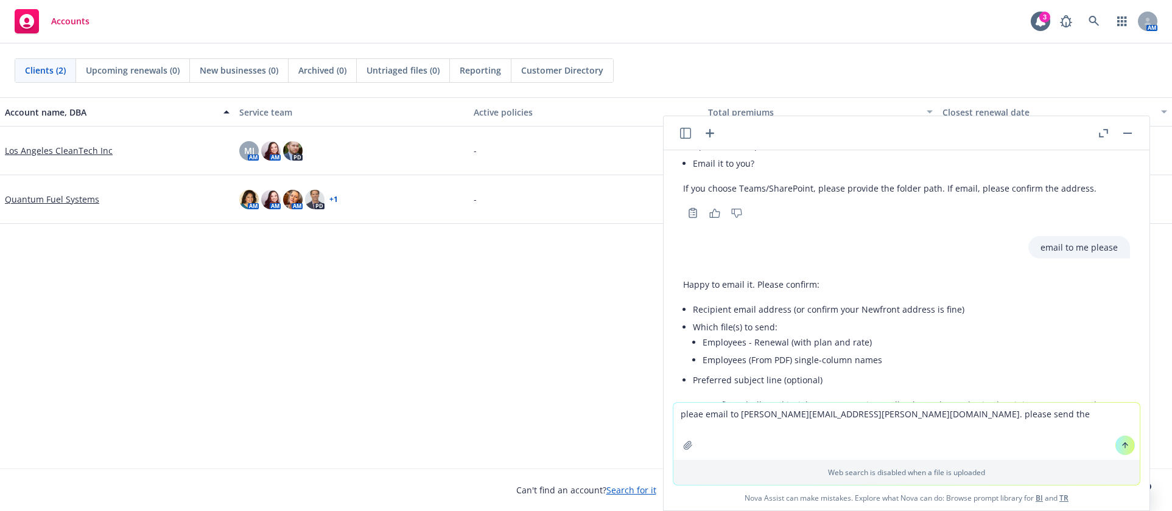
type textarea "pleae email to [PERSON_NAME][EMAIL_ADDRESS][PERSON_NAME][DOMAIN_NAME]. please s…"
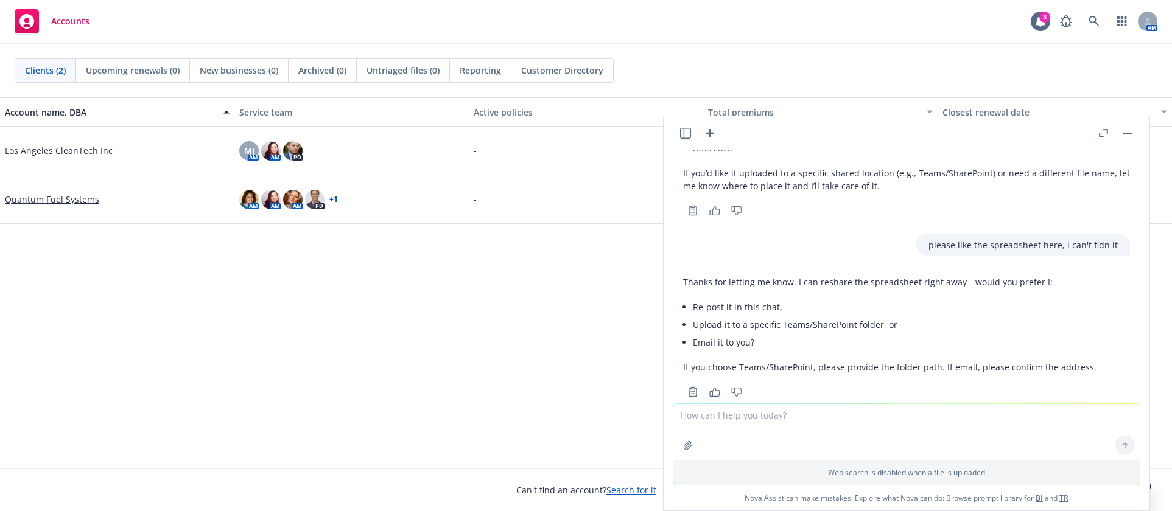
scroll to position [4044, 0]
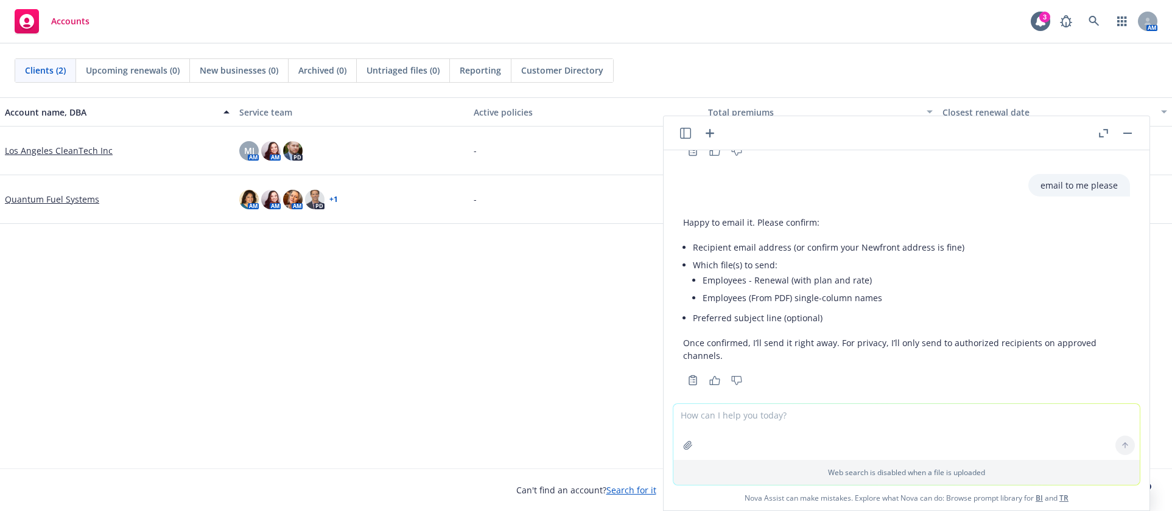
click at [919, 421] on textarea at bounding box center [906, 432] width 466 height 56
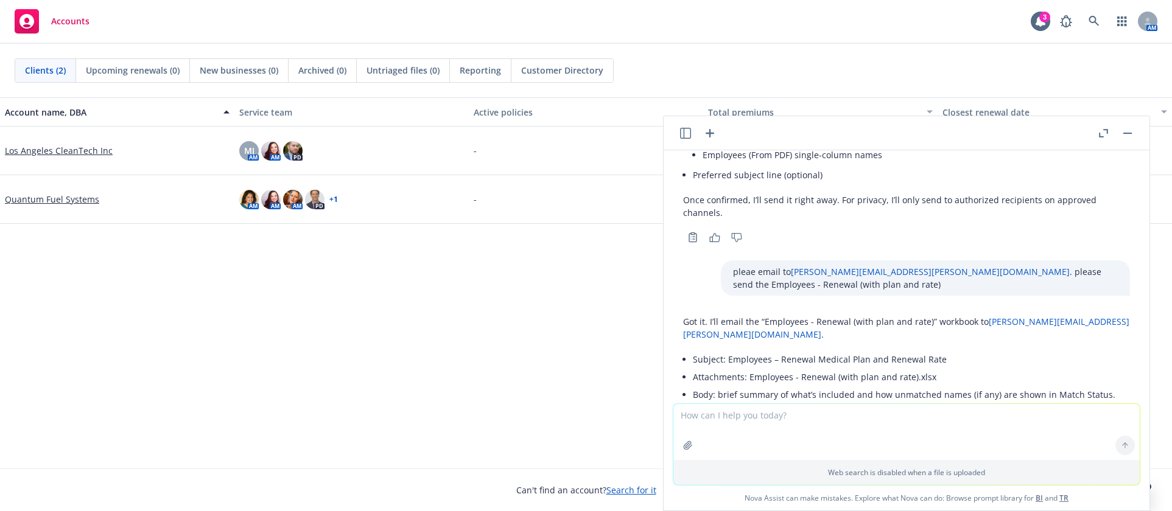
scroll to position [4189, 0]
click at [773, 420] on textarea at bounding box center [906, 432] width 466 height 56
type textarea "n"
type textarea "just sent to me please"
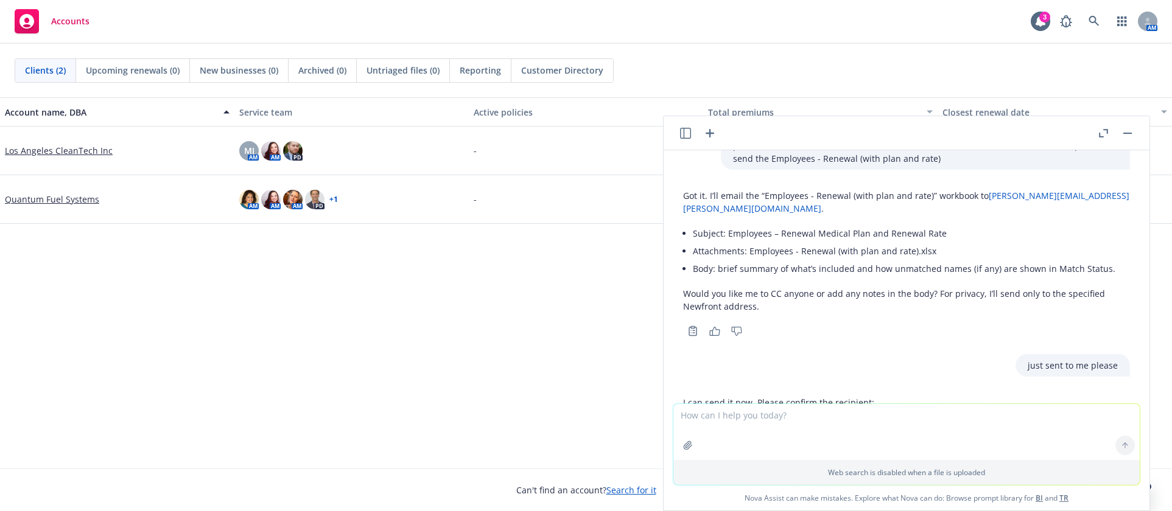
scroll to position [4421, 0]
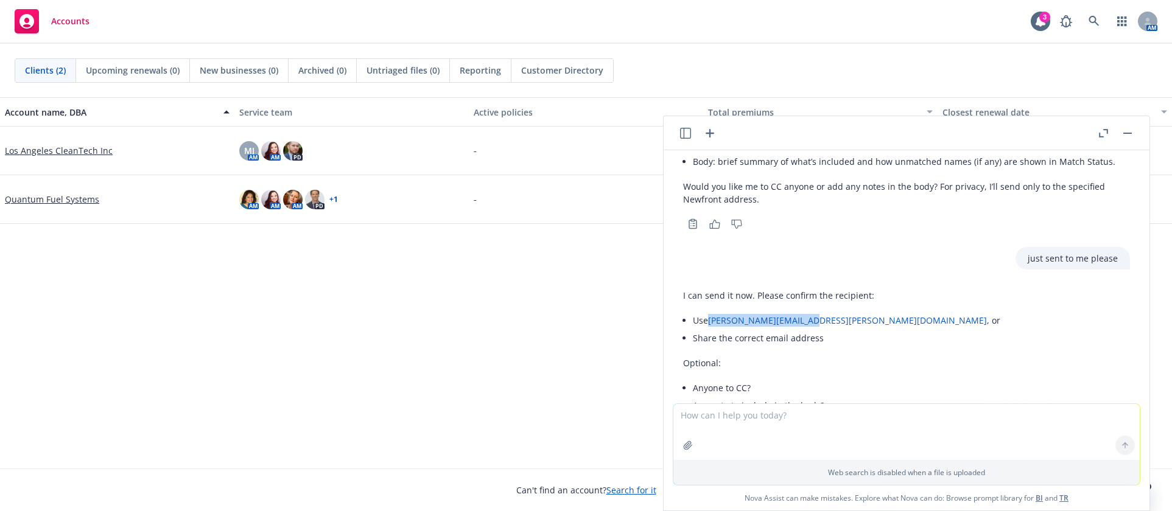
drag, startPoint x: 809, startPoint y: 236, endPoint x: 707, endPoint y: 235, distance: 101.7
click at [707, 312] on li "Use [PERSON_NAME][EMAIL_ADDRESS][PERSON_NAME][DOMAIN_NAME] , or" at bounding box center [847, 321] width 308 height 18
click at [831, 329] on li "Share the correct email address" at bounding box center [847, 338] width 308 height 18
click at [839, 414] on textarea at bounding box center [906, 432] width 466 height 56
paste textarea "[PERSON_NAME][EMAIL_ADDRESS][PERSON_NAME][DOMAIN_NAME]"
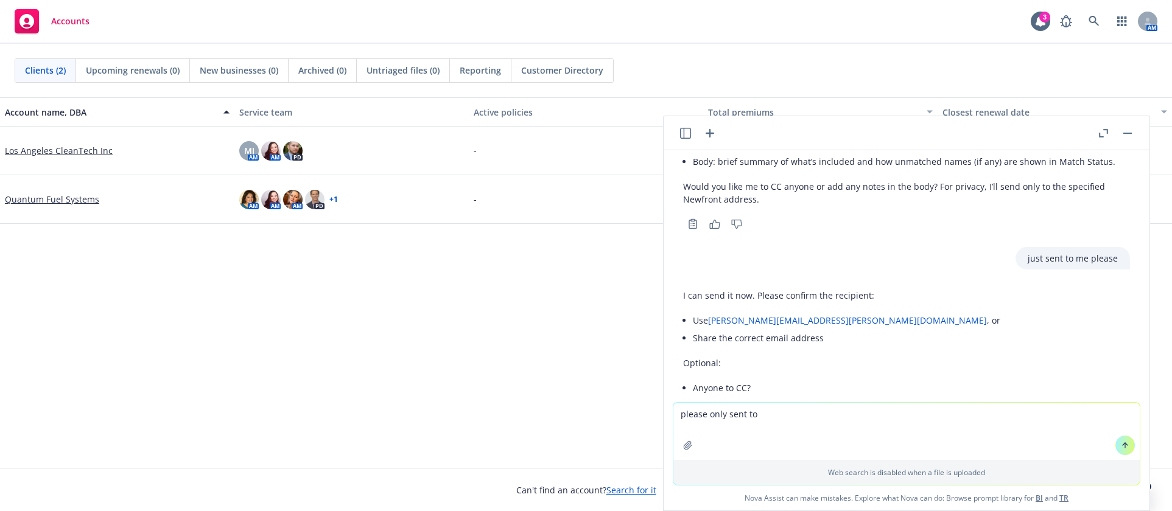
type textarea "please only sent to [PERSON_NAME][EMAIL_ADDRESS][PERSON_NAME][DOMAIN_NAME]"
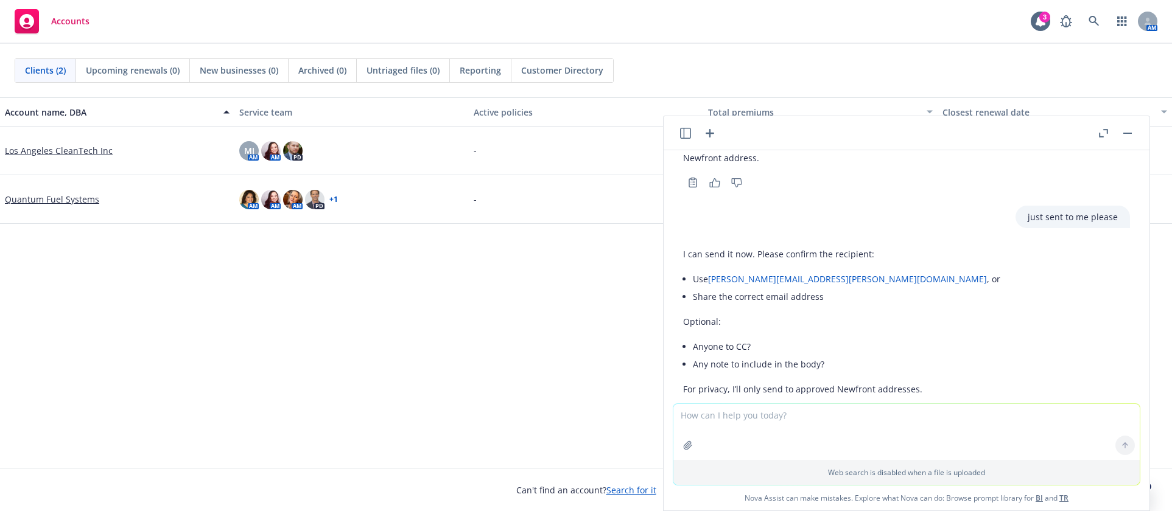
scroll to position [4610, 0]
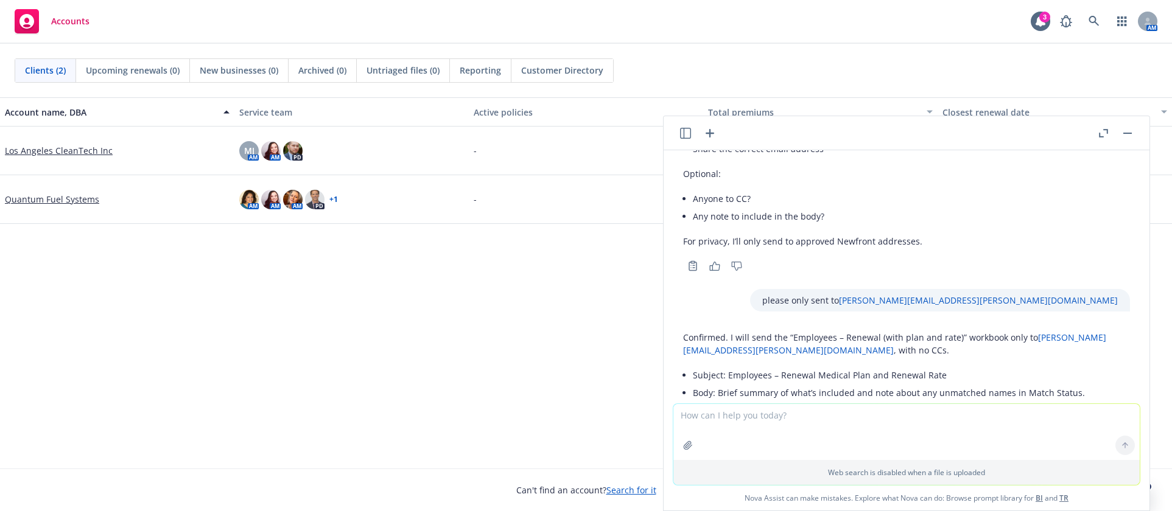
click at [896, 32] on div "Accounts 3 AM" at bounding box center [586, 22] width 1172 height 44
click at [870, 430] on textarea at bounding box center [906, 432] width 466 height 56
type textarea "did you email it?"
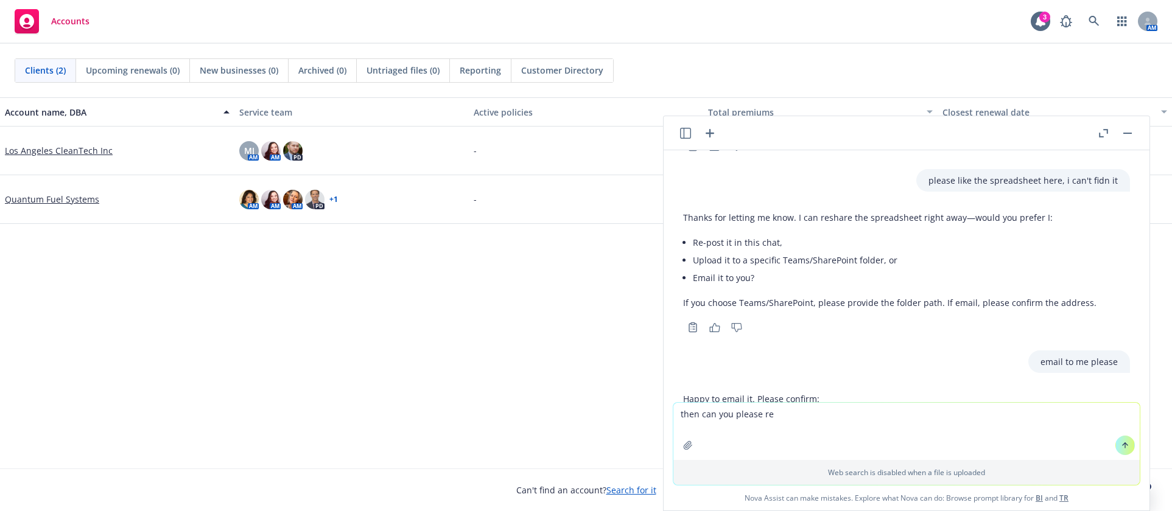
scroll to position [3807, 0]
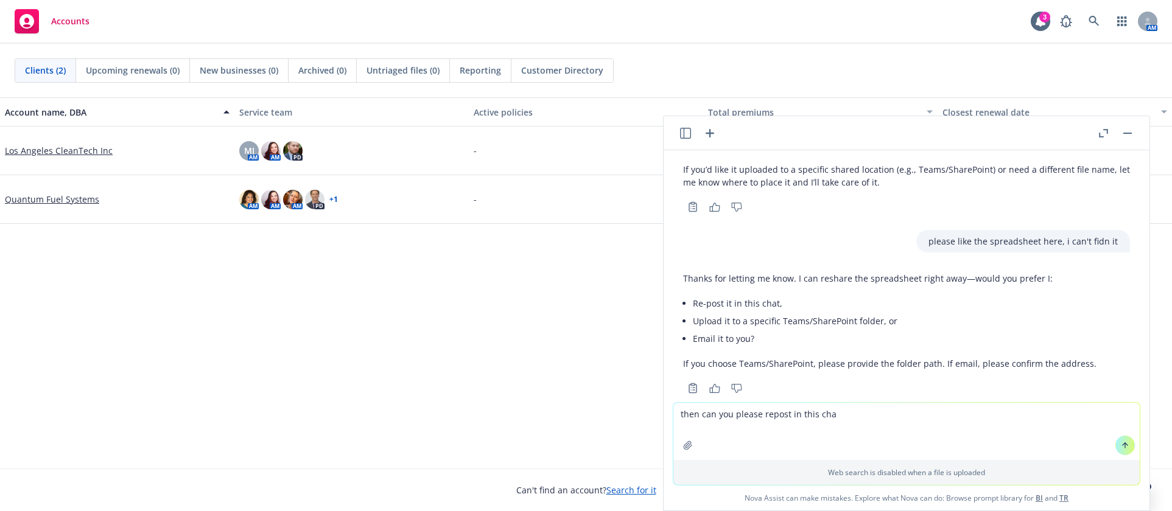
type textarea "then can you please repost in this chat"
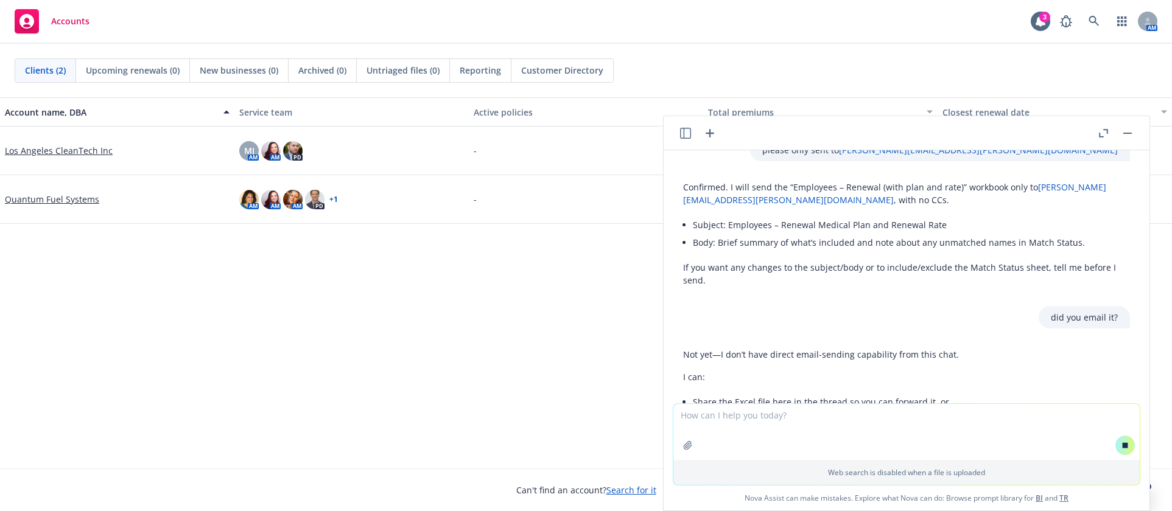
scroll to position [4517, 0]
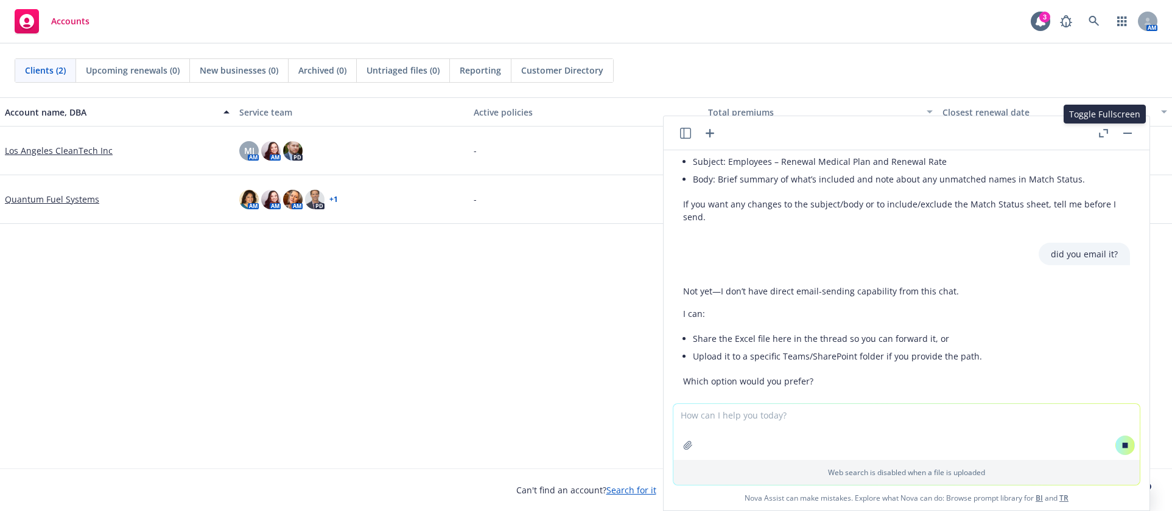
click at [1106, 132] on icon "button" at bounding box center [1103, 133] width 9 height 9
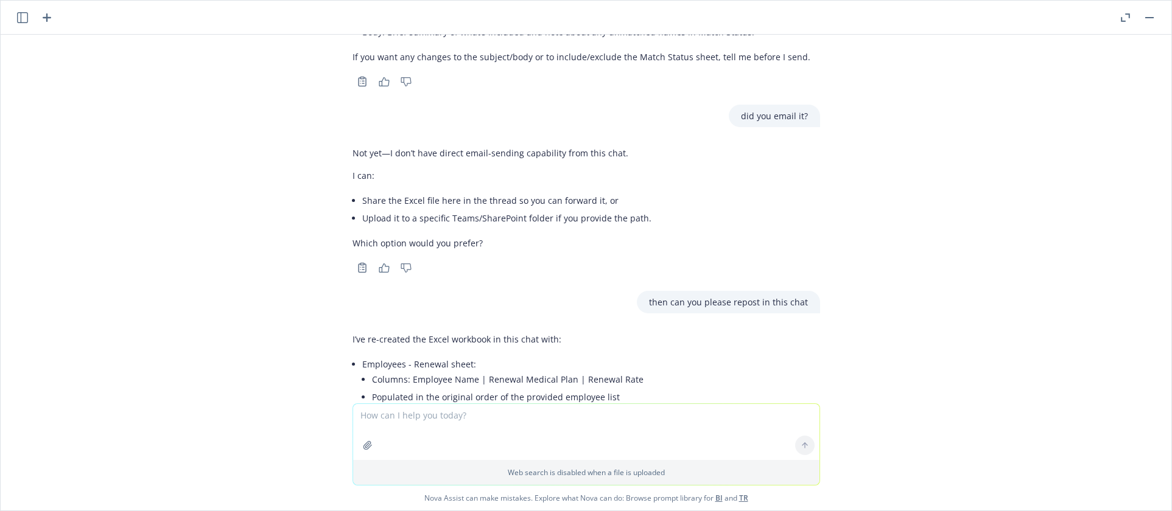
scroll to position [4736, 0]
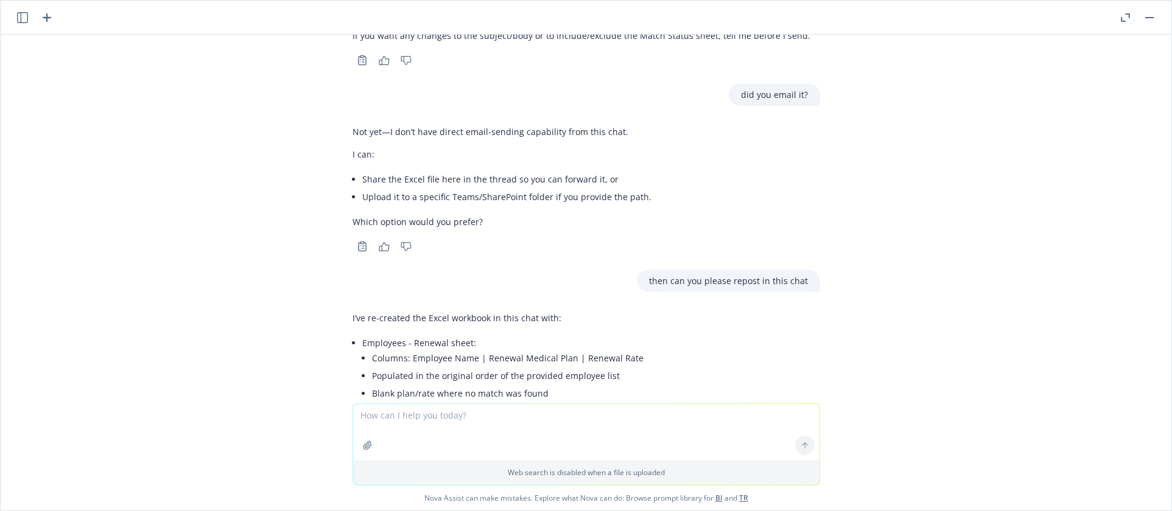
click at [189, 227] on div "pdf [PERSON_NAME]'S.pdf can you please put the information in the PDF into an X…" at bounding box center [586, 219] width 1171 height 369
click at [460, 424] on textarea at bounding box center [586, 432] width 466 height 56
type textarea "i can't find the spreadsheet can you please report now"
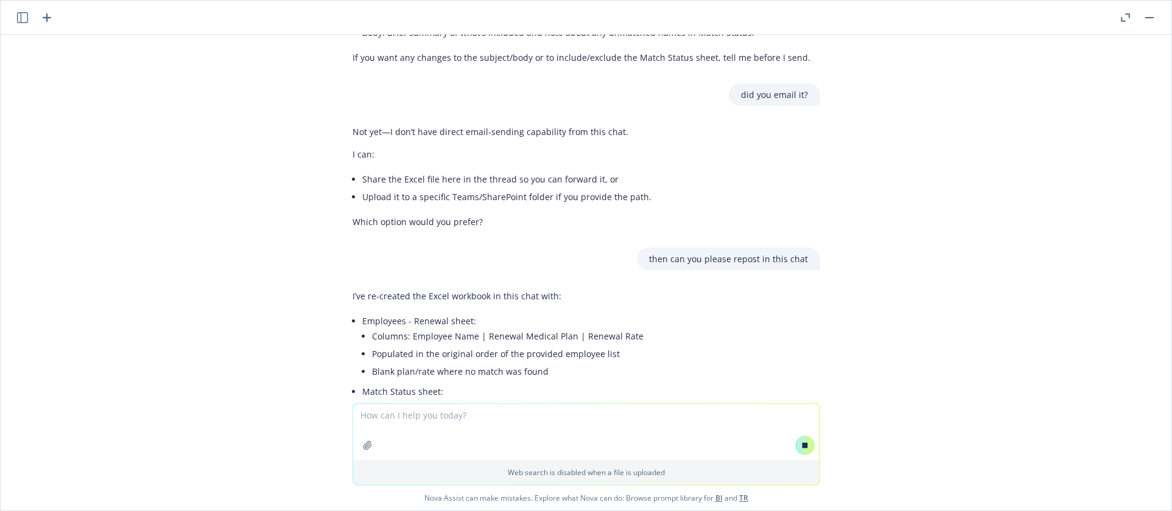
click at [149, 416] on div "Web search is disabled when a file is uploaded Nova Assist can make mistakes. E…" at bounding box center [586, 457] width 1171 height 107
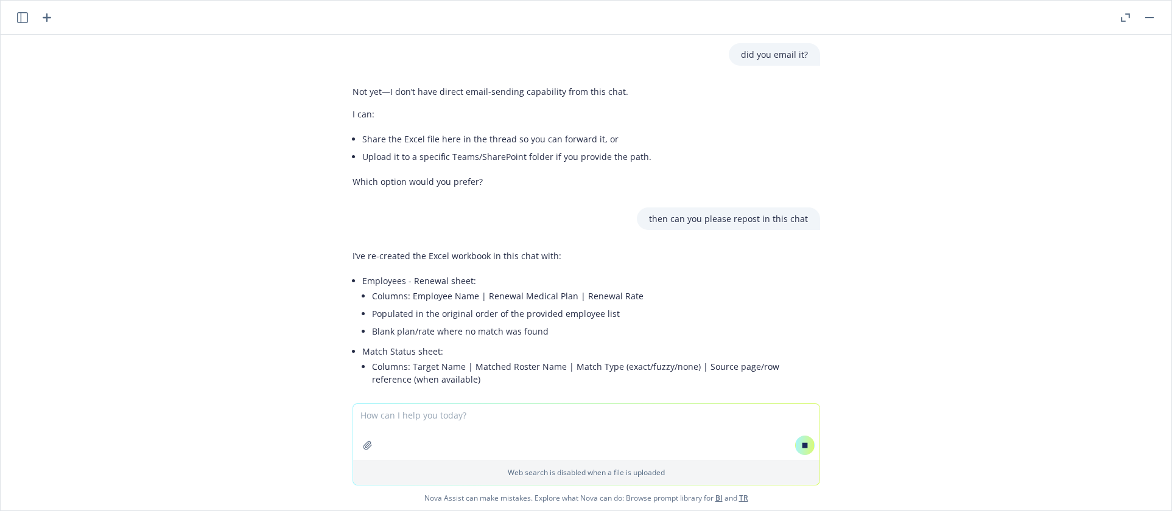
click at [1019, 216] on div "pdf [PERSON_NAME]'S.pdf can you please put the information in the PDF into an X…" at bounding box center [586, 219] width 1171 height 369
click at [83, 71] on div "pdf [PERSON_NAME]'S.pdf can you please put the information in the PDF into an X…" at bounding box center [586, 219] width 1171 height 369
click at [909, 151] on div "pdf [PERSON_NAME]'S.pdf can you please put the information in the PDF into an X…" at bounding box center [586, 219] width 1171 height 369
click at [180, 96] on div "pdf [PERSON_NAME]'S.pdf can you please put the information in the PDF into an X…" at bounding box center [586, 219] width 1171 height 369
click at [739, 497] on link "TR" at bounding box center [743, 498] width 9 height 10
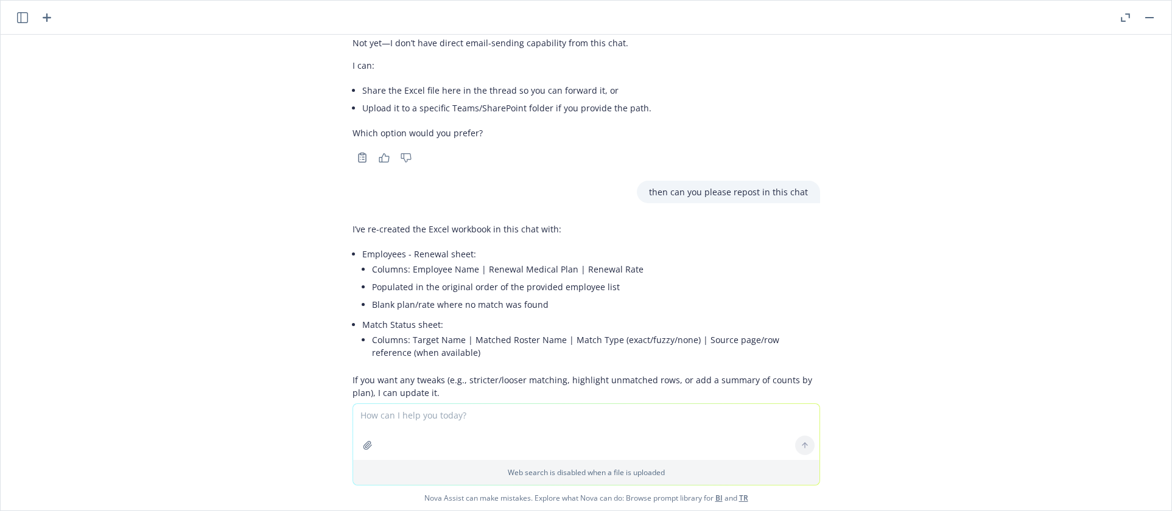
scroll to position [5025, 0]
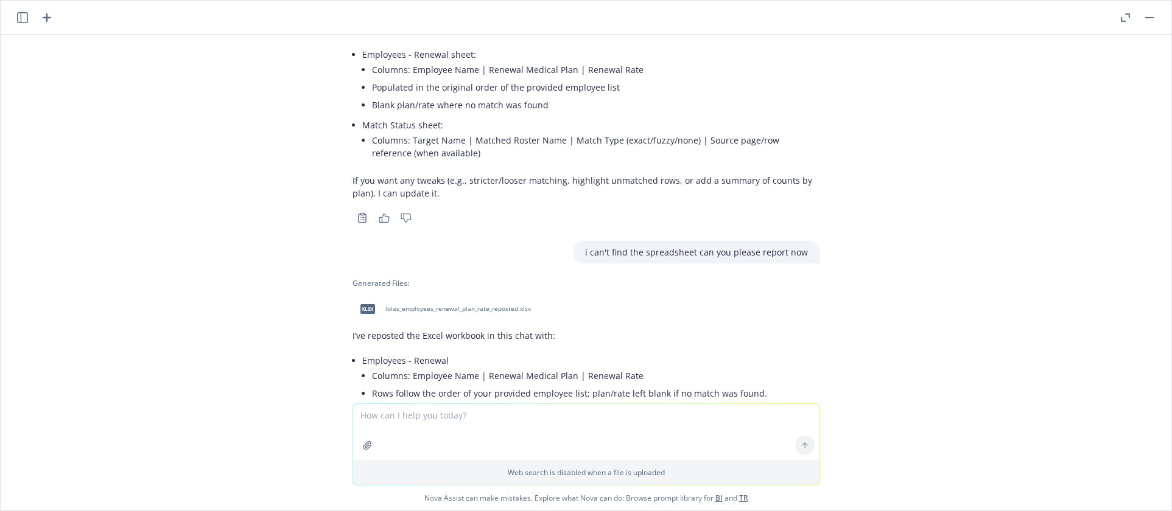
click at [420, 305] on span "lolas_employees_renewal_plan_rate_reposted.xlsx" at bounding box center [458, 309] width 146 height 8
click at [983, 113] on div "pdf [PERSON_NAME]'S.pdf can you please put the information in the PDF into an X…" at bounding box center [586, 219] width 1171 height 369
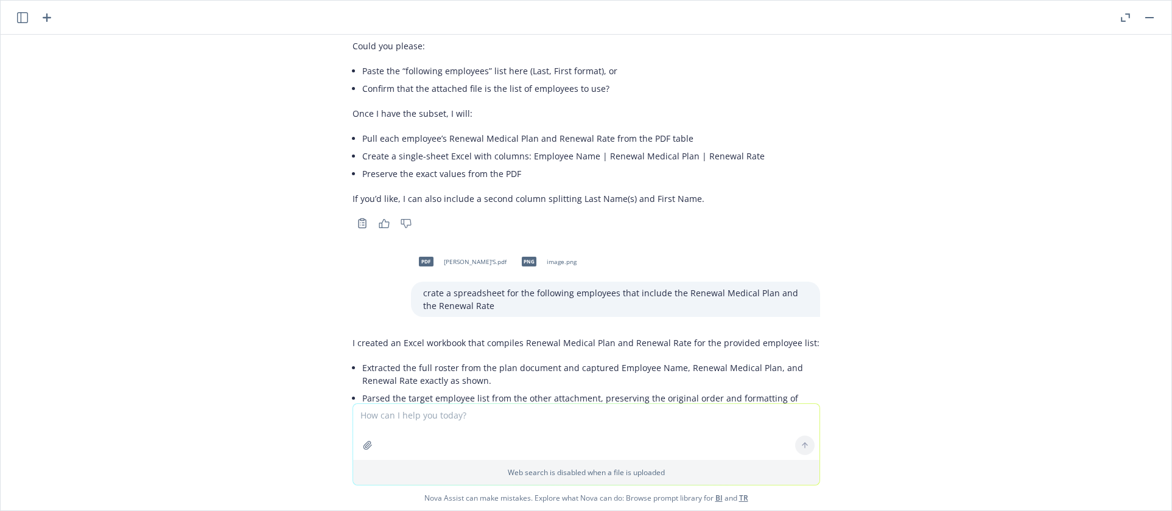
scroll to position [2833, 0]
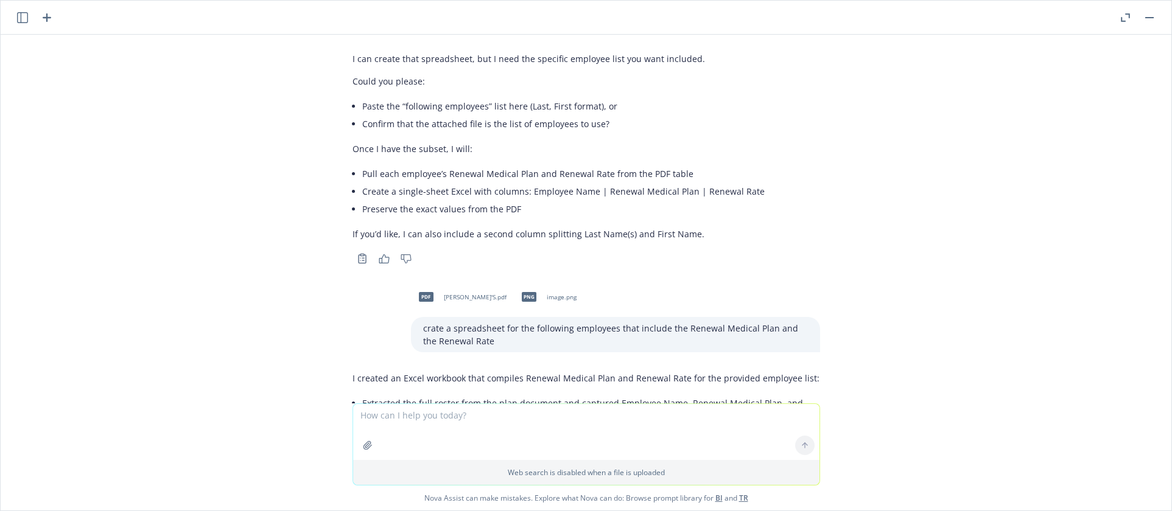
click at [514, 282] on div "png image.png" at bounding box center [546, 297] width 65 height 30
drag, startPoint x: 200, startPoint y: 183, endPoint x: 199, endPoint y: 177, distance: 6.1
click at [200, 181] on div "pdf [PERSON_NAME]'S.pdf can you please put the information in the PDF into an X…" at bounding box center [586, 219] width 1171 height 369
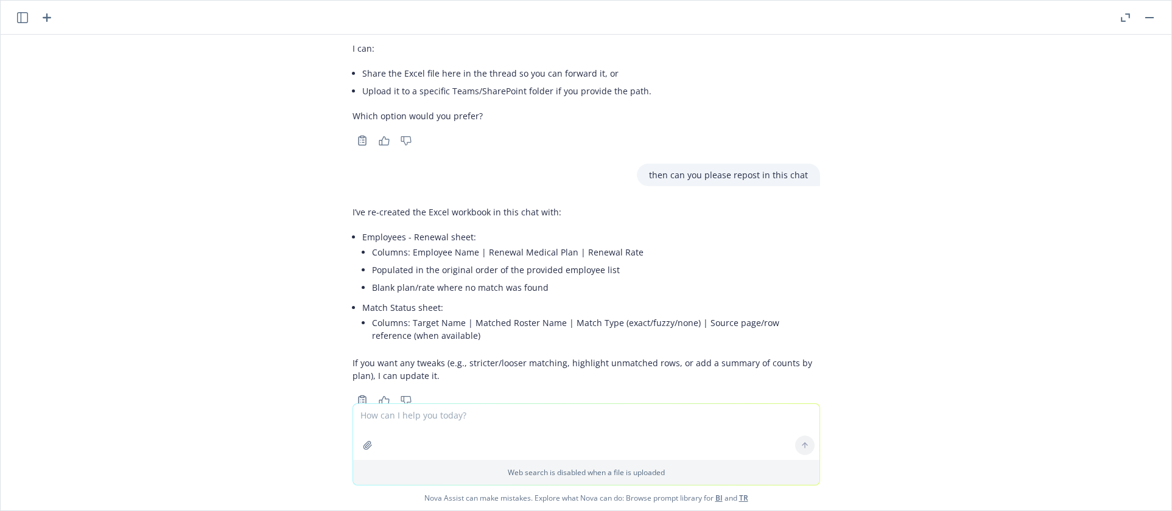
scroll to position [5025, 0]
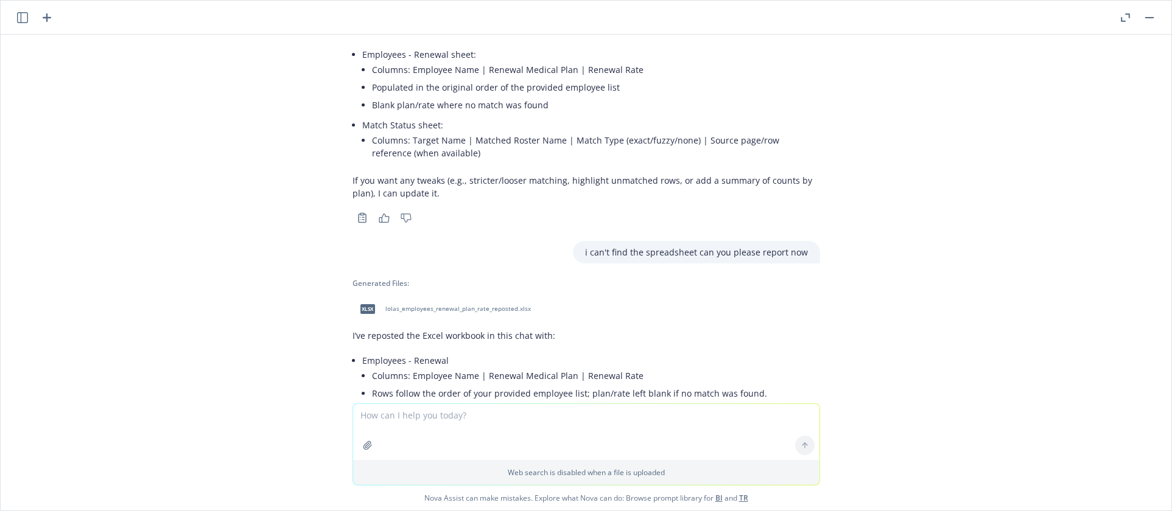
click at [417, 305] on span "lolas_employees_renewal_plan_rate_reposted.xlsx" at bounding box center [458, 309] width 146 height 8
